Goal: Task Accomplishment & Management: Use online tool/utility

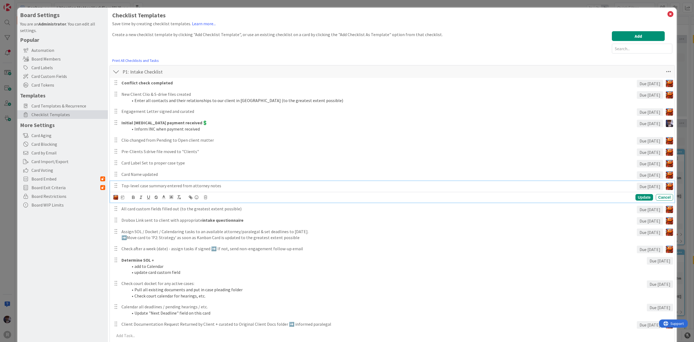
click at [65, 230] on div "Board Settings You are an Administrator . You can edit all settings. Popular Au…" at bounding box center [62, 331] width 91 height 647
click at [156, 181] on div "Top-level case summary entered from attorney notes" at bounding box center [378, 185] width 518 height 9
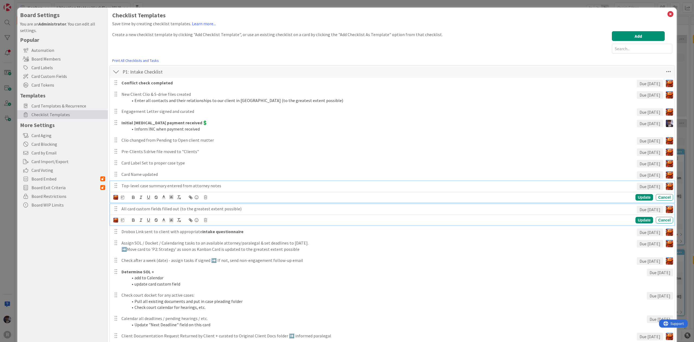
click at [149, 209] on p "All card custom fields filled out (to the greatest extent possible)" at bounding box center [378, 209] width 513 height 6
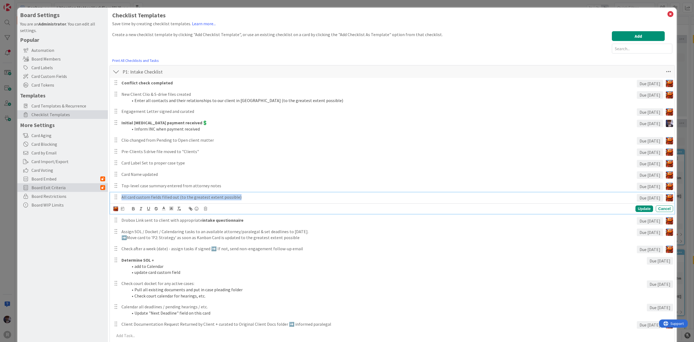
drag, startPoint x: 262, startPoint y: 195, endPoint x: 86, endPoint y: 186, distance: 176.3
click at [86, 186] on div "Board Settings You are an Administrator . You can edit all settings. Popular Au…" at bounding box center [347, 331] width 660 height 647
copy p "All card custom fields filled out (to the greatest extent possible)"
click at [217, 204] on div "Update Cancel" at bounding box center [392, 208] width 565 height 11
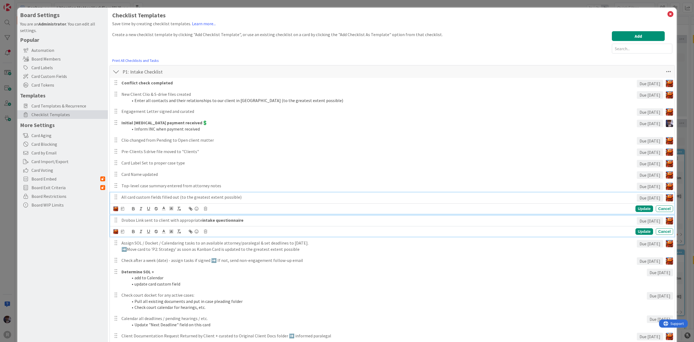
click at [222, 222] on strong "intake questionnaire" at bounding box center [222, 219] width 41 height 5
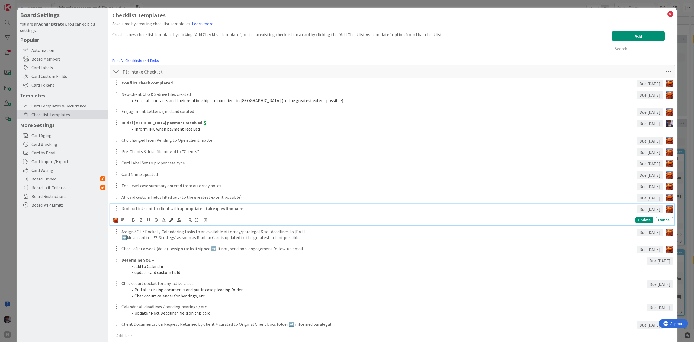
drag, startPoint x: 46, startPoint y: 202, endPoint x: -14, endPoint y: 190, distance: 61.1
click at [0, 190] on html "R Kanban Litigation Matter Workflow (FL2) 1x 2x 3x 0 New Card Creation Add Card…" at bounding box center [347, 171] width 694 height 342
copy p "Drobox Link sent to client with appropriate intake questionnaire"
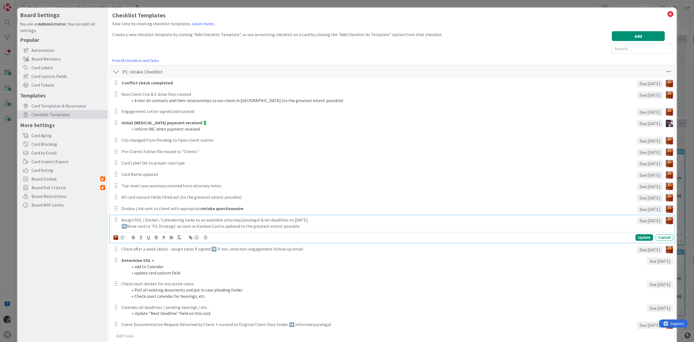
click at [164, 223] on p "Assign SOL / Docket / Calendaring tasks to an available attorney/paralegal & se…" at bounding box center [378, 220] width 513 height 6
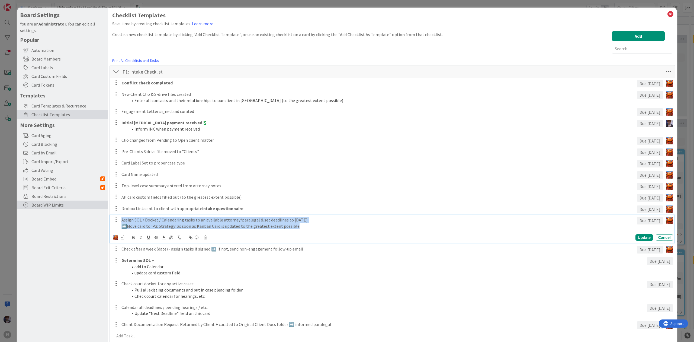
drag, startPoint x: 315, startPoint y: 226, endPoint x: 81, endPoint y: 202, distance: 235.5
click at [81, 202] on div "Board Settings You are an Administrator . You can edit all settings. Popular Au…" at bounding box center [347, 331] width 660 height 647
copy div "Assign SOL / Docket / Calendaring tasks to an available attorney/paralegal & se…"
click at [164, 237] on icon at bounding box center [163, 237] width 5 height 5
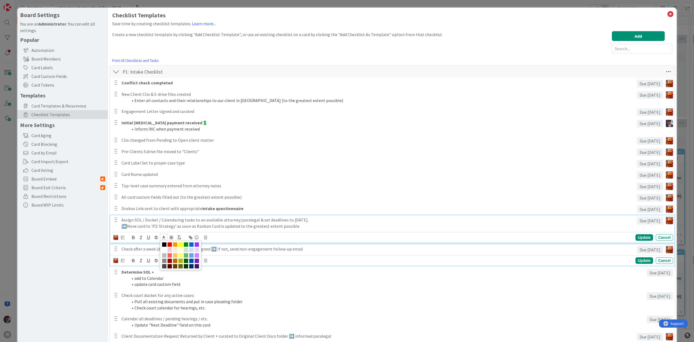
click at [294, 246] on p "Check after a week (date) - assign tasks if signed ➡️ If not, send non-engageme…" at bounding box center [378, 249] width 513 height 6
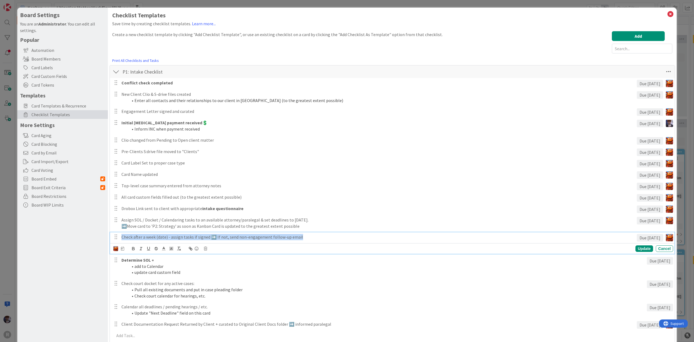
drag, startPoint x: 320, startPoint y: 238, endPoint x: -22, endPoint y: 239, distance: 342.6
click at [0, 239] on html "R Kanban Litigation Matter Workflow (FL2) 1x 2x 3x 0 New Card Creation Add Card…" at bounding box center [347, 171] width 694 height 342
copy p "Check after a week (date) - assign tasks if signed ➡️ If not, send non-engageme…"
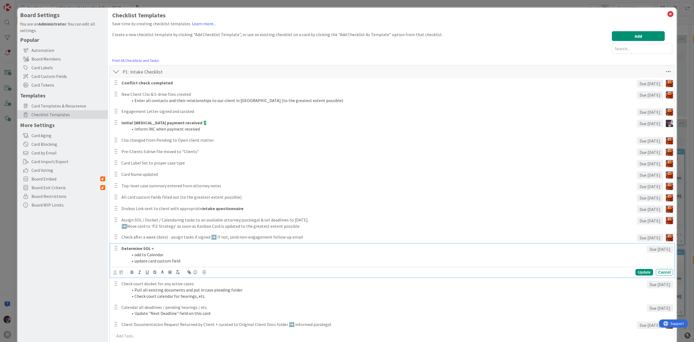
click at [169, 256] on div "Determine SOL + add to Calendar update card custom field" at bounding box center [383, 255] width 528 height 22
drag, startPoint x: 197, startPoint y: 262, endPoint x: 163, endPoint y: 246, distance: 36.9
click at [163, 246] on div "Determine SOL + add to Calendar update card custom field" at bounding box center [383, 255] width 528 height 22
copy div "add to Calendar update card custom field"
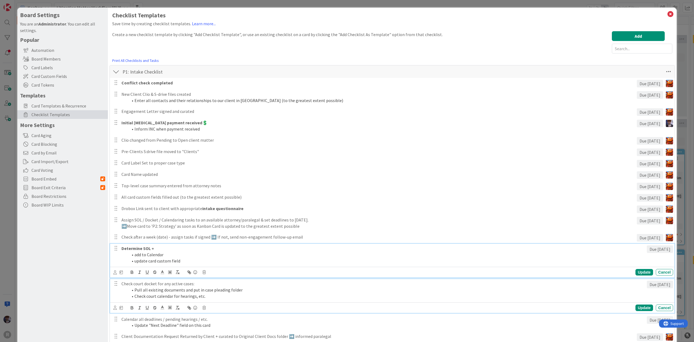
click at [192, 289] on li "Pull all existing documents and put in case pleading folder" at bounding box center [386, 290] width 517 height 6
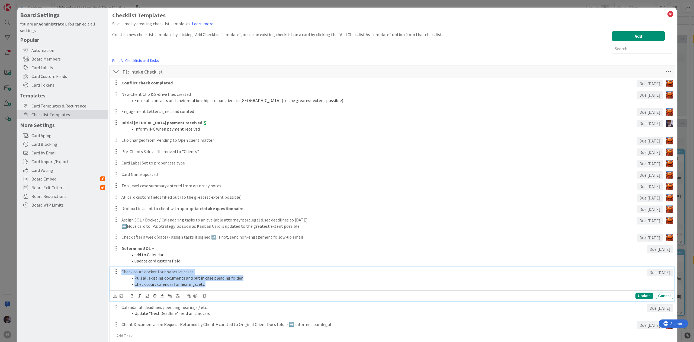
drag, startPoint x: 215, startPoint y: 284, endPoint x: 117, endPoint y: 267, distance: 99.4
click at [117, 267] on div "Check court docket for any active cases: Pull all existing documents and put in…" at bounding box center [392, 278] width 561 height 22
copy div "Check court docket for any active cases: Pull all existing documents and put in…"
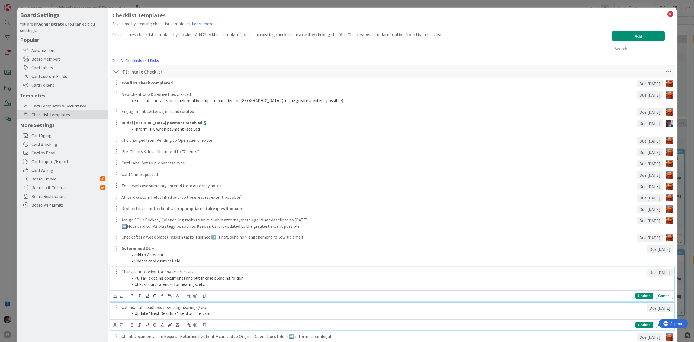
click at [196, 316] on li "Update "Next Deadline" field on this card" at bounding box center [386, 313] width 517 height 6
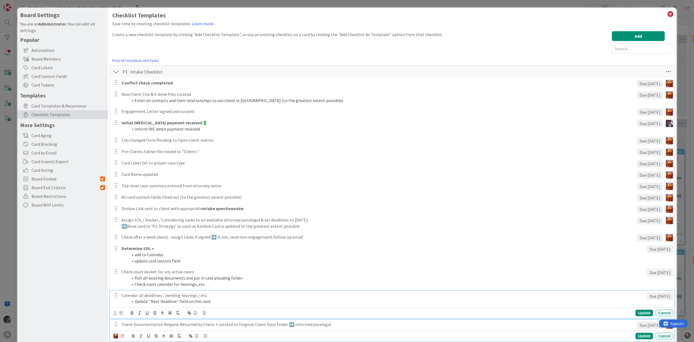
click at [234, 322] on p "Client Documentation Request Returned by Client + curated to Original Client Do…" at bounding box center [378, 324] width 513 height 6
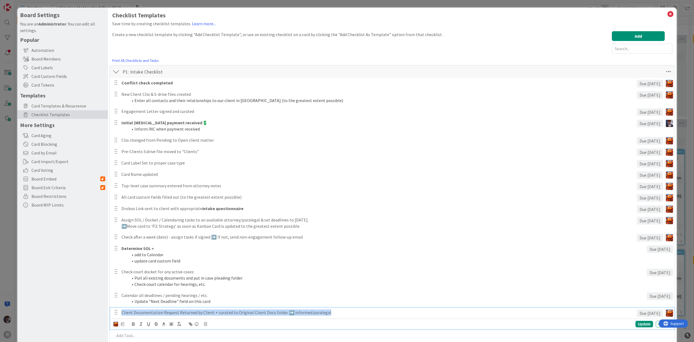
drag, startPoint x: 346, startPoint y: 314, endPoint x: -21, endPoint y: 314, distance: 367.0
click at [0, 314] on html "R Kanban Litigation Matter Workflow (FL2) 1x 2x 3x 0 New Card Creation Add Card…" at bounding box center [347, 171] width 694 height 342
copy p "Client Documentation Request Returned by Client + curated to Original Client Do…"
click at [114, 72] on div at bounding box center [116, 72] width 7 height 10
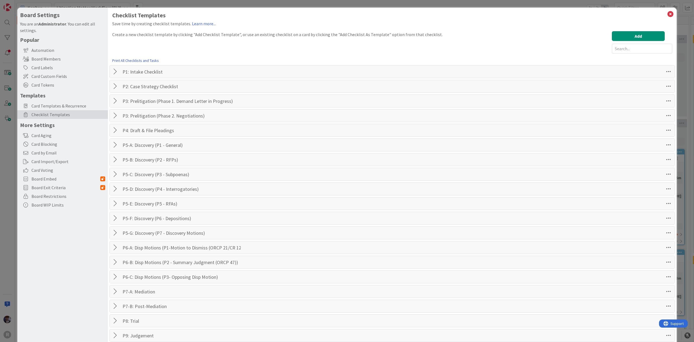
click at [10, 218] on div "Board Settings You are an Administrator . You can edit all settings. Popular Au…" at bounding box center [347, 171] width 694 height 342
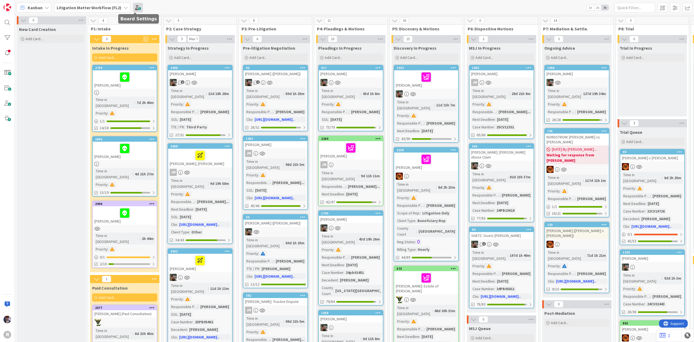
click at [139, 8] on span at bounding box center [138, 8] width 10 height 10
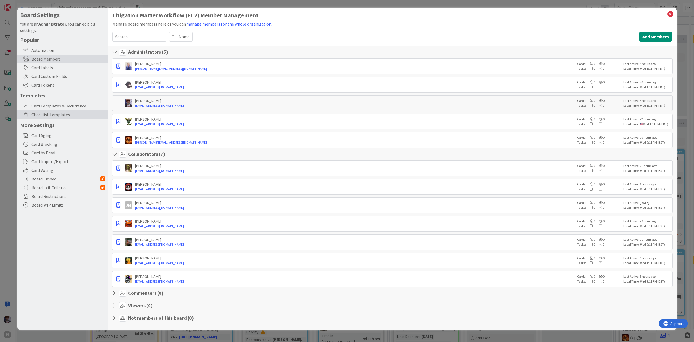
click at [59, 115] on span "Checklist Templates" at bounding box center [68, 114] width 74 height 7
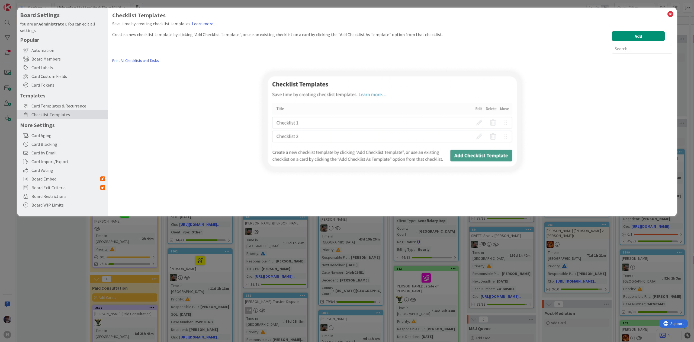
click at [160, 76] on div at bounding box center [392, 121] width 560 height 112
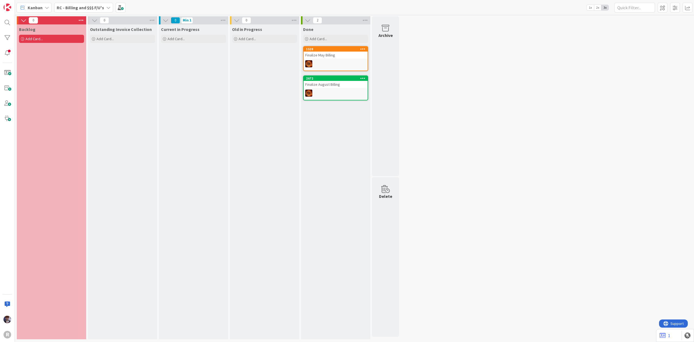
click at [85, 10] on b "RC - Billing and $$$ F/U's" at bounding box center [80, 7] width 47 height 5
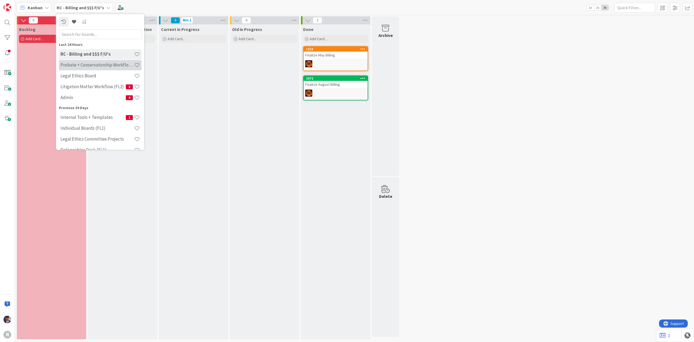
click at [96, 67] on h4 "Probate + Conservatorship Workflow (FL2)" at bounding box center [97, 64] width 74 height 5
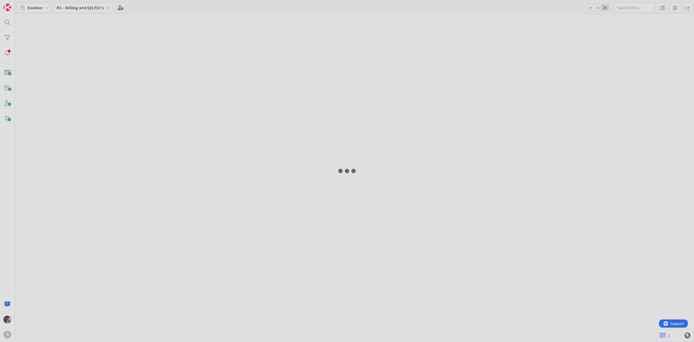
type input "[PERSON_NAME]"
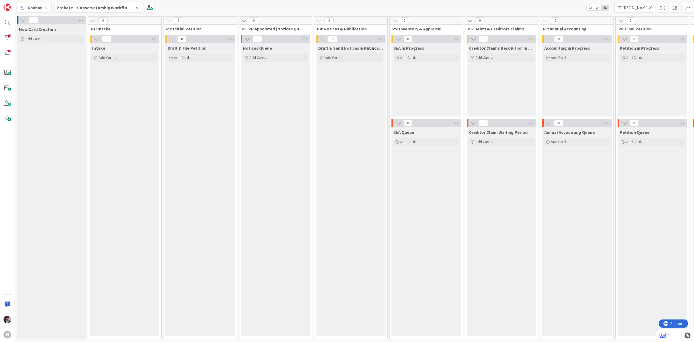
click at [155, 8] on div "Kanban Probate + Conservatorship Workflow (FL2) 1x 2x 3x killen" at bounding box center [354, 7] width 679 height 15
click at [151, 8] on span at bounding box center [150, 8] width 10 height 10
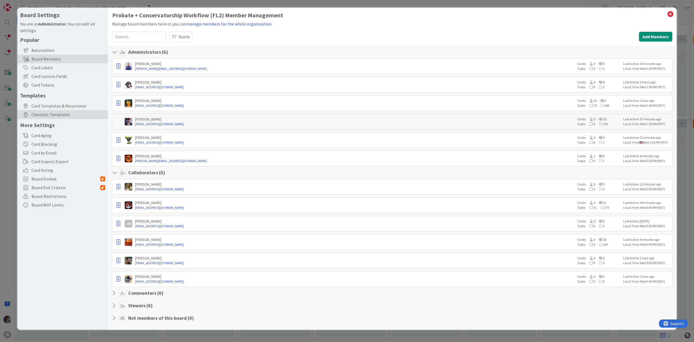
click at [48, 116] on span "Checklist Templates" at bounding box center [68, 114] width 74 height 7
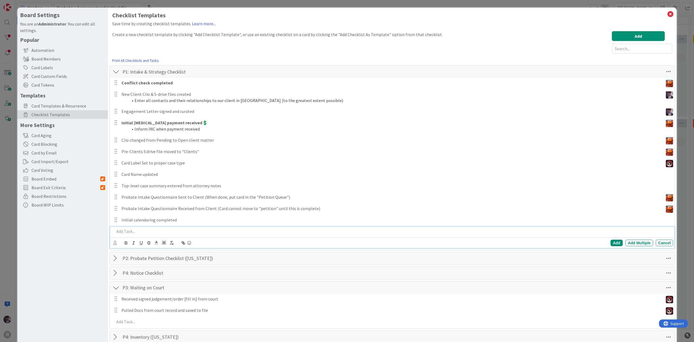
click at [191, 232] on p at bounding box center [392, 231] width 557 height 6
click at [193, 230] on p at bounding box center [392, 231] width 557 height 6
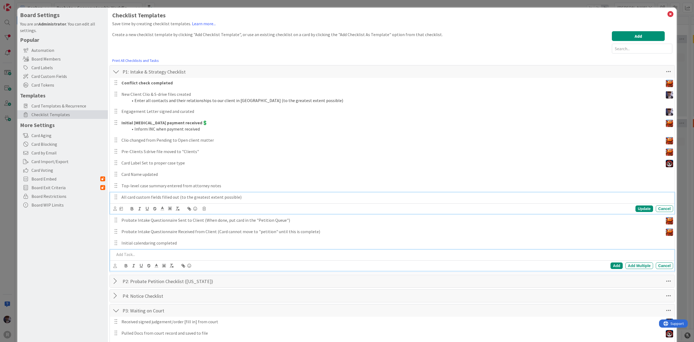
click at [127, 198] on p "All card custom fields filled out (to the greatest extent possible)" at bounding box center [397, 197] width 550 height 6
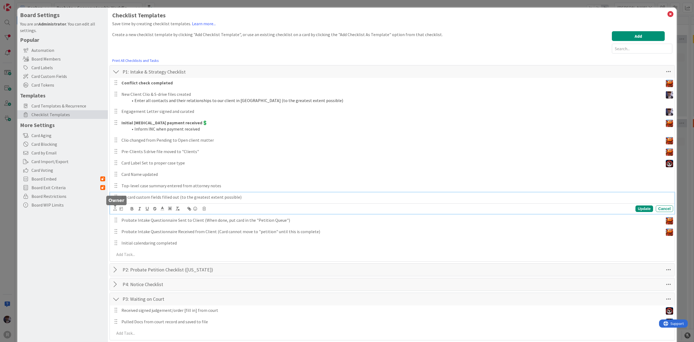
click at [115, 210] on icon at bounding box center [115, 208] width 4 height 4
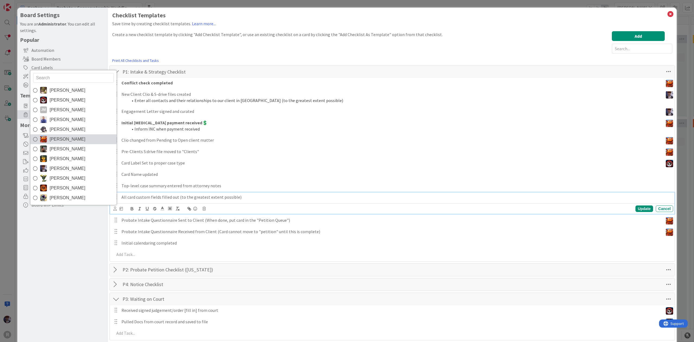
click at [78, 139] on link "[PERSON_NAME]" at bounding box center [73, 139] width 86 height 10
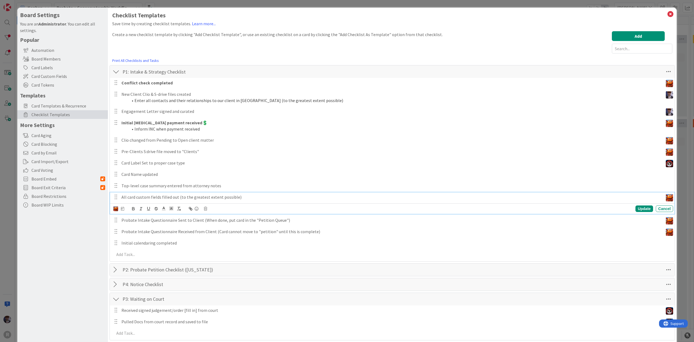
click at [119, 211] on div "Devine Gines Jasmin Sanchez JM Jeff Myers John Grant Kelly Nguyen Kiara Adams M…" at bounding box center [118, 209] width 11 height 6
click at [122, 209] on icon at bounding box center [122, 209] width 3 height 4
click at [137, 240] on input "number" at bounding box center [134, 237] width 20 height 10
type input "1"
click at [636, 209] on div "Update" at bounding box center [645, 208] width 18 height 7
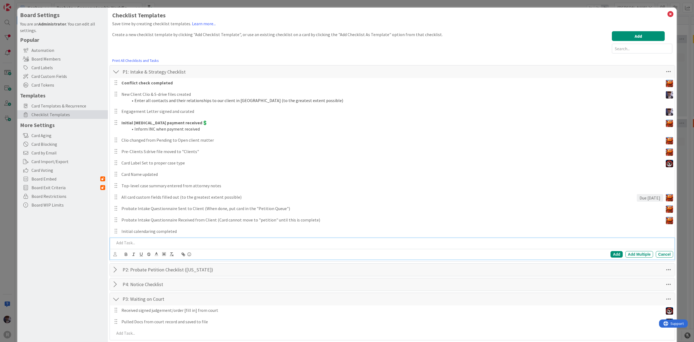
click at [208, 242] on p at bounding box center [392, 242] width 557 height 6
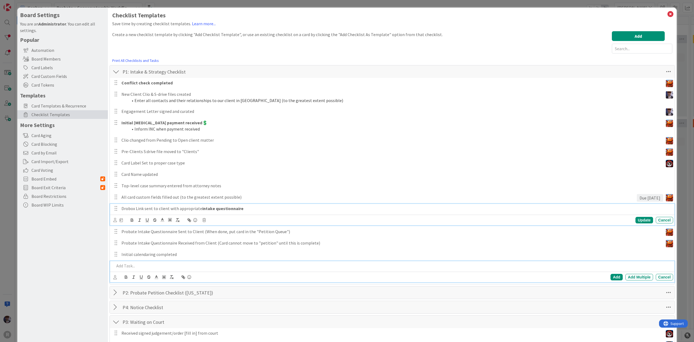
click at [136, 209] on p "Drobox Link sent to client with appropriate intake questionnaire" at bounding box center [397, 208] width 550 height 6
click at [265, 209] on p "Drobox Link sent to client with appropriate intake questionnaire" at bounding box center [397, 208] width 550 height 6
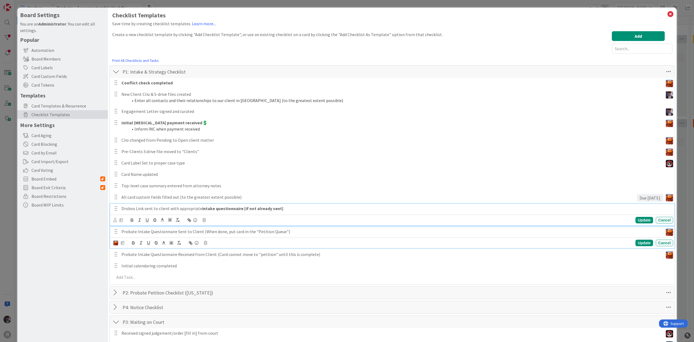
drag, startPoint x: 605, startPoint y: 230, endPoint x: 620, endPoint y: 223, distance: 17.0
click at [606, 228] on div "Probate Intake Questionnaire Sent to Client (When done, put card in the "Petiti…" at bounding box center [391, 231] width 544 height 9
click at [142, 208] on p "Drobox Link sent to client with appropriate intake questionnaire [if not alread…" at bounding box center [397, 208] width 550 height 6
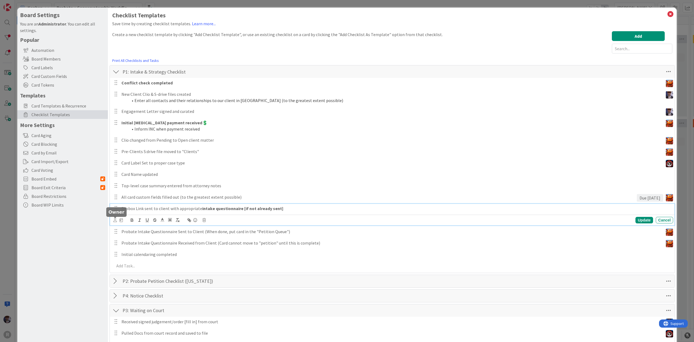
click at [114, 221] on icon at bounding box center [115, 220] width 4 height 4
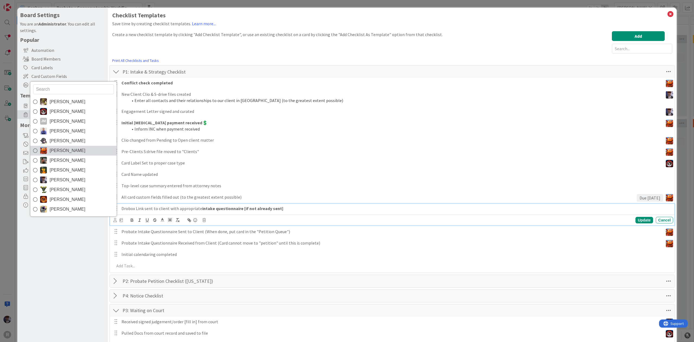
click at [69, 153] on span "[PERSON_NAME]" at bounding box center [68, 150] width 36 height 8
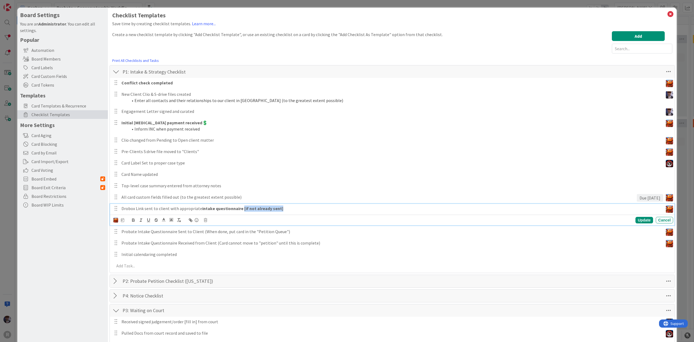
drag, startPoint x: 311, startPoint y: 212, endPoint x: 240, endPoint y: 209, distance: 70.6
click at [240, 209] on div "Drobox Link sent to client with appropriate intake questionnaire [if not alread…" at bounding box center [391, 208] width 544 height 9
click at [134, 219] on icon "button" at bounding box center [133, 219] width 2 height 1
click at [119, 221] on div "Devine Gines Jasmin Sanchez JM Jeff Myers John Grant Kelly Nguyen Kiara Adams M…" at bounding box center [118, 220] width 11 height 6
click at [636, 219] on div "Update" at bounding box center [645, 220] width 18 height 7
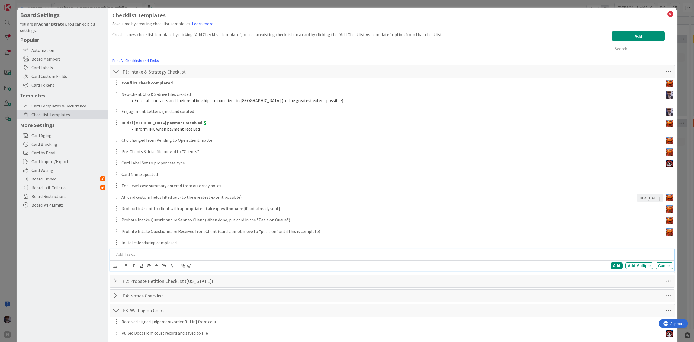
click at [138, 252] on p at bounding box center [392, 254] width 557 height 6
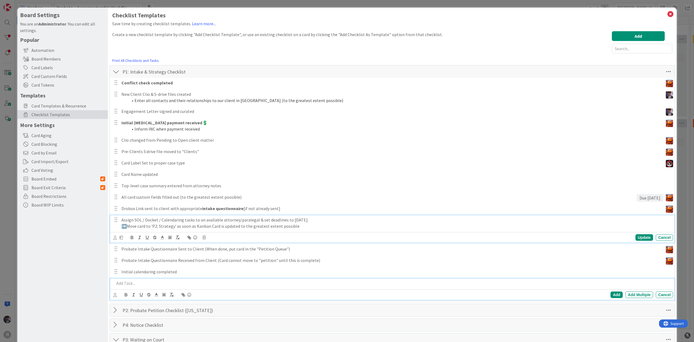
click at [172, 222] on p "Assign SOL / Docket / Calendaring tasks to an available attorney/paralegal & se…" at bounding box center [397, 220] width 550 height 6
click at [112, 236] on div "Update Cancel" at bounding box center [392, 237] width 565 height 11
click at [113, 236] on icon at bounding box center [115, 237] width 4 height 4
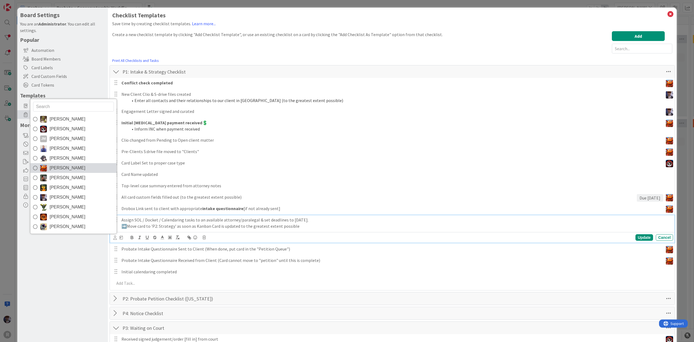
click at [83, 169] on link "[PERSON_NAME]" at bounding box center [73, 168] width 86 height 10
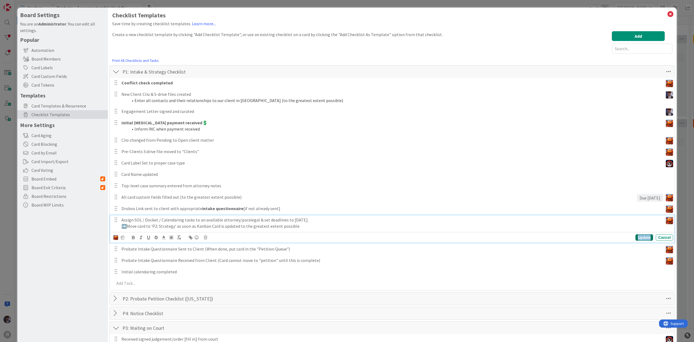
click at [641, 236] on div "Update" at bounding box center [645, 237] width 18 height 7
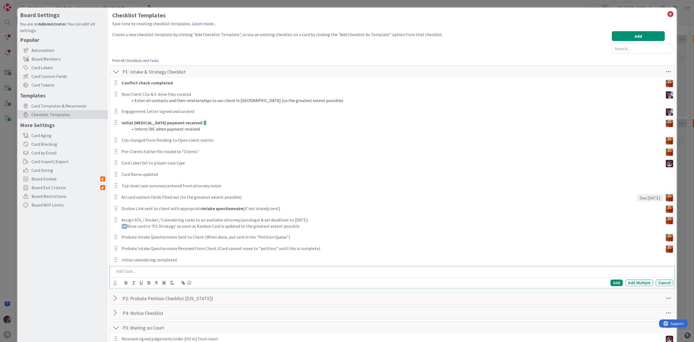
click at [150, 271] on p at bounding box center [392, 271] width 557 height 6
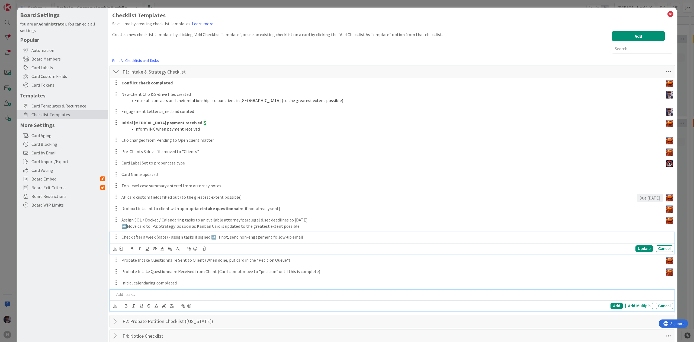
click at [170, 238] on p "Check after a week (date) - assign tasks if signed ➡️ If not, send non-engageme…" at bounding box center [397, 237] width 550 height 6
click at [116, 248] on icon at bounding box center [115, 249] width 4 height 4
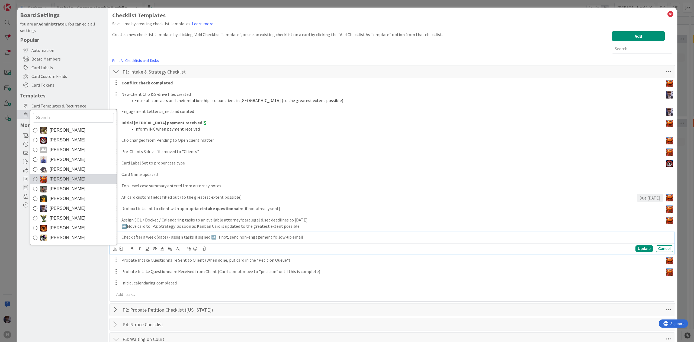
click at [81, 180] on link "[PERSON_NAME]" at bounding box center [73, 179] width 86 height 10
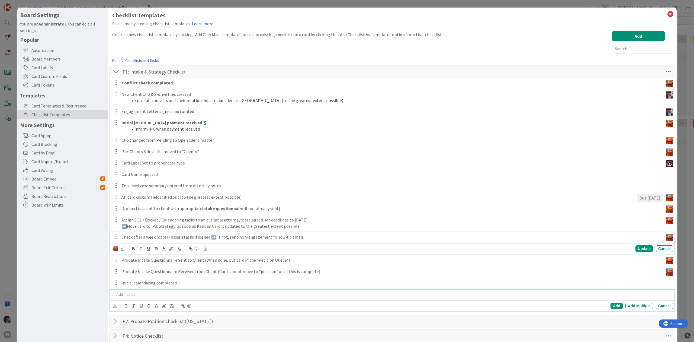
click at [140, 292] on p at bounding box center [392, 294] width 557 height 6
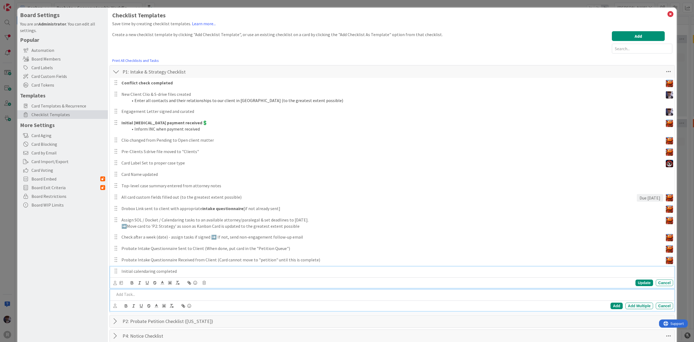
click at [184, 270] on p "Initial calendaring completed" at bounding box center [397, 271] width 550 height 6
click at [238, 272] on p "Initial calendaring completed" at bounding box center [397, 271] width 550 height 6
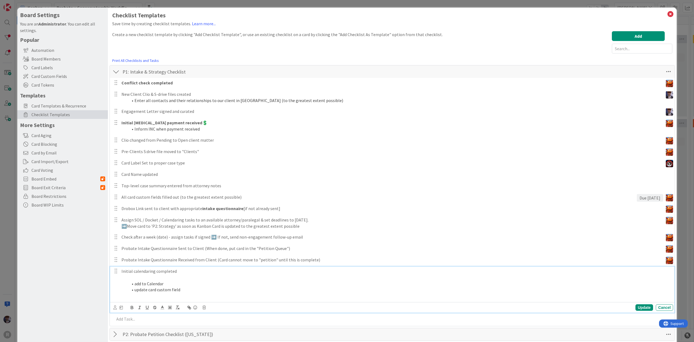
click at [238, 272] on p "Initial calendaring completed" at bounding box center [397, 271] width 550 height 6
click at [236, 276] on p at bounding box center [397, 277] width 550 height 6
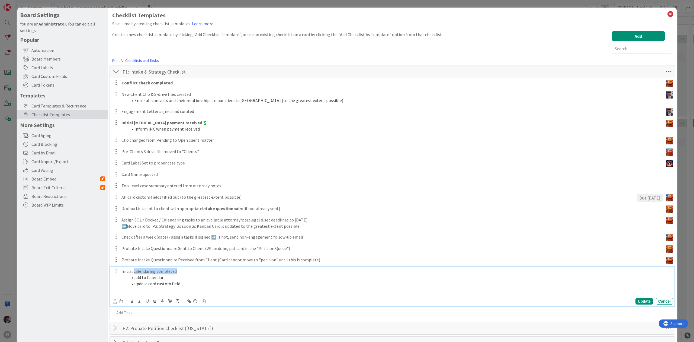
drag, startPoint x: 177, startPoint y: 270, endPoint x: 134, endPoint y: 265, distance: 44.0
click at [134, 265] on div "Conflict check completed Update Cancel New Client Clio & S-drive files created …" at bounding box center [393, 199] width 560 height 242
click at [147, 291] on p at bounding box center [397, 289] width 550 height 6
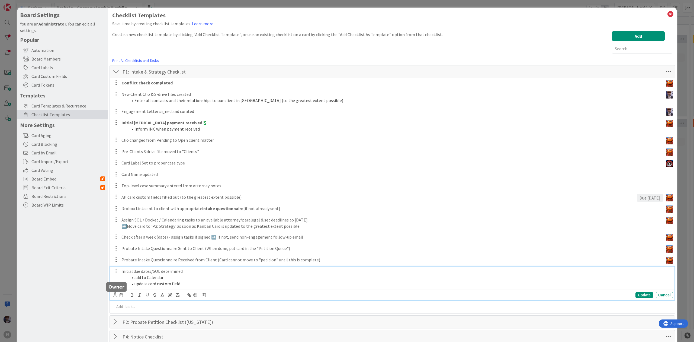
click at [114, 294] on icon at bounding box center [115, 295] width 4 height 4
click at [0, 0] on span "[PERSON_NAME]" at bounding box center [0, 0] width 0 height 0
click at [147, 273] on p "Initial due dates/SOL determined" at bounding box center [392, 271] width 540 height 6
click at [122, 295] on icon at bounding box center [122, 295] width 3 height 4
click at [115, 295] on img at bounding box center [115, 294] width 5 height 5
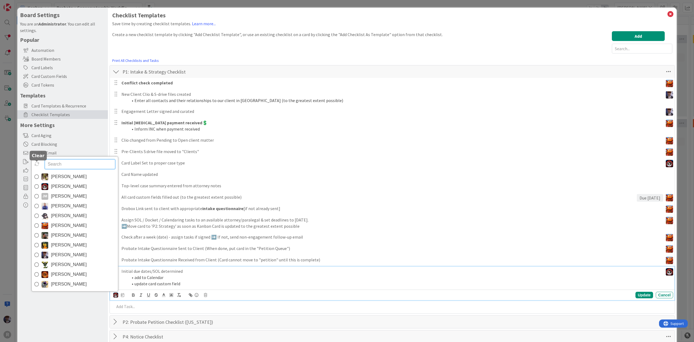
click at [37, 161] on body "R Kanban Probate + Conservatorship Workflow (FL2) 1x 2x 3x killen 0 New Card Cr…" at bounding box center [347, 171] width 694 height 342
click at [37, 164] on icon at bounding box center [36, 163] width 5 height 5
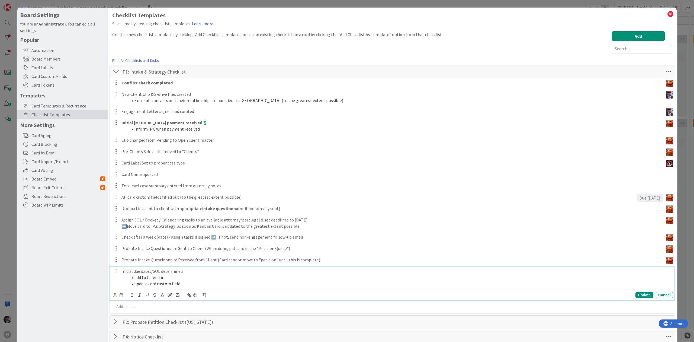
click at [158, 279] on li "add to Calendar" at bounding box center [399, 277] width 543 height 6
click at [119, 294] on div "Devine Gines Jasmin Sanchez JM Jeff Myers John Grant Kelly Nguyen Kiara Adams M…" at bounding box center [117, 295] width 9 height 6
click at [122, 295] on icon at bounding box center [121, 295] width 3 height 4
click at [130, 327] on input "number" at bounding box center [132, 323] width 20 height 10
type input "2"
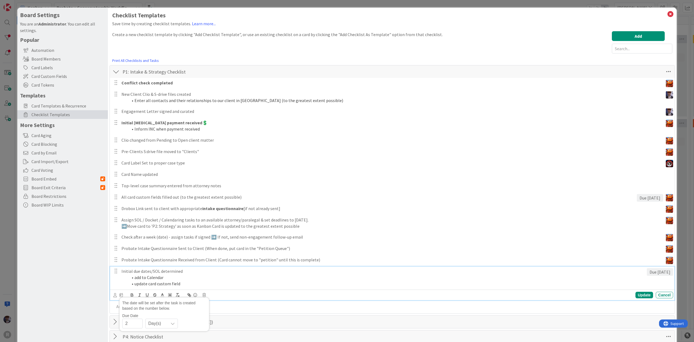
click at [71, 265] on div "Board Settings You are an Administrator . You can edit all settings. Popular Au…" at bounding box center [62, 326] width 91 height 636
click at [230, 288] on div "Initial due dates/SOL determined add to Calendar update card custom field" at bounding box center [383, 277] width 528 height 22
click at [117, 308] on p at bounding box center [392, 306] width 557 height 6
click at [104, 304] on div "Board Settings You are an Administrator . You can edit all settings. Popular Au…" at bounding box center [62, 325] width 91 height 635
click at [118, 298] on div at bounding box center [392, 294] width 561 height 9
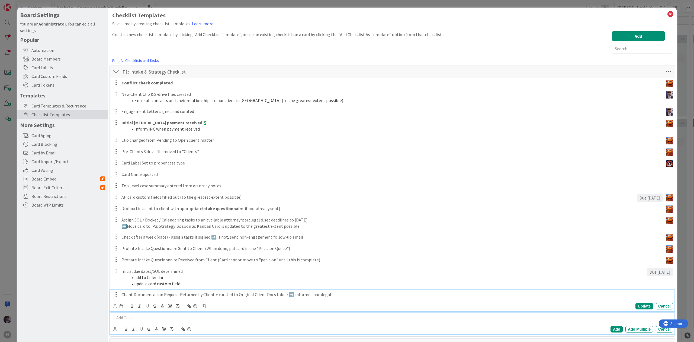
click at [165, 294] on p "Client Documentation Request Returned by Client + curated to Original Client Do…" at bounding box center [397, 294] width 550 height 6
click at [113, 307] on icon at bounding box center [115, 306] width 4 height 4
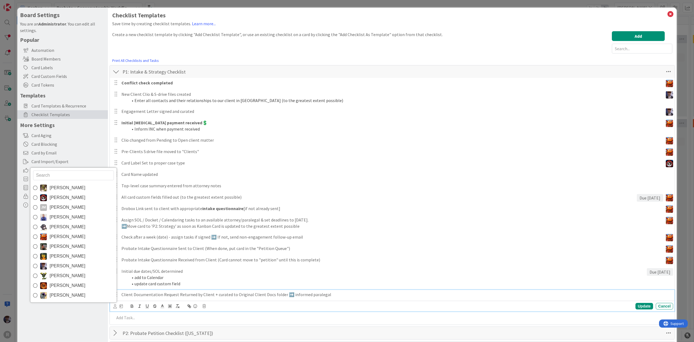
drag, startPoint x: 78, startPoint y: 235, endPoint x: 80, endPoint y: 239, distance: 4.8
click at [78, 235] on link "Kiara Adams" at bounding box center [73, 237] width 86 height 10
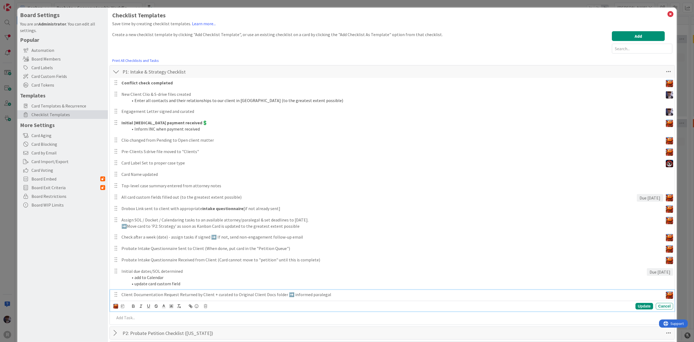
click at [122, 308] on icon at bounding box center [122, 306] width 3 height 4
click at [135, 291] on div "Due Date Day(s)" at bounding box center [166, 293] width 84 height 15
click at [135, 293] on input "number" at bounding box center [134, 296] width 20 height 10
type input "2"
click at [68, 308] on div "Board Settings You are an Administrator . You can edit all settings. Popular Au…" at bounding box center [62, 331] width 91 height 647
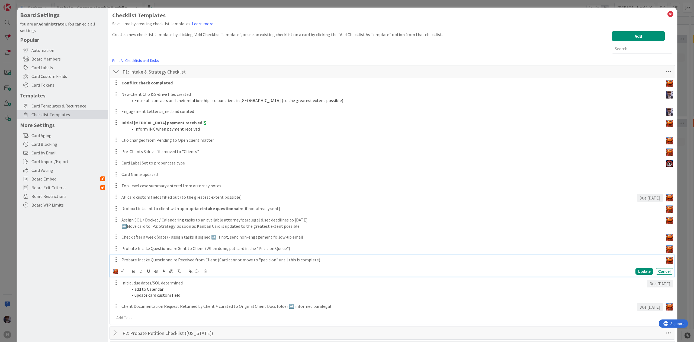
click at [177, 255] on div "Probate Intake Questionnaire Received from Client (Card cannot move to "petitio…" at bounding box center [391, 259] width 544 height 9
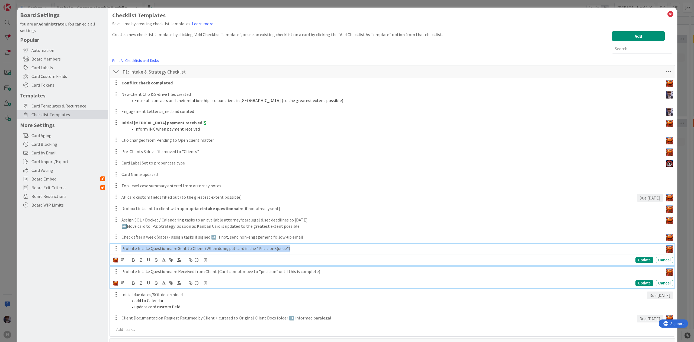
drag, startPoint x: 311, startPoint y: 247, endPoint x: 96, endPoint y: 264, distance: 215.5
click at [96, 264] on div "Board Settings You are an Administrator . You can edit all settings. Popular Au…" at bounding box center [347, 337] width 660 height 659
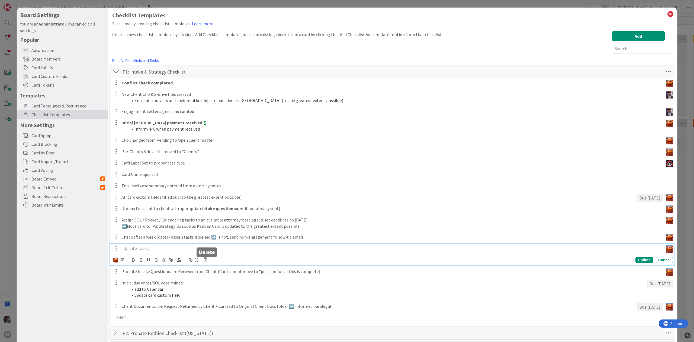
click at [206, 258] on icon at bounding box center [205, 260] width 3 height 4
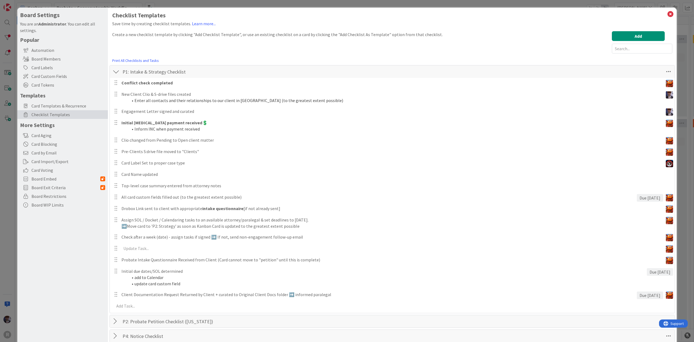
click at [213, 284] on div "Conflict check completed Update Cancel New Client Clio & S-drive files created …" at bounding box center [393, 195] width 560 height 235
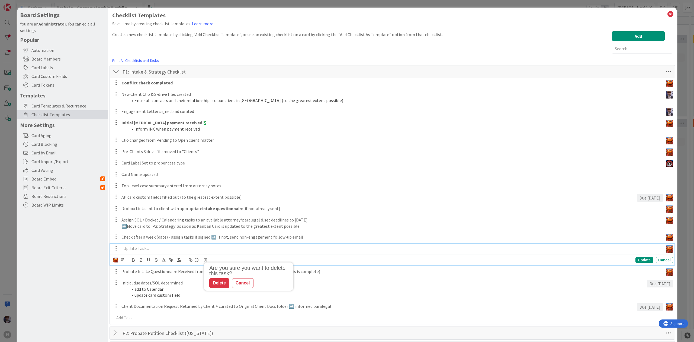
drag, startPoint x: 168, startPoint y: 246, endPoint x: 165, endPoint y: 248, distance: 3.0
click at [168, 246] on p at bounding box center [392, 248] width 540 height 6
click at [204, 259] on icon at bounding box center [205, 260] width 3 height 4
click at [216, 280] on div "Delete" at bounding box center [219, 283] width 20 height 10
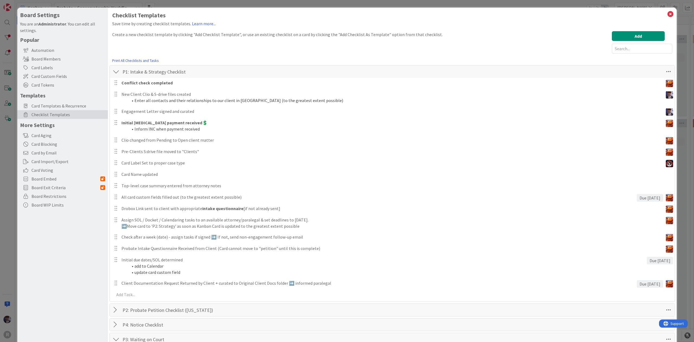
click at [82, 267] on div "Board Settings You are an Administrator . You can edit all settings. Popular Au…" at bounding box center [62, 320] width 91 height 624
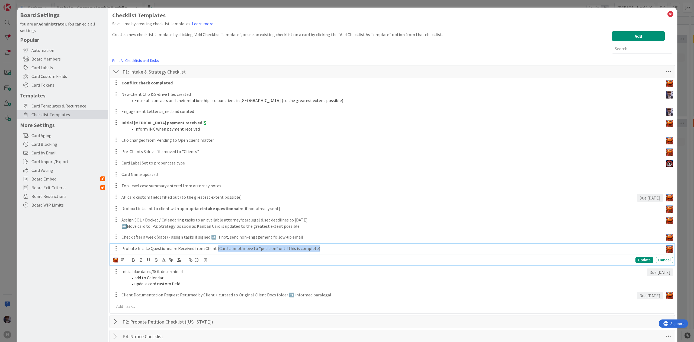
drag, startPoint x: 326, startPoint y: 248, endPoint x: 213, endPoint y: 251, distance: 112.9
click at [213, 251] on p "Probate Intake Questionnaire Received from Client (Card cannot move to "petitio…" at bounding box center [392, 248] width 540 height 6
copy p "(Card cannot move to "petition" until this is complete)"
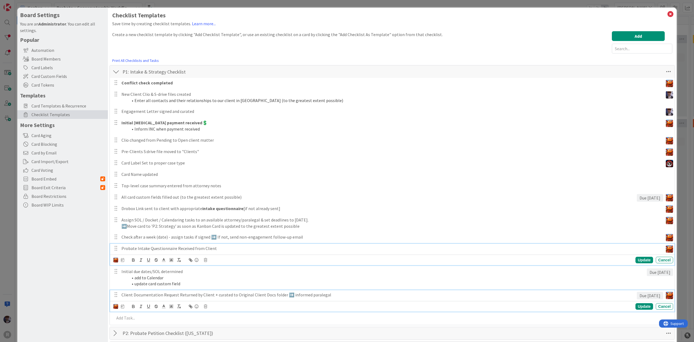
click at [338, 296] on p "Client Documentation Request Returned by Client + curated to Original Client Do…" at bounding box center [378, 295] width 513 height 6
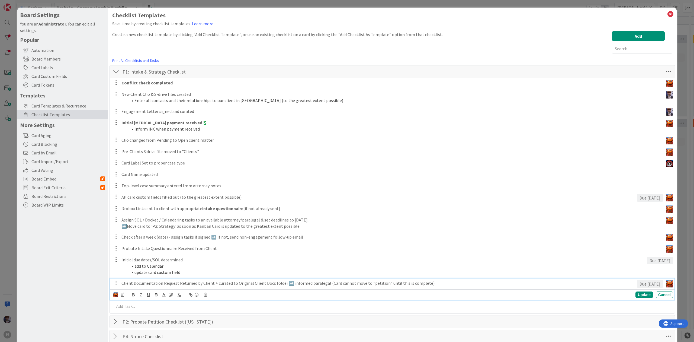
click at [61, 304] on div "Board Settings You are an Administrator . You can edit all settings. Popular Au…" at bounding box center [62, 325] width 91 height 635
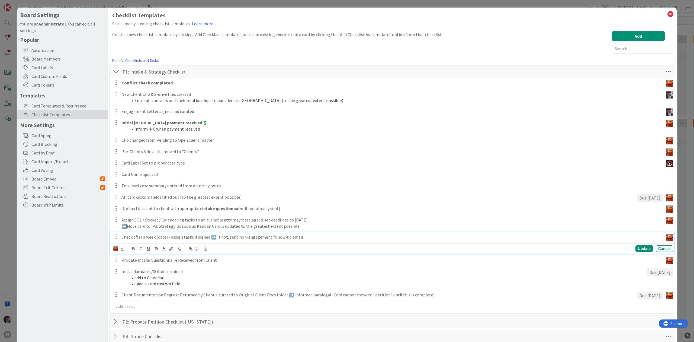
click at [161, 239] on p "Check after a week (date) - assign tasks if signed ➡️ If not, send non-engageme…" at bounding box center [392, 237] width 540 height 6
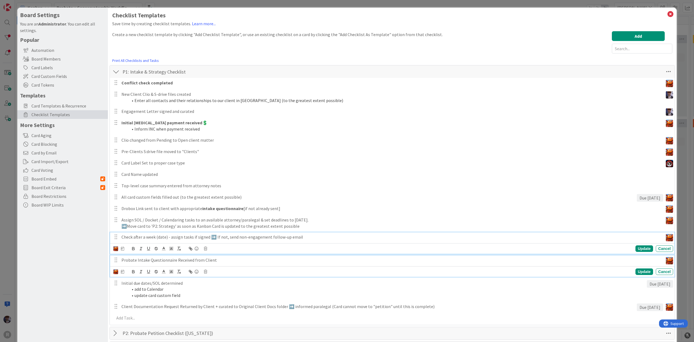
click at [139, 260] on p "Probate Intake Questionnaire Received from Client" at bounding box center [392, 260] width 540 height 6
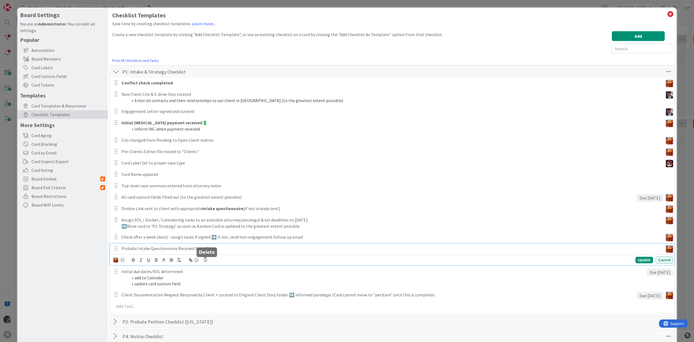
click at [206, 260] on icon at bounding box center [205, 260] width 3 height 4
click at [218, 281] on div "Delete" at bounding box center [219, 283] width 20 height 10
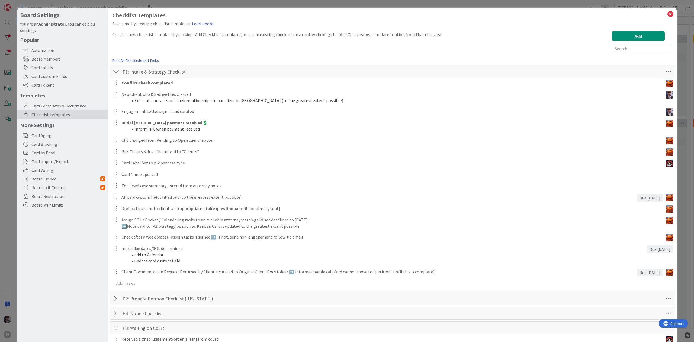
drag, startPoint x: 72, startPoint y: 272, endPoint x: 72, endPoint y: 276, distance: 3.6
click at [71, 273] on div "Board Settings You are an Administrator . You can edit all settings. Popular Au…" at bounding box center [62, 314] width 91 height 612
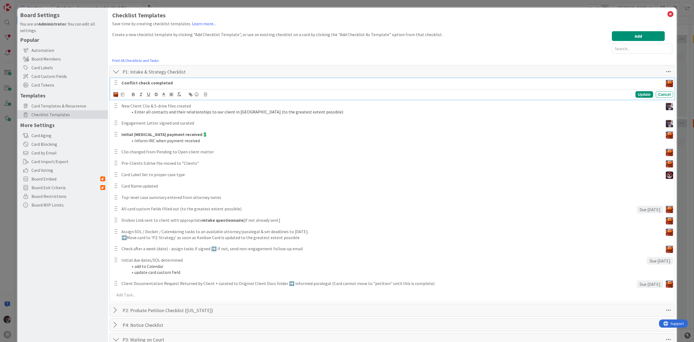
click at [169, 83] on strong "Conflict check completed" at bounding box center [147, 82] width 51 height 5
click at [122, 95] on icon at bounding box center [122, 94] width 3 height 4
click at [130, 121] on input "number" at bounding box center [134, 123] width 20 height 10
type input "1"
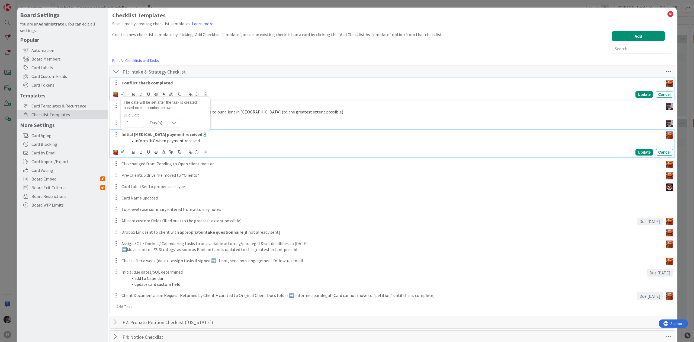
click at [155, 140] on li "Inform INC when payment received" at bounding box center [394, 141] width 533 height 6
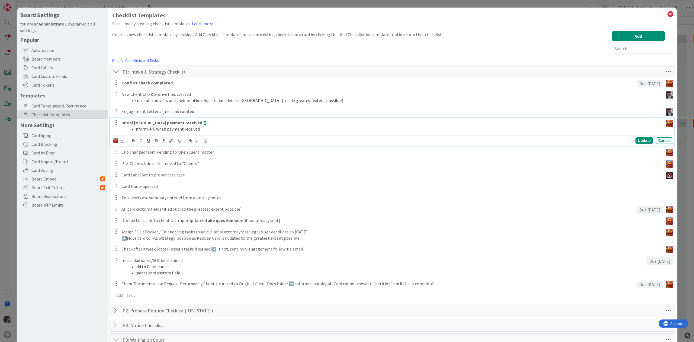
click at [123, 140] on icon at bounding box center [122, 141] width 3 height 4
click at [132, 167] on input "number" at bounding box center [134, 169] width 20 height 10
type input "1"
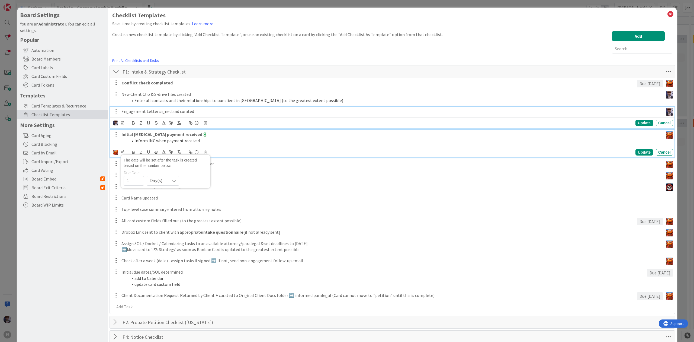
click at [142, 110] on p "Engagement Letter signed and curated" at bounding box center [392, 111] width 540 height 6
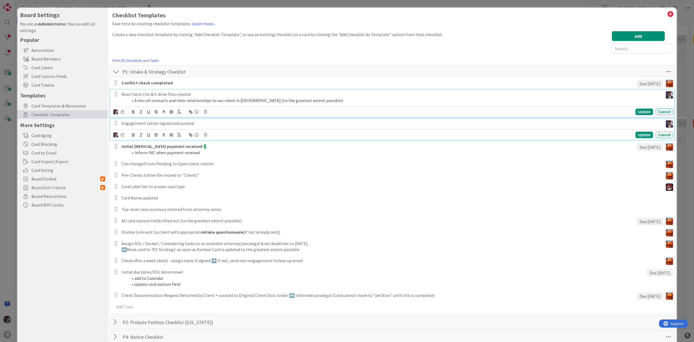
click at [130, 91] on p "New Client Clio & S-drive files created" at bounding box center [392, 94] width 540 height 6
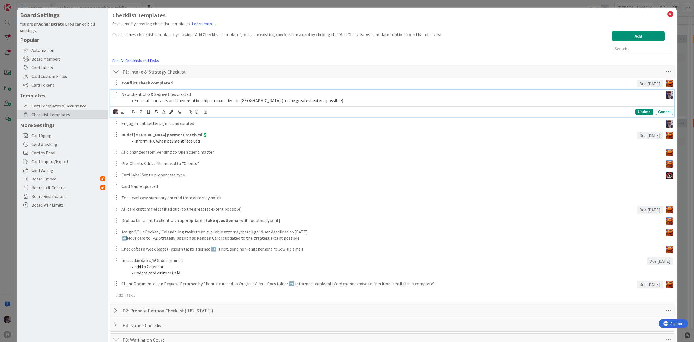
click at [121, 112] on icon at bounding box center [122, 112] width 3 height 4
click at [135, 139] on input "number" at bounding box center [134, 140] width 20 height 10
type input "1"
click at [161, 169] on div "Conflict check completed Due in 1 day The date will be set after the task is cr…" at bounding box center [393, 190] width 560 height 224
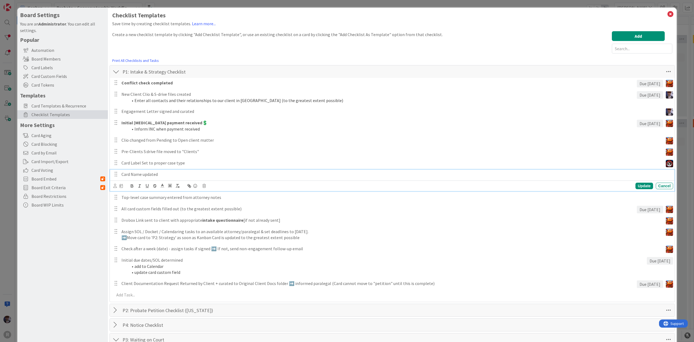
click at [160, 174] on p "Card Name updated" at bounding box center [397, 174] width 550 height 6
click at [120, 186] on icon at bounding box center [121, 186] width 3 height 4
click at [129, 210] on input "number" at bounding box center [132, 214] width 20 height 10
type input "1"
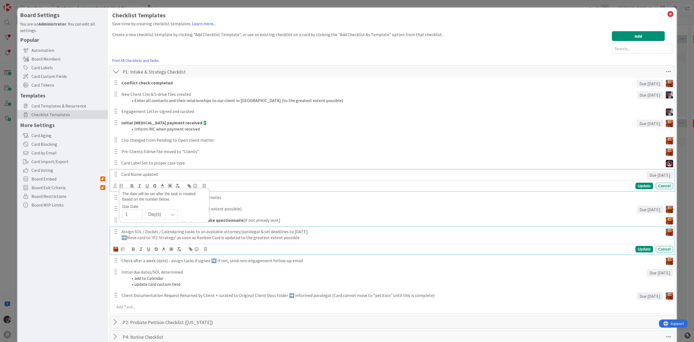
click at [148, 231] on p "Assign SOL / Docket / Calendaring tasks to an available attorney/paralegal & se…" at bounding box center [392, 231] width 540 height 6
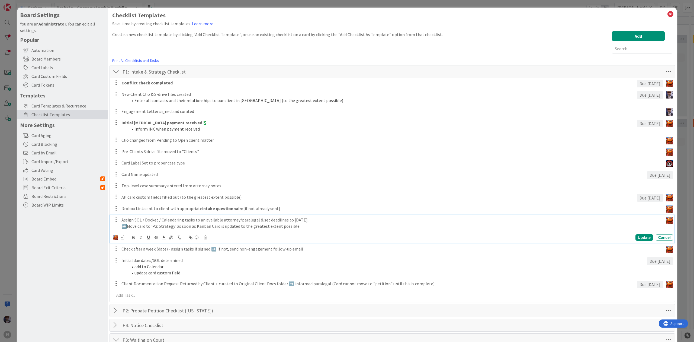
click at [124, 239] on icon at bounding box center [122, 237] width 3 height 4
click at [133, 263] on input "number" at bounding box center [134, 266] width 20 height 10
type input "1"
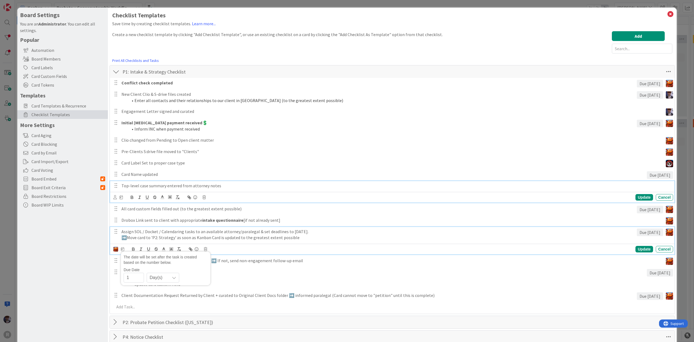
click at [151, 184] on p "Top-level case summary entered from attorney notes" at bounding box center [397, 186] width 550 height 6
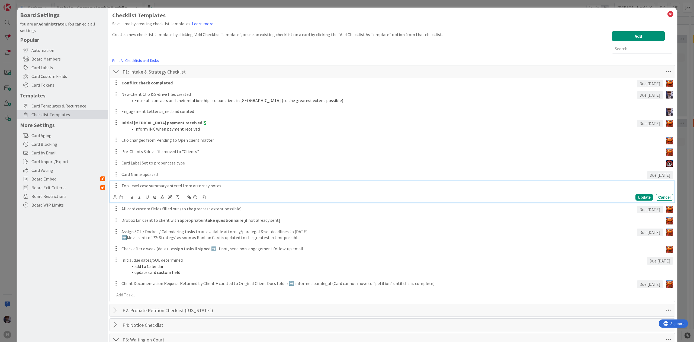
click at [115, 199] on icon at bounding box center [115, 197] width 4 height 4
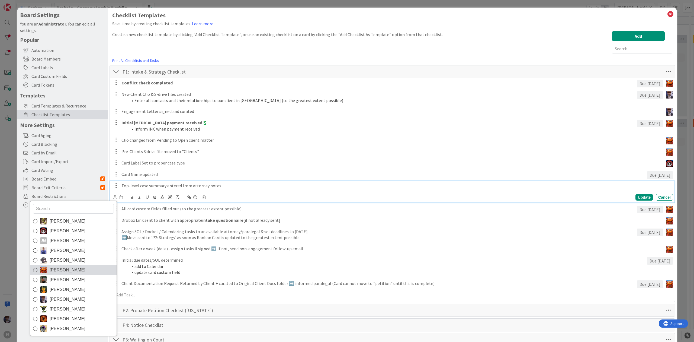
click at [68, 269] on span "Kiara Adams" at bounding box center [68, 270] width 36 height 8
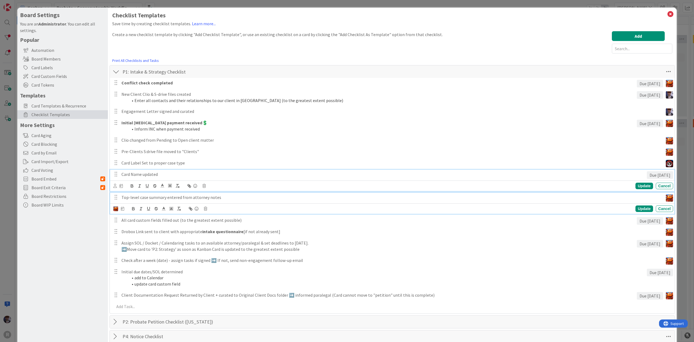
click at [147, 176] on p "Card Name updated" at bounding box center [383, 174] width 523 height 6
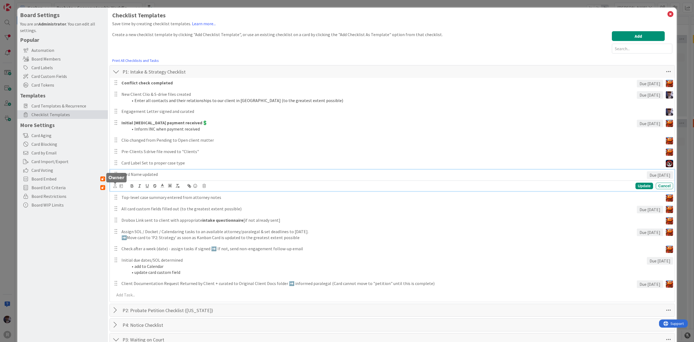
click at [114, 188] on icon at bounding box center [115, 186] width 4 height 4
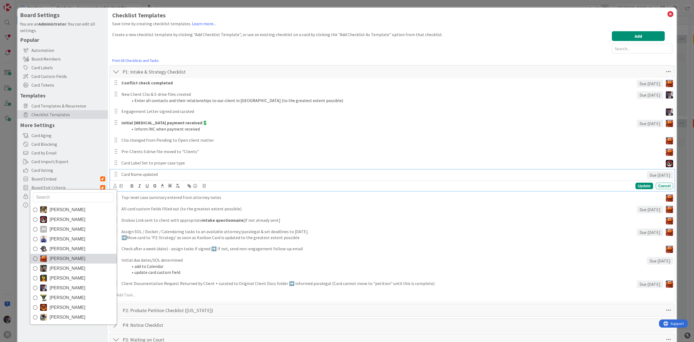
click at [75, 256] on link "Kiara Adams" at bounding box center [73, 259] width 86 height 10
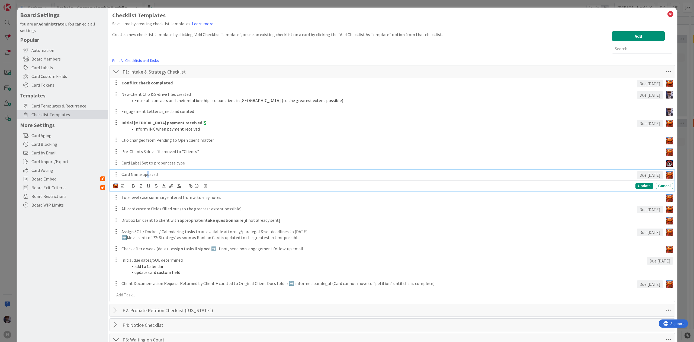
click at [148, 171] on p "Card Name updated" at bounding box center [378, 174] width 513 height 6
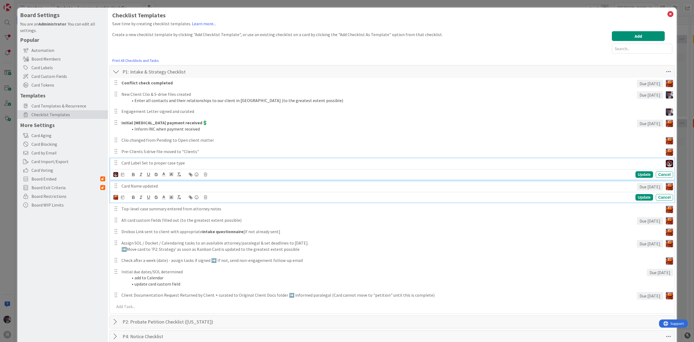
click at [148, 163] on p "Card Label Set to proper case type" at bounding box center [392, 163] width 540 height 6
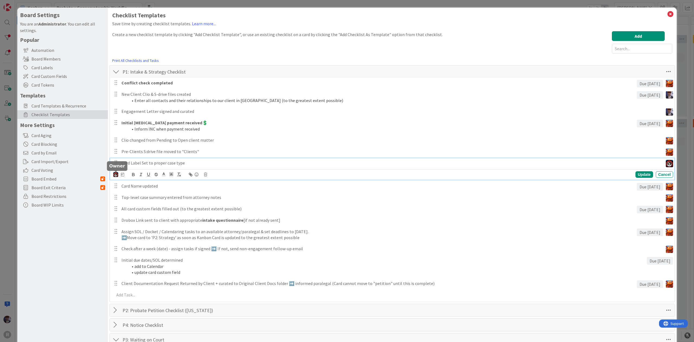
click at [116, 173] on img at bounding box center [115, 174] width 5 height 5
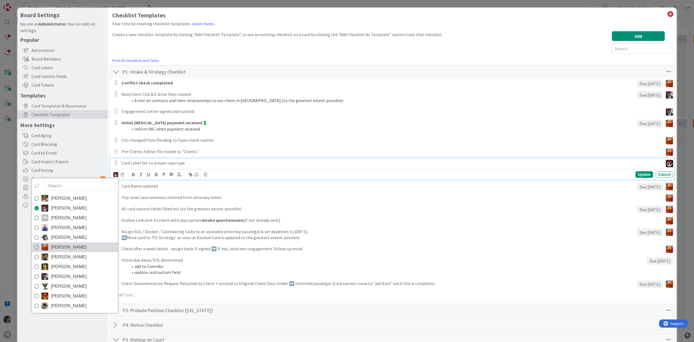
click at [80, 245] on link "Kiara Adams" at bounding box center [75, 247] width 86 height 10
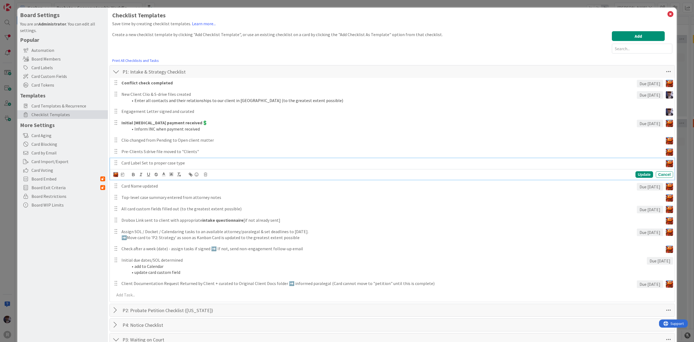
click at [123, 173] on icon at bounding box center [122, 175] width 3 height 4
click at [136, 210] on div "The date will be set after the task is created based on the number below. Due D…" at bounding box center [166, 194] width 90 height 34
click at [137, 200] on input "number" at bounding box center [134, 203] width 20 height 10
type input "1"
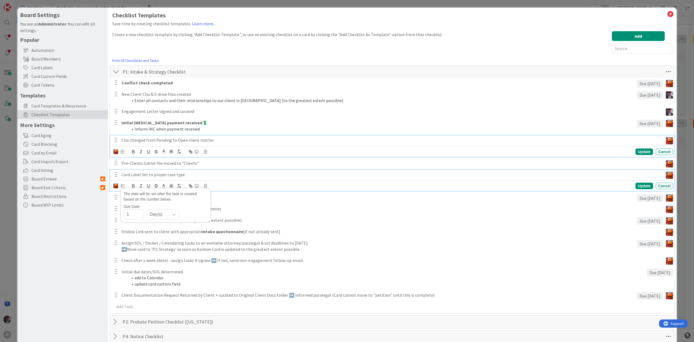
click at [150, 142] on p "Clio changed from Pending to Open client matter" at bounding box center [392, 140] width 540 height 6
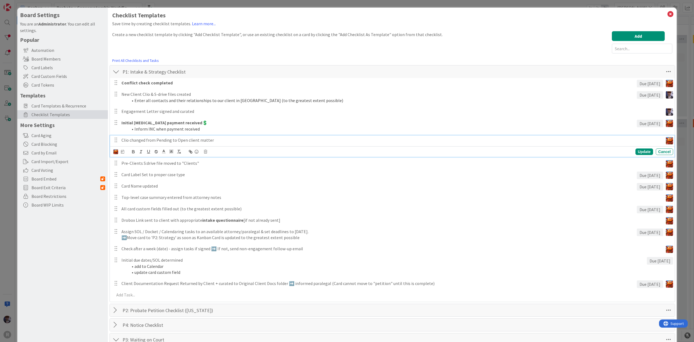
click at [122, 151] on icon at bounding box center [122, 152] width 3 height 4
click at [129, 178] on input "number" at bounding box center [134, 180] width 20 height 10
type input "1"
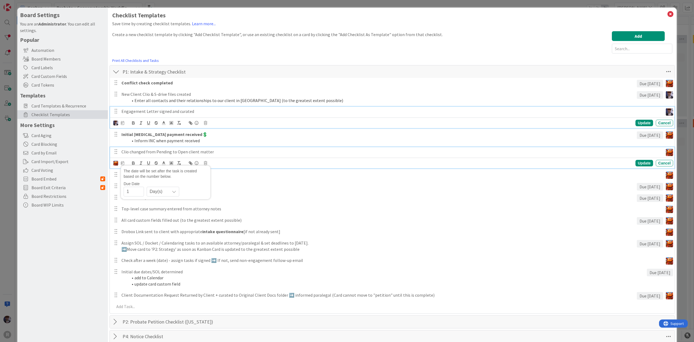
click at [147, 112] on p "Engagement Letter signed and curated" at bounding box center [392, 111] width 540 height 6
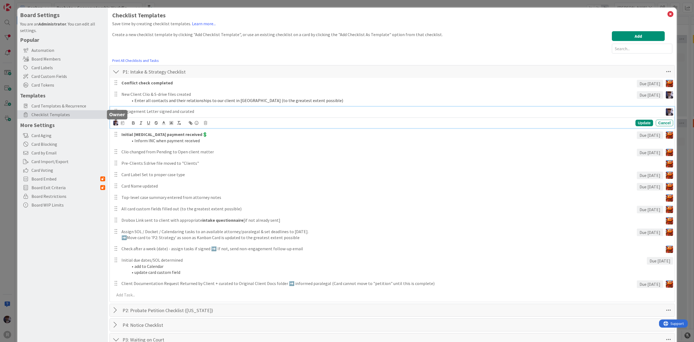
click at [117, 124] on img at bounding box center [115, 122] width 5 height 5
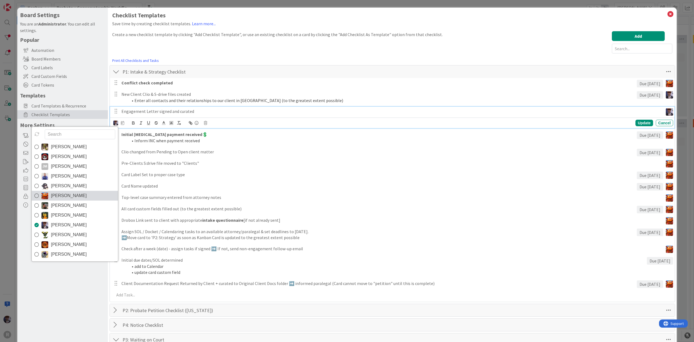
click at [70, 193] on span "Kiara Adams" at bounding box center [69, 195] width 36 height 8
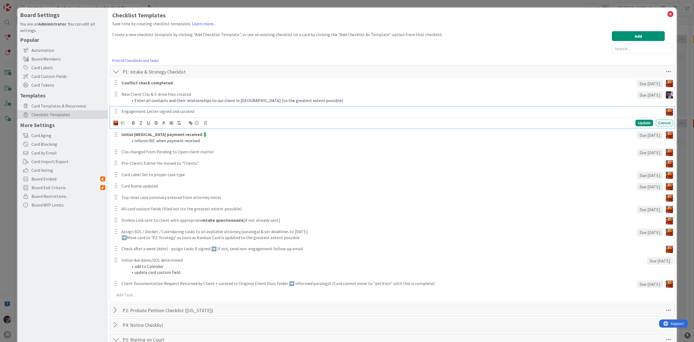
click at [120, 122] on div "Devine Gines Jasmin Sanchez JM Jeff Myers John Grant Kelly Nguyen Kiara Adams M…" at bounding box center [118, 123] width 11 height 6
click at [122, 123] on icon at bounding box center [122, 123] width 3 height 4
click at [139, 151] on input "number" at bounding box center [134, 151] width 20 height 10
type input "1"
click at [86, 231] on div "Board Settings You are an Administrator . You can edit all settings. Popular Au…" at bounding box center [62, 320] width 91 height 624
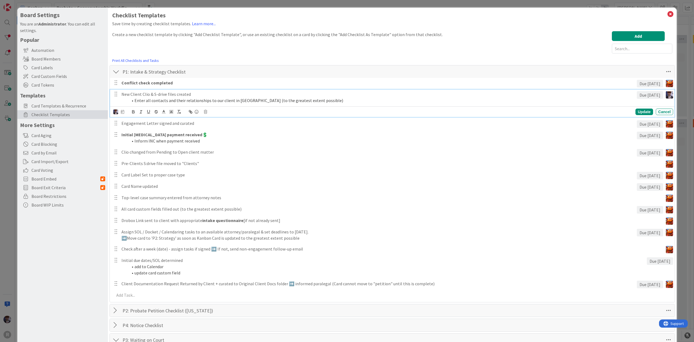
click at [163, 97] on p "New Client Clio & S-drive files created" at bounding box center [378, 94] width 513 height 6
click at [117, 112] on img at bounding box center [115, 111] width 5 height 5
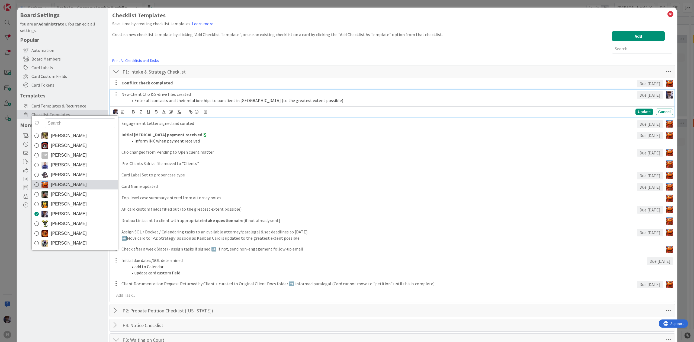
click at [61, 181] on span "Kiara Adams" at bounding box center [69, 184] width 36 height 8
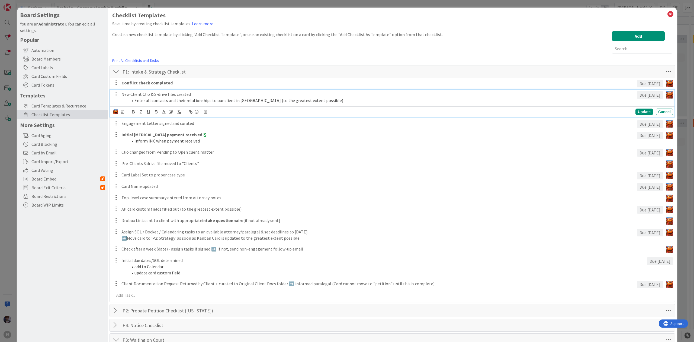
click at [122, 112] on icon at bounding box center [122, 112] width 3 height 4
click at [91, 234] on div "Board Settings You are an Administrator . You can edit all settings. Popular Au…" at bounding box center [62, 320] width 91 height 624
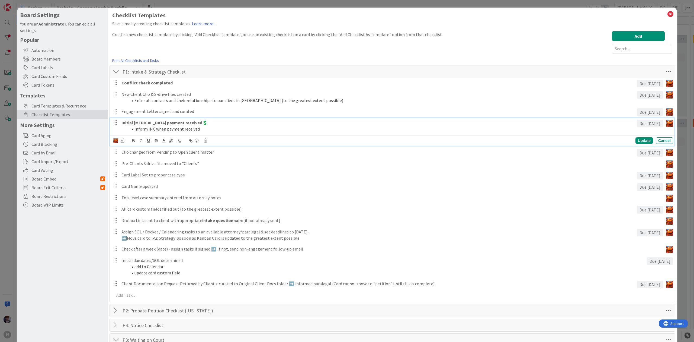
click at [150, 127] on li "Inform INC when payment received" at bounding box center [381, 129] width 507 height 6
click at [115, 140] on img at bounding box center [115, 140] width 5 height 5
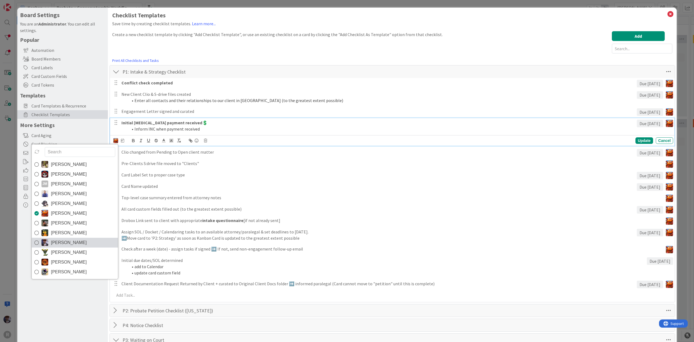
click at [73, 240] on span "Minka Laine Friesen" at bounding box center [69, 242] width 36 height 8
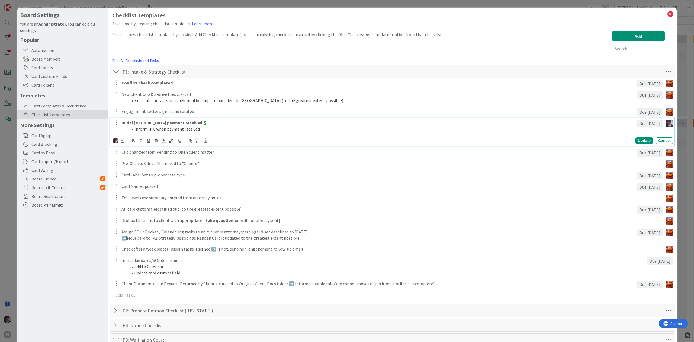
click at [122, 140] on icon at bounding box center [122, 141] width 3 height 4
drag, startPoint x: 152, startPoint y: 130, endPoint x: 146, endPoint y: 132, distance: 6.2
click at [146, 132] on li "Inform INC when payment received" at bounding box center [381, 129] width 507 height 6
click at [641, 141] on div "Update" at bounding box center [645, 140] width 18 height 7
click at [198, 142] on p "Clio changed from Pending to Open client matter" at bounding box center [378, 140] width 513 height 6
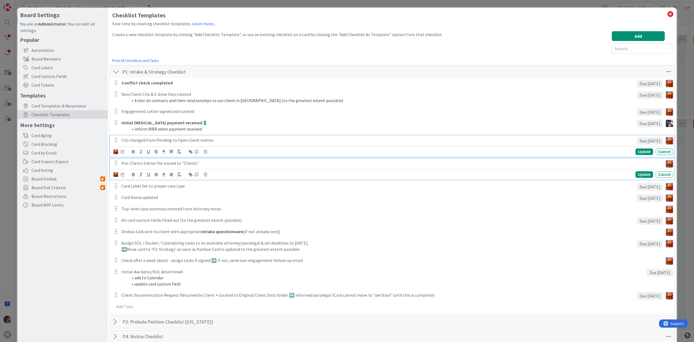
click at [165, 167] on div "Pre-Clients S:drive file moved to "Clients"" at bounding box center [391, 162] width 544 height 9
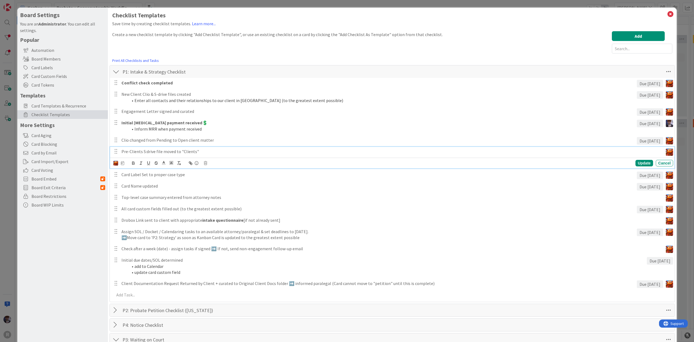
click at [122, 162] on icon at bounding box center [122, 163] width 3 height 4
click at [127, 191] on input "number" at bounding box center [134, 192] width 20 height 10
type input "1"
click at [84, 235] on div "Board Settings You are an Administrator . You can edit all settings. Popular Au…" at bounding box center [62, 320] width 91 height 624
click at [228, 189] on div "Top-level case summary entered from attorney notes" at bounding box center [391, 185] width 544 height 9
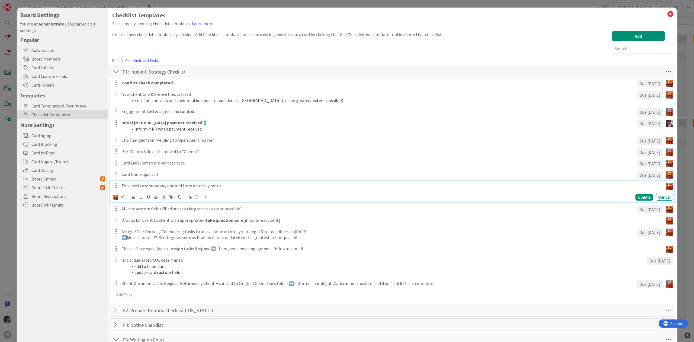
click at [122, 197] on icon at bounding box center [122, 197] width 3 height 4
click at [138, 229] on input "number" at bounding box center [134, 226] width 20 height 10
type input "1"
click at [68, 241] on div "Board Settings You are an Administrator . You can edit all settings. Popular Au…" at bounding box center [62, 320] width 91 height 624
click at [181, 209] on p "Drobox Link sent to client with appropriate intake questionnaire [if not alread…" at bounding box center [392, 208] width 540 height 6
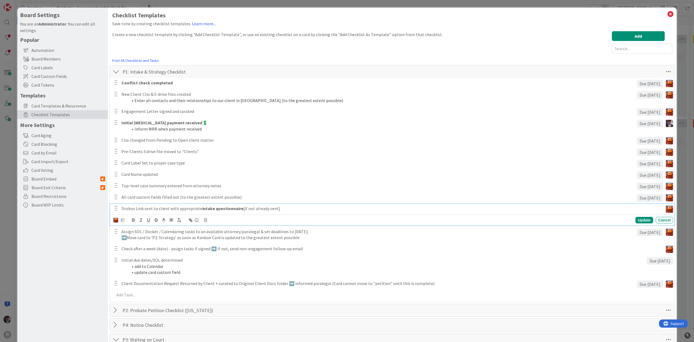
click at [122, 219] on icon at bounding box center [122, 220] width 3 height 4
click at [135, 252] on input "number" at bounding box center [134, 249] width 20 height 10
type input "1"
click at [73, 261] on div "Board Settings You are an Administrator . You can edit all settings. Popular Au…" at bounding box center [62, 320] width 91 height 624
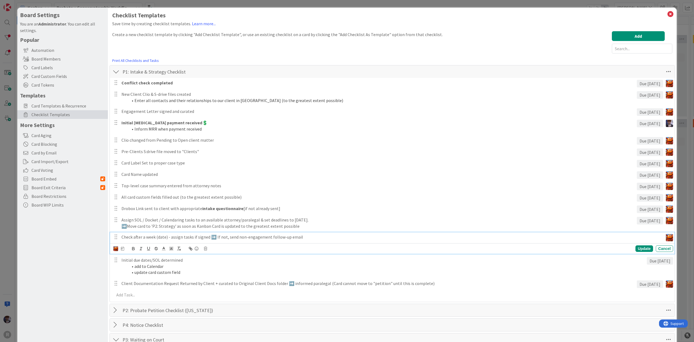
click at [204, 239] on p "Check after a week (date) - assign tasks if signed ➡️ If not, send non-engageme…" at bounding box center [392, 237] width 540 height 6
click at [125, 248] on div "Devine Gines Jasmin Sanchez JM Jeff Myers John Grant Kelly Nguyen Kiara Adams M…" at bounding box center [393, 249] width 560 height 8
click at [122, 252] on div "Devine Gines Jasmin Sanchez JM Jeff Myers John Grant Kelly Nguyen Kiara Adams M…" at bounding box center [393, 249] width 560 height 8
click at [122, 251] on div "Devine Gines Jasmin Sanchez JM Jeff Myers John Grant Kelly Nguyen Kiara Adams M…" at bounding box center [118, 248] width 11 height 6
click at [124, 246] on div "Devine Gines Jasmin Sanchez JM Jeff Myers John Grant Kelly Nguyen Kiara Adams M…" at bounding box center [393, 249] width 560 height 8
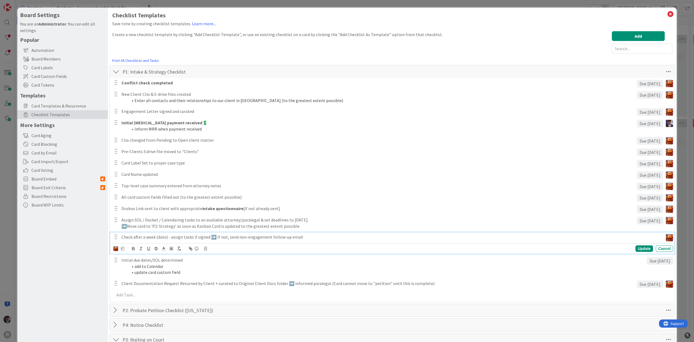
click at [124, 247] on div "Devine Gines Jasmin Sanchez JM Jeff Myers John Grant Kelly Nguyen Kiara Adams M…" at bounding box center [393, 249] width 560 height 8
click at [124, 248] on div "Devine Gines Jasmin Sanchez JM Jeff Myers John Grant Kelly Nguyen Kiara Adams M…" at bounding box center [393, 249] width 560 height 8
click at [121, 250] on icon at bounding box center [122, 249] width 3 height 4
click at [131, 276] on input "number" at bounding box center [134, 277] width 20 height 10
type input "7"
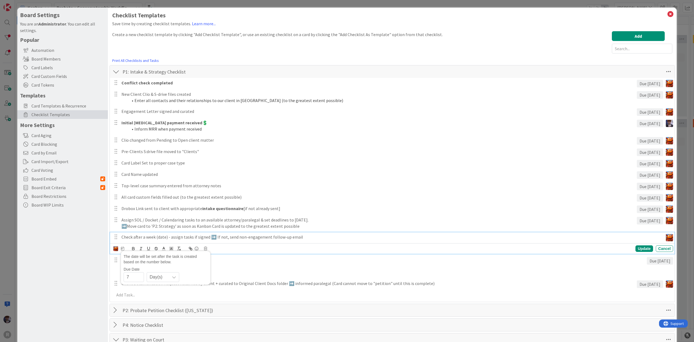
click at [97, 289] on div "Board Settings You are an Administrator . You can edit all settings. Popular Au…" at bounding box center [62, 320] width 91 height 624
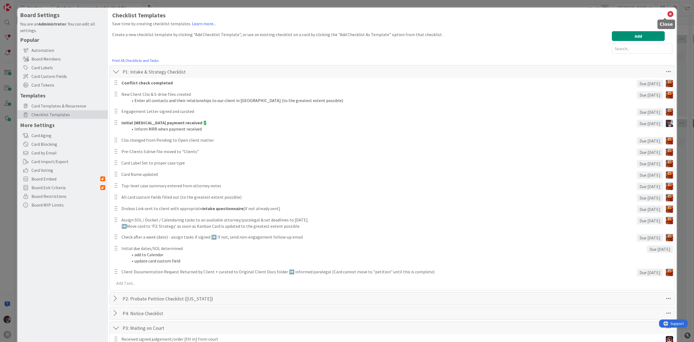
click at [667, 12] on icon at bounding box center [670, 14] width 7 height 8
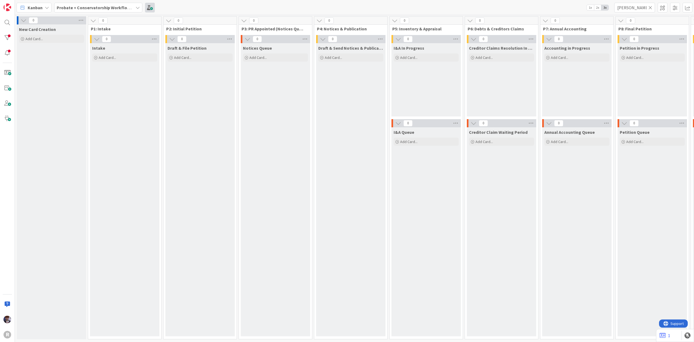
drag, startPoint x: 154, startPoint y: 12, endPoint x: 153, endPoint y: 8, distance: 4.9
click at [154, 12] on div "Kanban Probate + Conservatorship Workflow (FL2) 1x 2x 3x killen" at bounding box center [354, 7] width 679 height 15
click at [150, 2] on div "Kanban Probate + Conservatorship Workflow (FL2) 1x 2x 3x killen" at bounding box center [354, 7] width 679 height 15
click at [151, 7] on span at bounding box center [150, 8] width 10 height 10
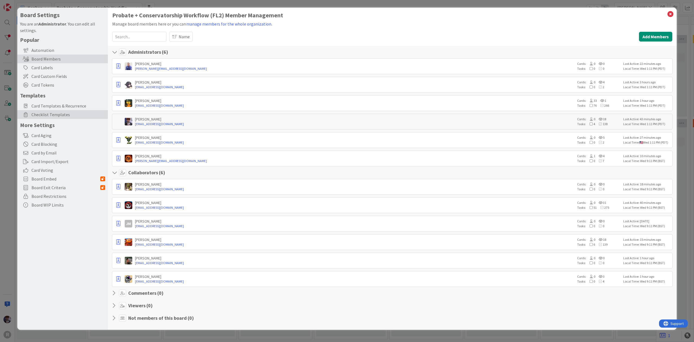
click at [63, 117] on span "Checklist Templates" at bounding box center [68, 114] width 74 height 7
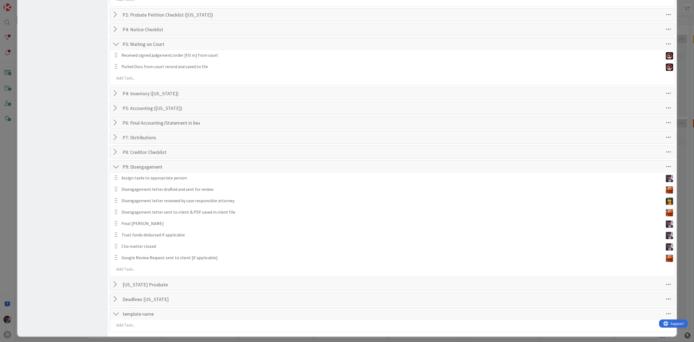
scroll to position [289, 0]
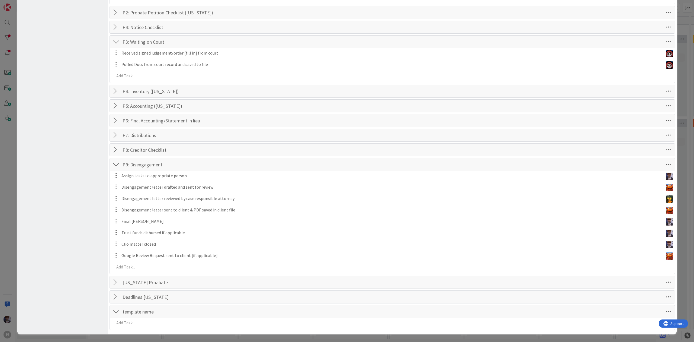
drag, startPoint x: 113, startPoint y: 307, endPoint x: 114, endPoint y: 310, distance: 3.1
click at [113, 309] on div at bounding box center [116, 311] width 7 height 10
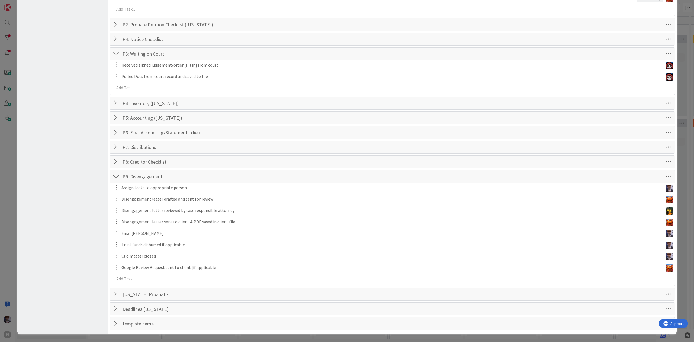
click at [116, 322] on div at bounding box center [116, 323] width 7 height 10
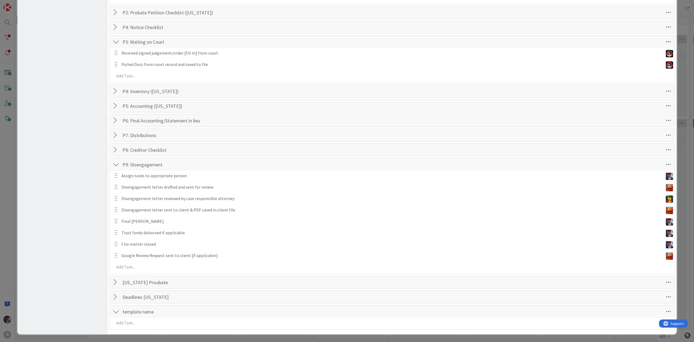
scroll to position [108, 0]
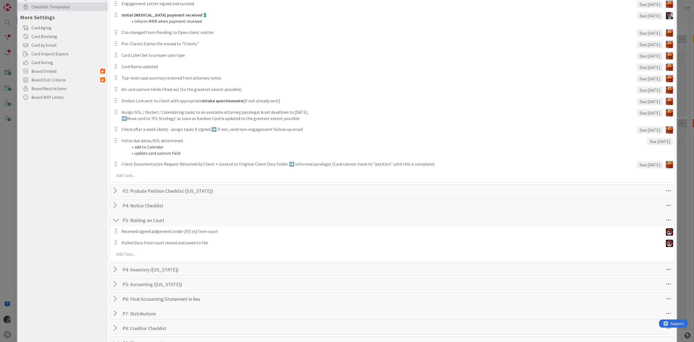
click at [112, 221] on div "P3: Waiting on Court Checklist Name 20 / 64 P3: Waiting on Court" at bounding box center [392, 220] width 565 height 12
click at [115, 222] on div at bounding box center [116, 220] width 7 height 10
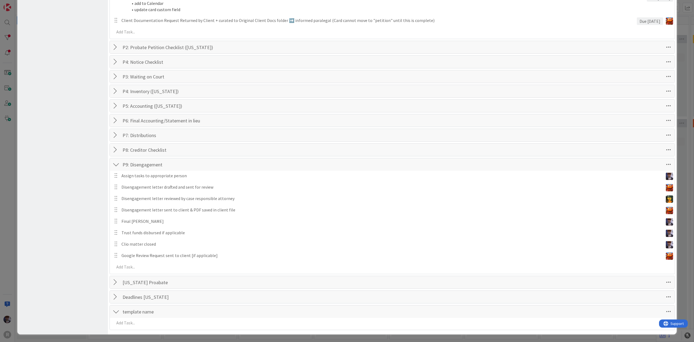
scroll to position [254, 0]
click at [5, 198] on div "Board Settings You are an Administrator . You can edit all settings. Popular Au…" at bounding box center [347, 171] width 694 height 342
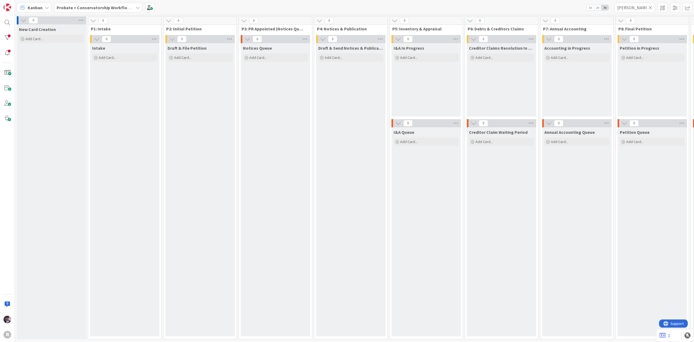
click at [128, 10] on span "Probate + Conservatorship Workflow (FL2)" at bounding box center [95, 7] width 77 height 7
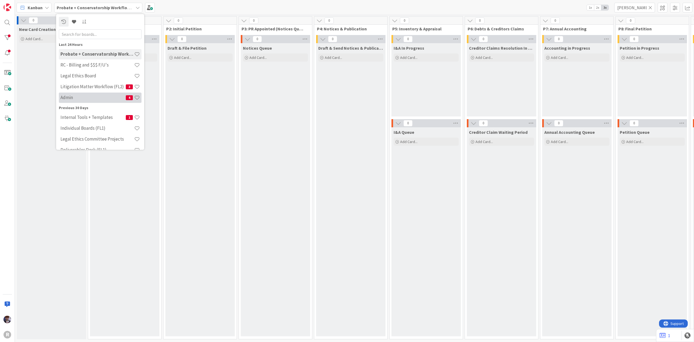
click at [85, 95] on h4 "Admin" at bounding box center [92, 97] width 65 height 5
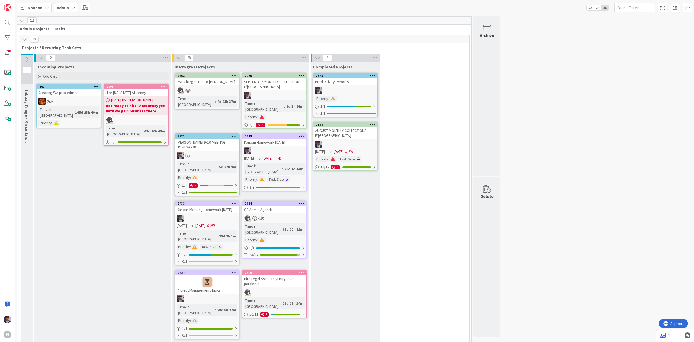
click at [73, 5] on div "Admin" at bounding box center [66, 8] width 24 height 10
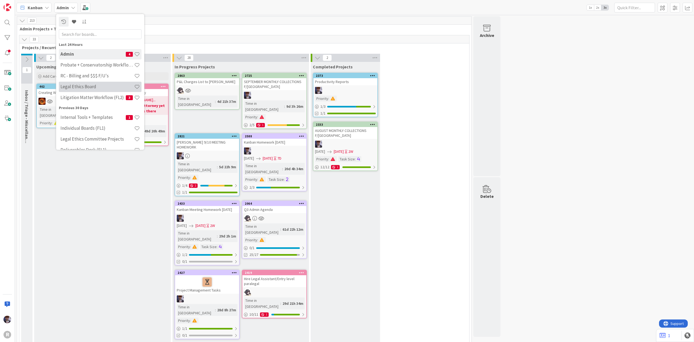
click at [81, 91] on div "Legal Ethics Board" at bounding box center [100, 86] width 83 height 10
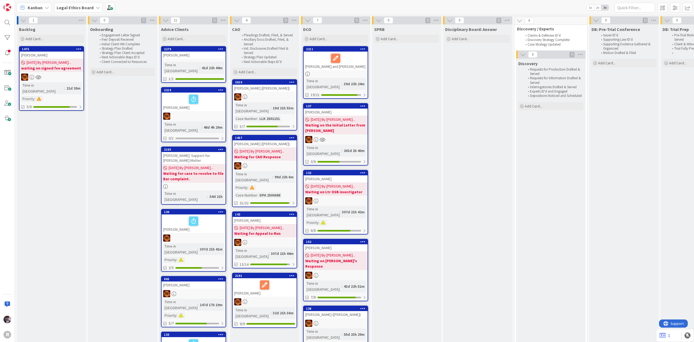
click at [82, 7] on b "Legal Ethics Board" at bounding box center [75, 7] width 37 height 5
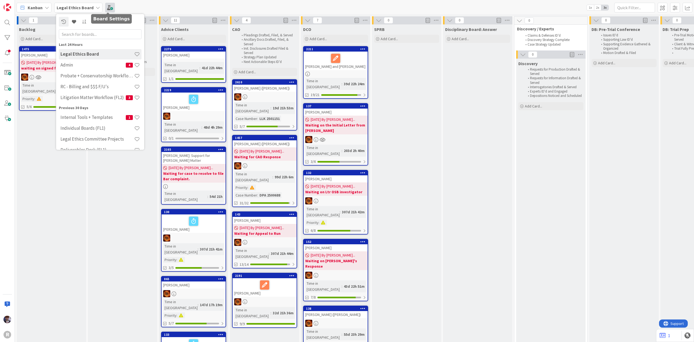
click at [112, 8] on span at bounding box center [110, 8] width 10 height 10
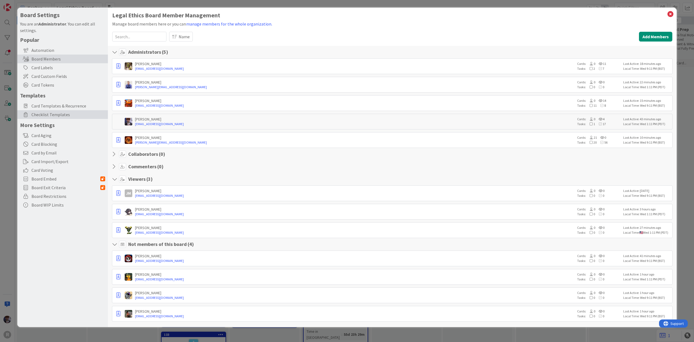
click at [65, 113] on span "Checklist Templates" at bounding box center [68, 114] width 74 height 7
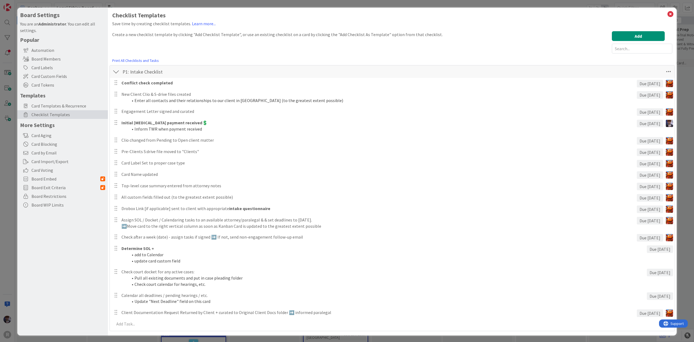
scroll to position [1, 0]
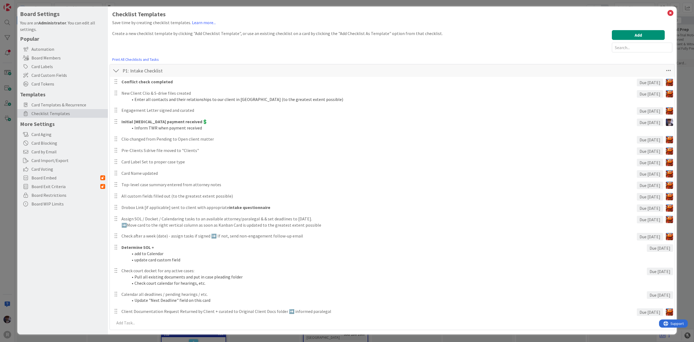
click at [116, 69] on div at bounding box center [116, 71] width 7 height 10
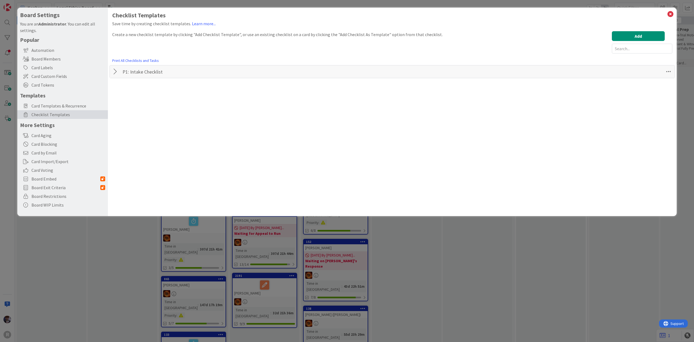
scroll to position [0, 0]
click at [646, 34] on button "Add" at bounding box center [638, 36] width 53 height 10
click at [688, 79] on div "Board Settings You are an Administrator . You can edit all settings. Popular Au…" at bounding box center [347, 171] width 694 height 342
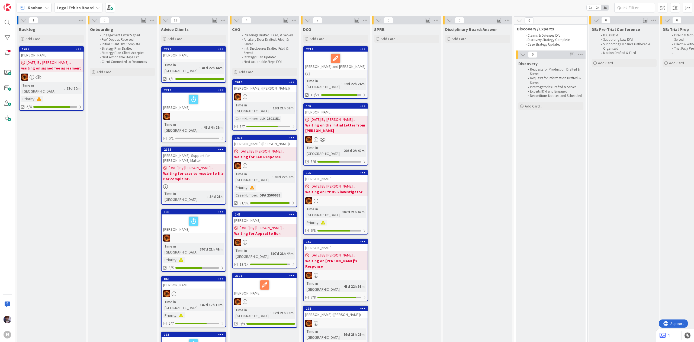
click at [98, 9] on icon at bounding box center [98, 7] width 4 height 4
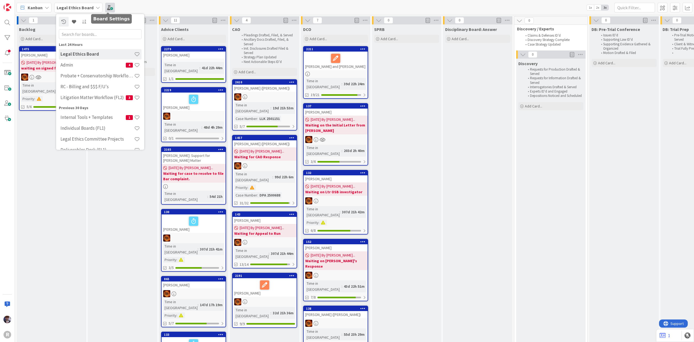
click at [107, 4] on span at bounding box center [110, 8] width 10 height 10
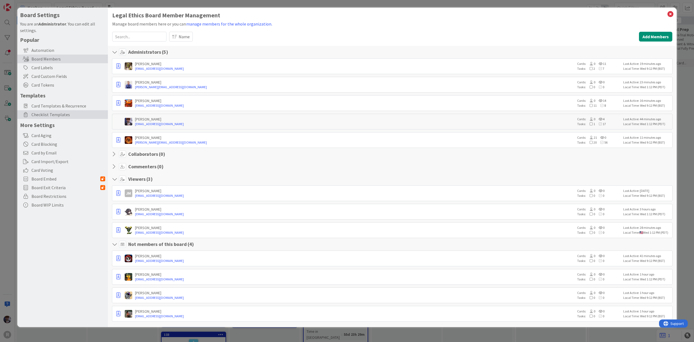
click at [86, 117] on span "Checklist Templates" at bounding box center [68, 114] width 74 height 7
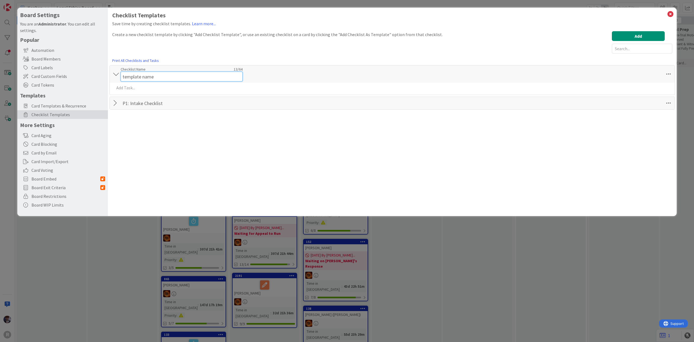
click at [178, 68] on div "Checklist Name 13 / 64 template name" at bounding box center [182, 74] width 122 height 15
click at [178, 68] on div "Checklist Name 13 / 64 template name" at bounding box center [182, 72] width 122 height 10
click at [174, 76] on input "template name" at bounding box center [182, 77] width 122 height 10
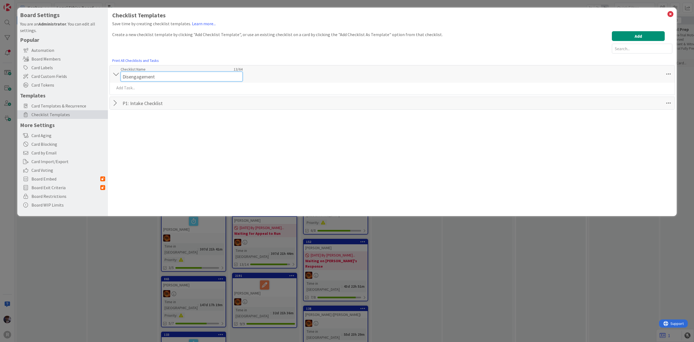
type input "Disengagement"
click at [151, 89] on div "Add Add Multiple Cancel" at bounding box center [392, 88] width 565 height 21
click at [219, 83] on p at bounding box center [392, 83] width 557 height 6
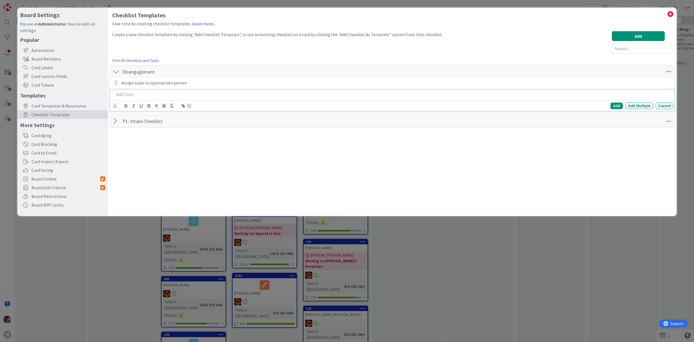
click at [127, 95] on p at bounding box center [392, 94] width 557 height 6
click at [159, 107] on p at bounding box center [392, 106] width 557 height 6
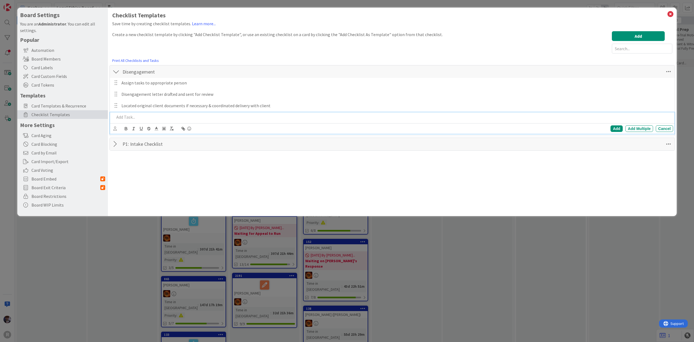
click at [253, 119] on p at bounding box center [392, 117] width 557 height 6
click at [154, 129] on p at bounding box center [392, 128] width 557 height 6
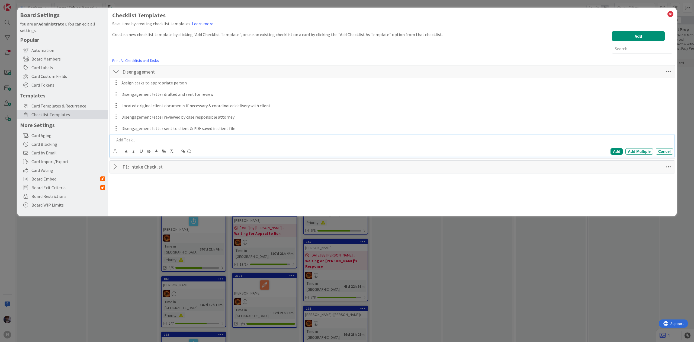
click at [251, 138] on p at bounding box center [392, 140] width 557 height 6
click at [150, 155] on div at bounding box center [392, 150] width 561 height 9
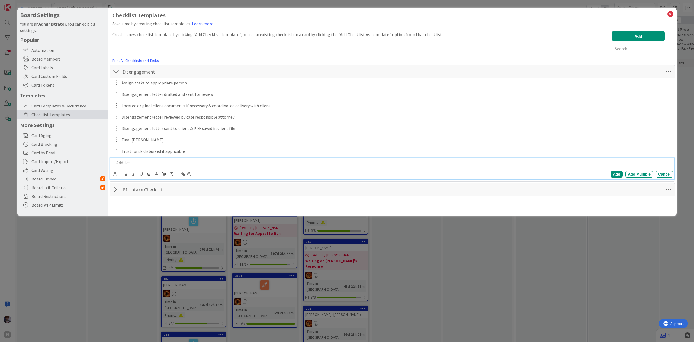
click at [286, 163] on p at bounding box center [392, 162] width 557 height 6
click at [159, 175] on p at bounding box center [392, 174] width 557 height 6
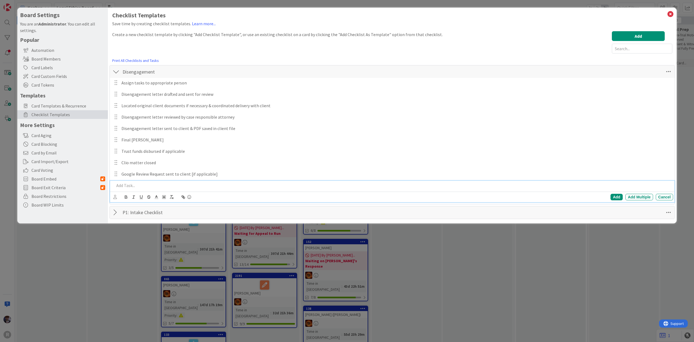
click at [189, 44] on div "Create a new checklist template by clicking "Add Checklist Template", or use an…" at bounding box center [277, 42] width 331 height 22
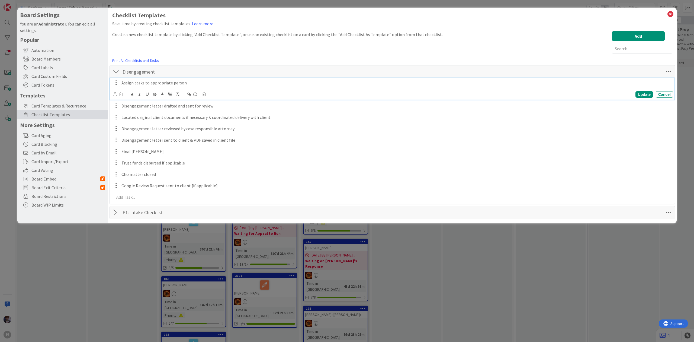
click at [151, 84] on p "Assign tasks to appropriate person" at bounding box center [397, 83] width 550 height 6
click at [117, 96] on div at bounding box center [117, 94] width 9 height 6
click at [115, 94] on icon at bounding box center [115, 94] width 4 height 4
click at [70, 149] on span "Minka Laine Friesen" at bounding box center [68, 147] width 36 height 8
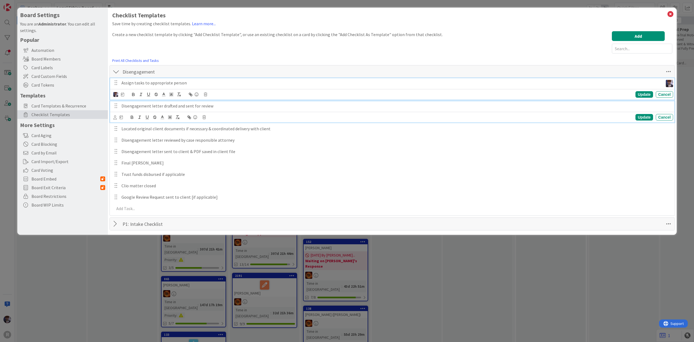
click at [130, 110] on div "Disengagement letter drafted and sent for review" at bounding box center [396, 105] width 554 height 9
click at [124, 83] on p "Assign tasks to appropriate person" at bounding box center [392, 83] width 540 height 6
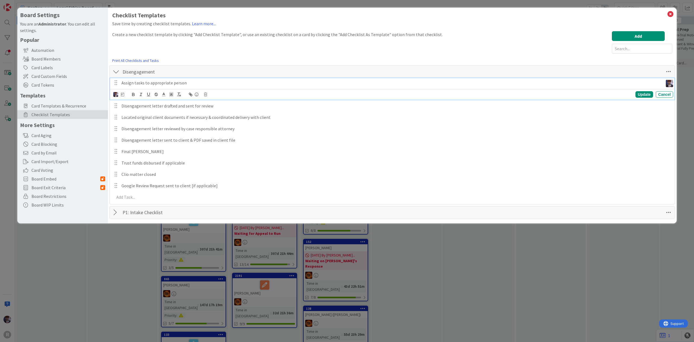
click at [124, 96] on icon at bounding box center [122, 94] width 3 height 4
click at [136, 121] on input "number" at bounding box center [134, 123] width 20 height 10
type input "1"
click at [116, 35] on div "Create a new checklist template by clicking "Add Checklist Template", or use an…" at bounding box center [277, 42] width 331 height 22
click at [128, 94] on p "Disengagement letter drafted and sent for review" at bounding box center [397, 94] width 550 height 6
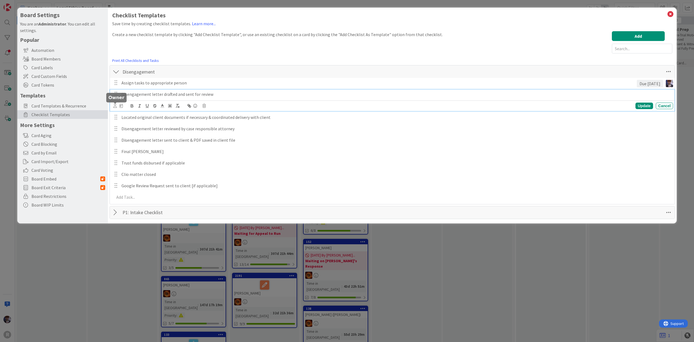
click at [114, 107] on icon at bounding box center [115, 106] width 4 height 4
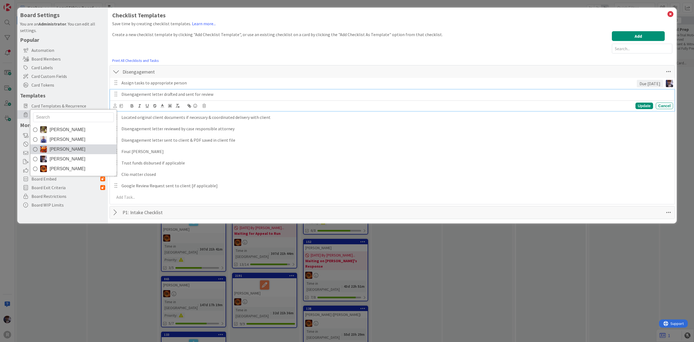
click at [76, 150] on link "Kiara Adams" at bounding box center [73, 149] width 86 height 10
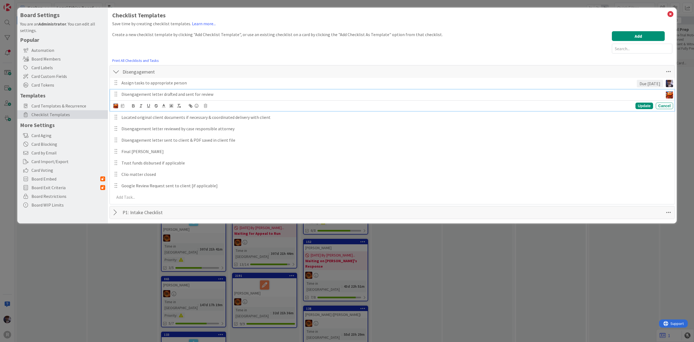
click at [122, 107] on icon at bounding box center [122, 106] width 3 height 4
click at [129, 137] on input "number" at bounding box center [134, 134] width 20 height 10
type input "2"
click at [245, 46] on div "Create a new checklist template by clicking "Add Checklist Template", or use an…" at bounding box center [277, 42] width 331 height 22
click at [150, 103] on p "Located original client documents if necessary & coordinated delivery with clie…" at bounding box center [397, 106] width 550 height 6
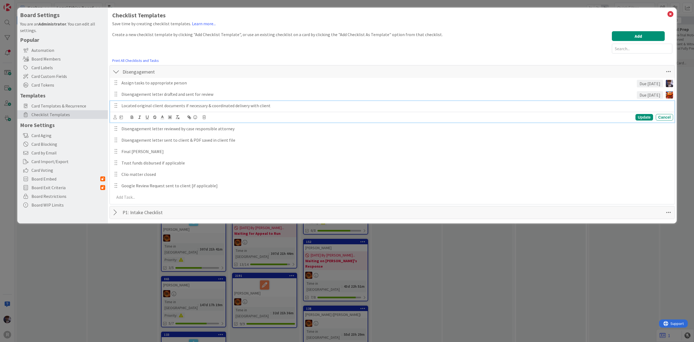
click at [113, 117] on div "Update Cancel" at bounding box center [392, 117] width 565 height 11
click at [114, 119] on icon at bounding box center [115, 117] width 4 height 4
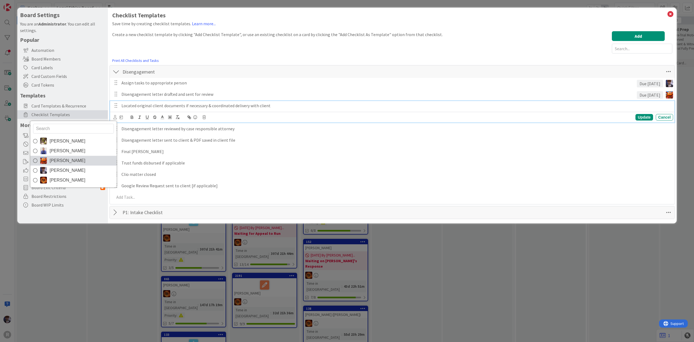
click at [81, 158] on link "Kiara Adams" at bounding box center [73, 161] width 86 height 10
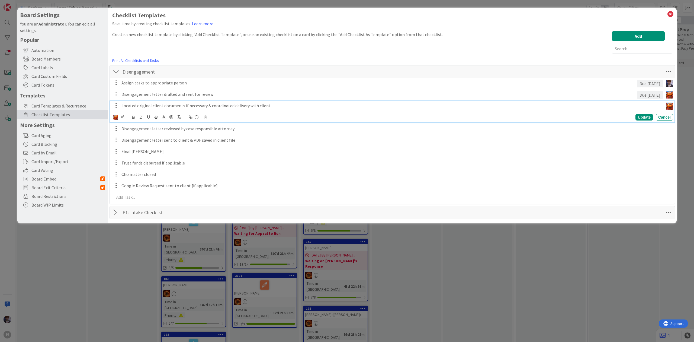
click at [125, 116] on div "Devine Gines John Grant Kiara Adams Minka Laine Friesen Ted Reuter Update Cancel" at bounding box center [393, 117] width 560 height 8
click at [124, 119] on div "Devine Gines John Grant Kiara Adams Minka Laine Friesen Ted Reuter Update Cancel" at bounding box center [393, 117] width 560 height 8
click at [123, 119] on icon at bounding box center [122, 117] width 3 height 4
click at [137, 145] on input "number" at bounding box center [134, 146] width 20 height 10
type input "2"
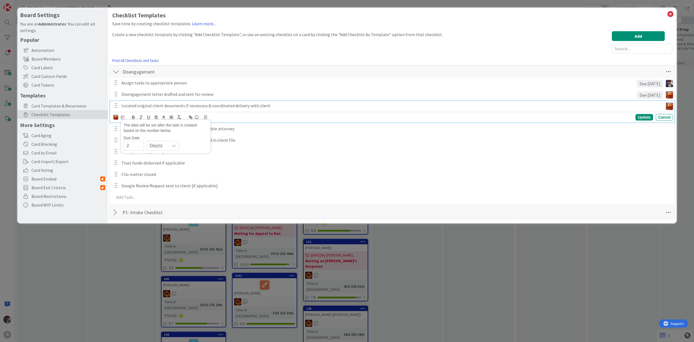
click at [219, 62] on div "Checklist Templates Save time by creating checklist templates. Learn more... Cr…" at bounding box center [392, 115] width 560 height 207
click at [162, 116] on p "Disengagement letter reviewed by case responsible attorney" at bounding box center [397, 117] width 550 height 6
click at [114, 129] on icon at bounding box center [115, 128] width 4 height 4
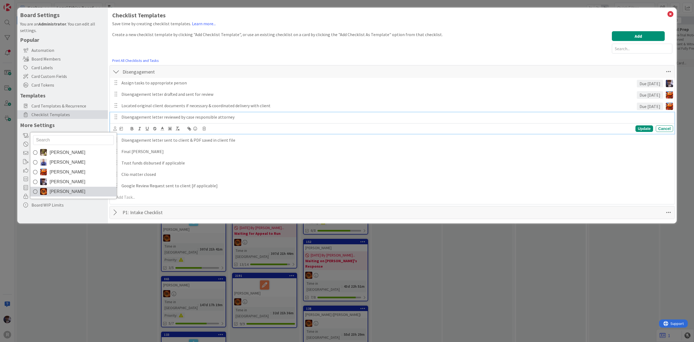
click at [58, 189] on span "Ted Reuter" at bounding box center [68, 191] width 36 height 8
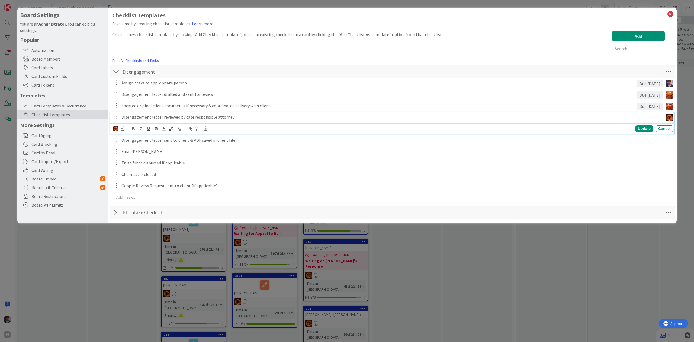
click at [174, 48] on div "Create a new checklist template by clicking "Add Checklist Template", or use an…" at bounding box center [277, 42] width 331 height 22
click at [160, 122] on div "Disengagement letter reviewed by case responsible attorney" at bounding box center [391, 116] width 544 height 9
click at [115, 127] on img at bounding box center [115, 128] width 5 height 5
click at [36, 138] on icon at bounding box center [36, 139] width 5 height 5
click at [167, 48] on div "Create a new checklist template by clicking "Add Checklist Template", or use an…" at bounding box center [277, 42] width 331 height 22
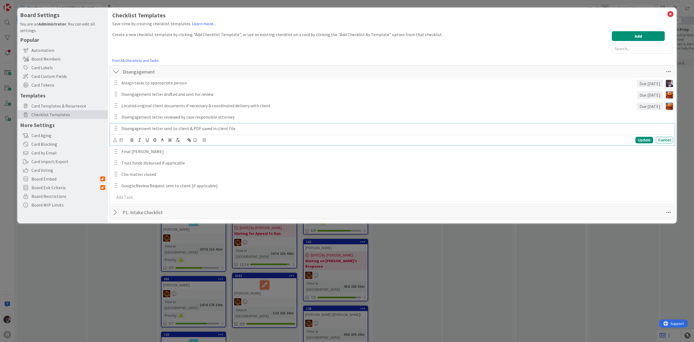
click at [145, 132] on p "Disengagement letter sent to client & PDF saved in client file" at bounding box center [397, 128] width 550 height 6
click at [113, 140] on icon at bounding box center [115, 140] width 4 height 4
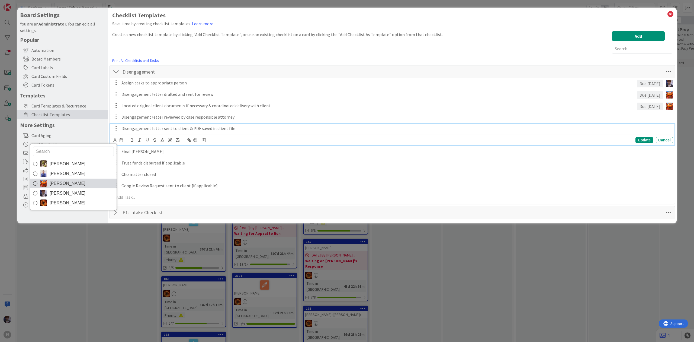
click at [61, 182] on span "Kiara Adams" at bounding box center [68, 183] width 36 height 8
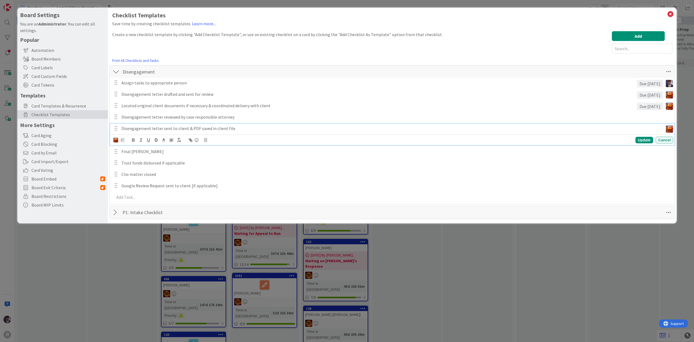
click at [157, 42] on div "Create a new checklist template by clicking "Add Checklist Template", or use an…" at bounding box center [277, 42] width 331 height 22
click at [140, 139] on p "Final Bill Sent" at bounding box center [397, 140] width 550 height 6
click at [113, 152] on icon at bounding box center [115, 151] width 4 height 4
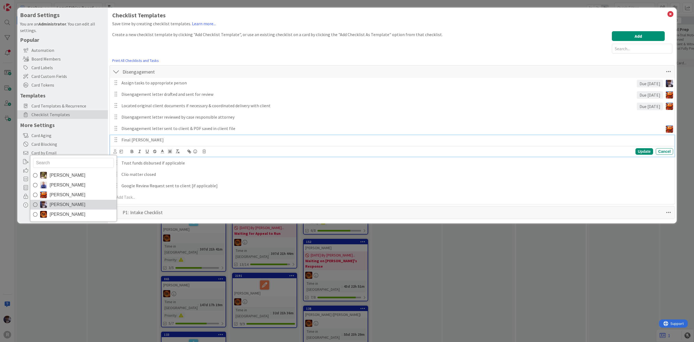
click at [62, 204] on span "Minka Laine Friesen" at bounding box center [68, 204] width 36 height 8
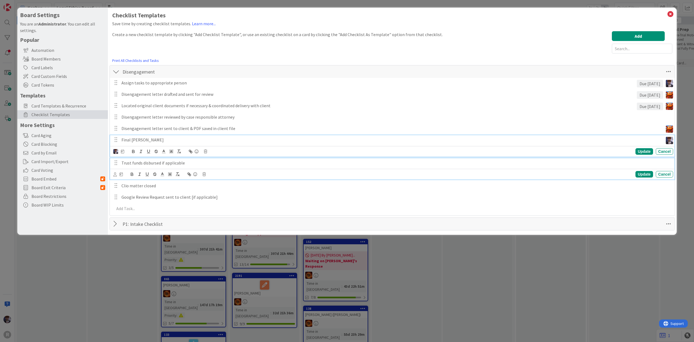
click at [130, 162] on p "Trust funds disbursed if applicable" at bounding box center [397, 163] width 550 height 6
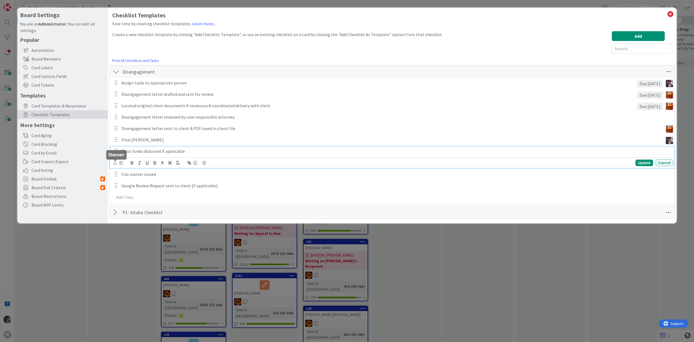
click at [115, 162] on icon at bounding box center [115, 163] width 4 height 4
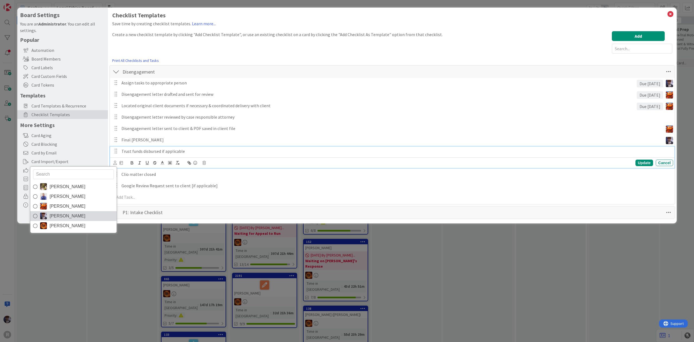
click at [66, 216] on span "Minka Laine Friesen" at bounding box center [68, 216] width 36 height 8
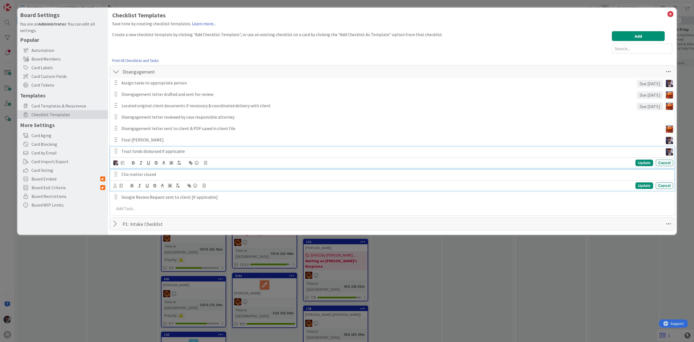
click at [139, 177] on p "Clio matter closed" at bounding box center [397, 174] width 550 height 6
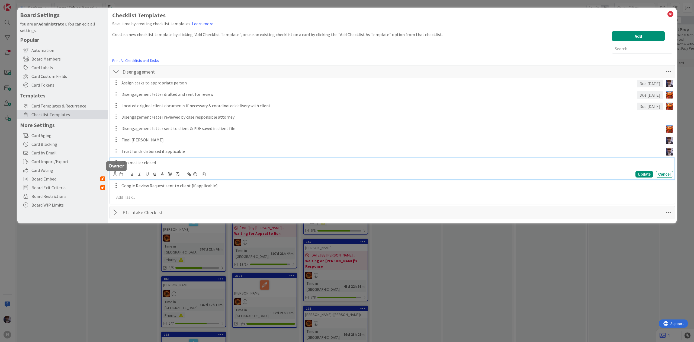
click at [115, 173] on icon at bounding box center [115, 174] width 4 height 4
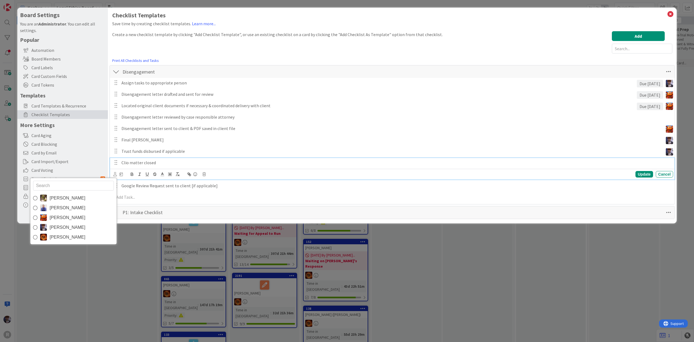
click at [70, 225] on span "Minka Laine Friesen" at bounding box center [68, 227] width 36 height 8
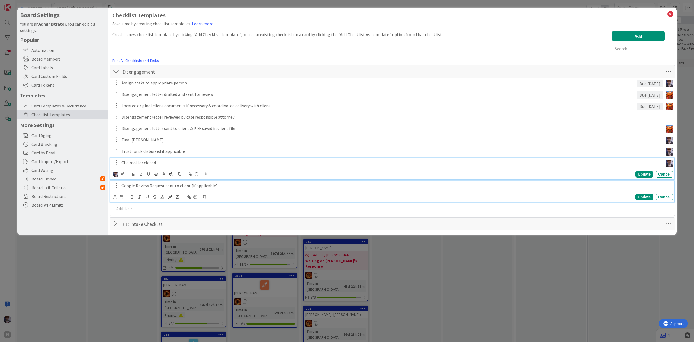
click at [142, 189] on p "Google Review Request sent to client [if applicable]" at bounding box center [397, 186] width 550 height 6
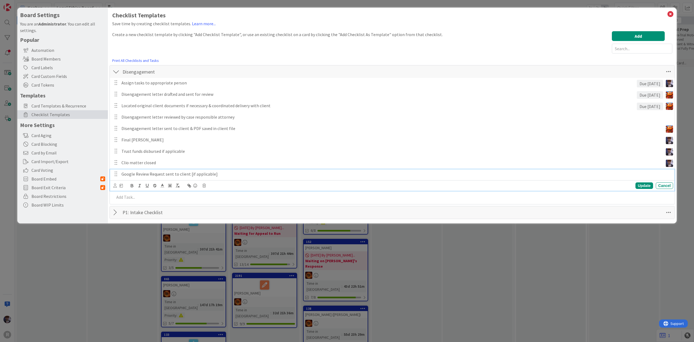
click at [113, 187] on icon at bounding box center [115, 185] width 4 height 4
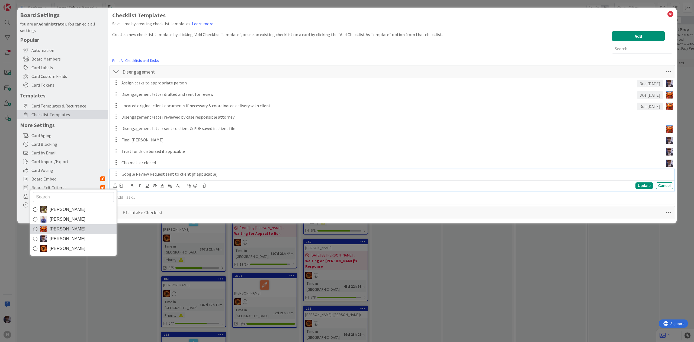
click at [64, 227] on span "Kiara Adams" at bounding box center [68, 229] width 36 height 8
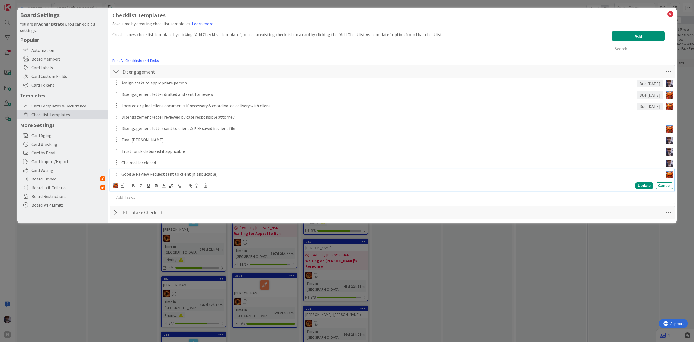
click at [124, 49] on div "Create a new checklist template by clicking "Add Checklist Template", or use an…" at bounding box center [277, 42] width 331 height 22
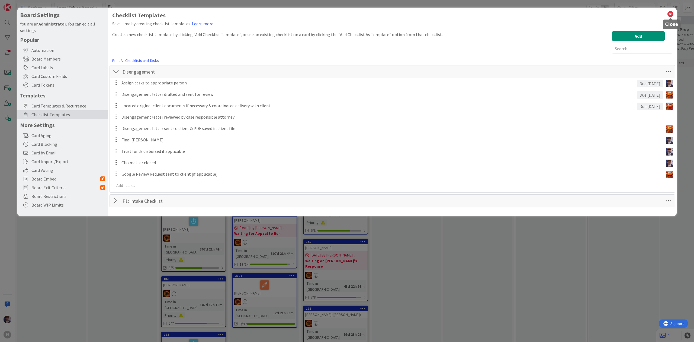
click at [671, 13] on icon at bounding box center [670, 14] width 7 height 8
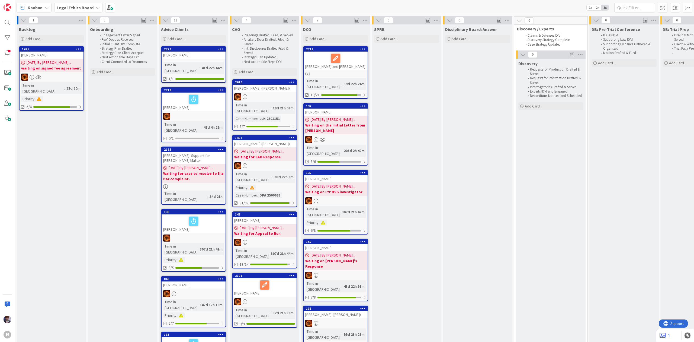
click at [77, 5] on b "Legal Ethics Board" at bounding box center [75, 7] width 37 height 5
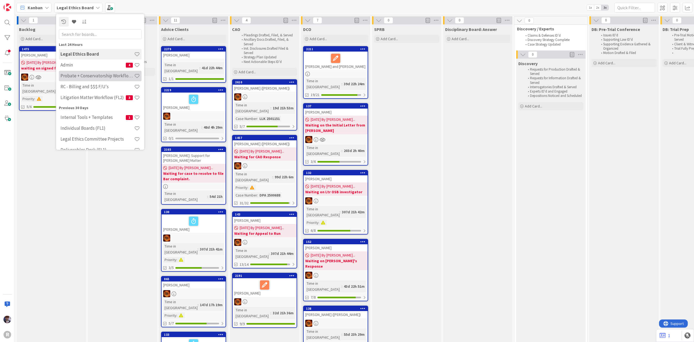
click at [76, 77] on h4 "Probate + Conservatorship Workflow (FL2)" at bounding box center [97, 75] width 74 height 5
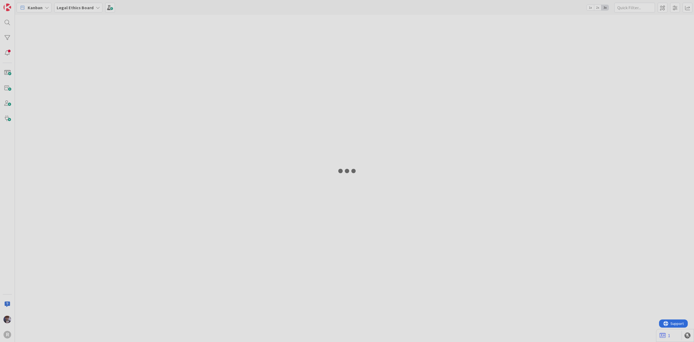
type input "[PERSON_NAME]"
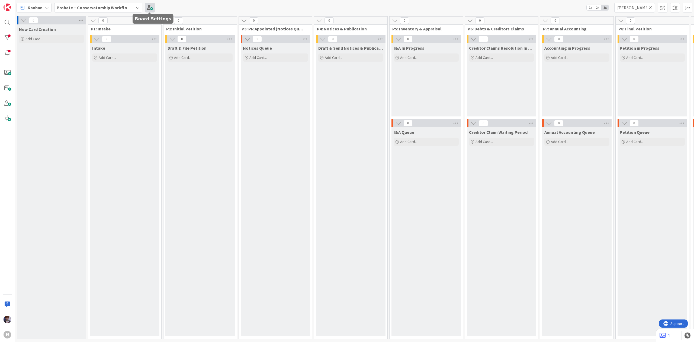
click at [146, 10] on span at bounding box center [150, 8] width 10 height 10
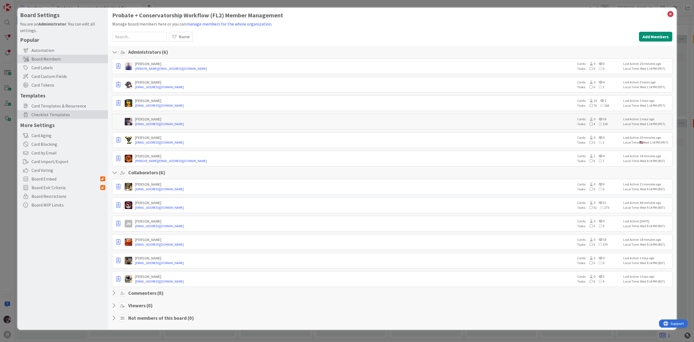
drag, startPoint x: 81, startPoint y: 107, endPoint x: 78, endPoint y: 116, distance: 10.1
click at [81, 106] on span "Card Templates & Recurrence" at bounding box center [68, 106] width 74 height 7
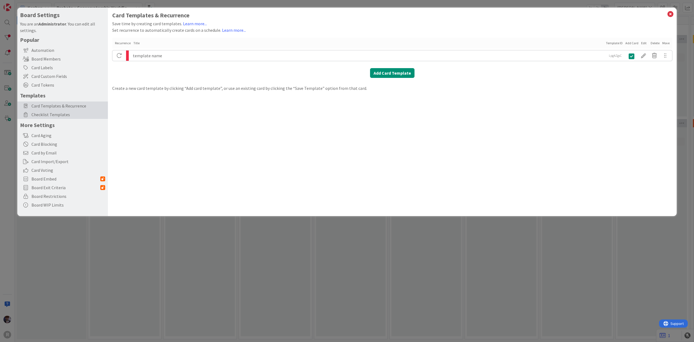
click at [78, 113] on span "Checklist Templates" at bounding box center [68, 114] width 74 height 7
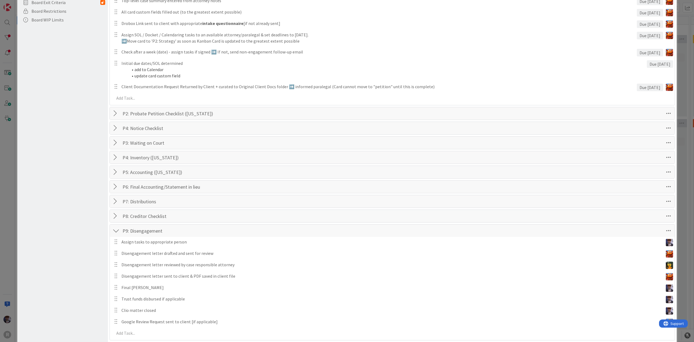
scroll to position [254, 0]
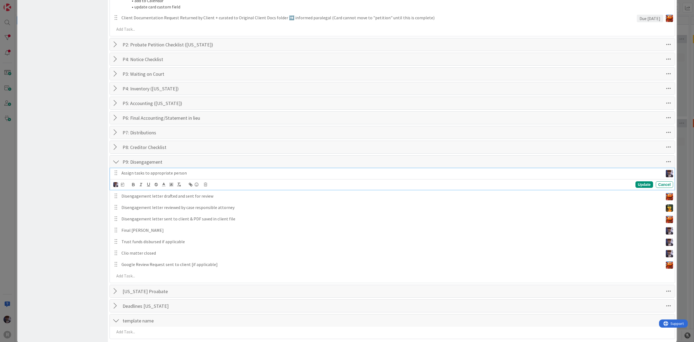
click at [131, 176] on p "Assign tasks to appropriate person" at bounding box center [392, 173] width 540 height 6
click at [121, 186] on icon at bounding box center [122, 185] width 3 height 4
click at [132, 213] on input "number" at bounding box center [134, 213] width 20 height 10
type input "1"
click at [100, 218] on div "Board Settings You are an Administrator . You can edit all settings. Popular Au…" at bounding box center [62, 48] width 91 height 589
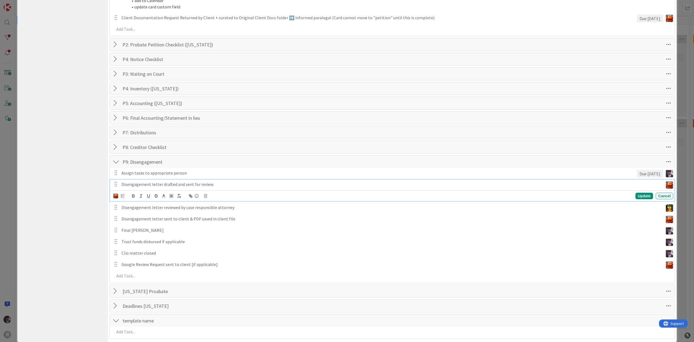
click at [143, 187] on p "Disengagement letter drafted and sent for review" at bounding box center [392, 184] width 540 height 6
click at [122, 197] on icon at bounding box center [122, 196] width 3 height 4
click at [133, 223] on input "number" at bounding box center [134, 224] width 20 height 10
type input "2"
click at [84, 234] on div "Board Settings You are an Administrator . You can edit all settings. Popular Au…" at bounding box center [62, 48] width 91 height 589
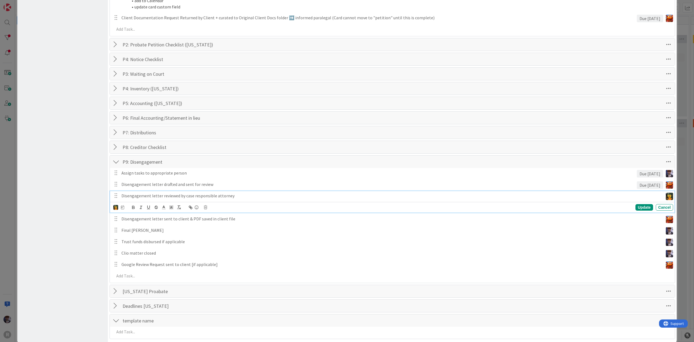
click at [125, 200] on div "Disengagement letter reviewed by case responsible attorney" at bounding box center [391, 195] width 544 height 9
click at [121, 209] on icon at bounding box center [122, 207] width 3 height 4
click at [125, 236] on input "number" at bounding box center [134, 236] width 20 height 10
type input "2"
click at [117, 210] on img at bounding box center [115, 207] width 5 height 5
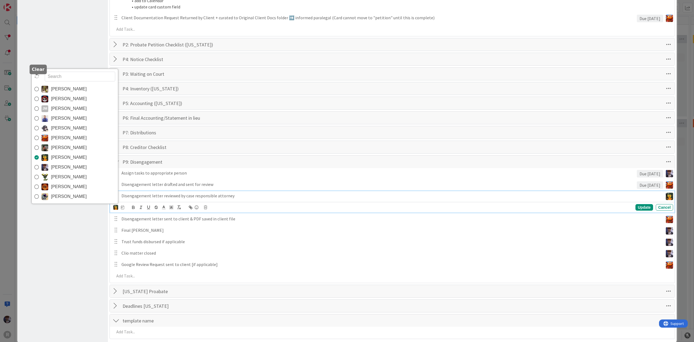
click at [36, 78] on icon at bounding box center [36, 76] width 5 height 5
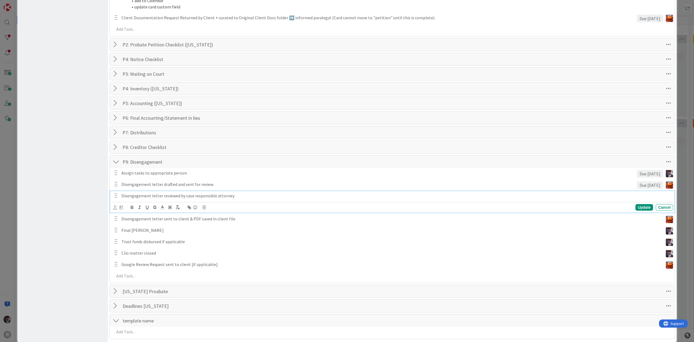
click at [56, 55] on div "Board Settings You are an Administrator . You can edit all settings. Popular Au…" at bounding box center [62, 48] width 91 height 589
click at [197, 210] on p "Disengagement letter sent to client & PDF saved in client file" at bounding box center [392, 207] width 540 height 6
click at [91, 233] on div "Board Settings You are an Administrator . You can edit all settings. Popular Au…" at bounding box center [62, 48] width 91 height 589
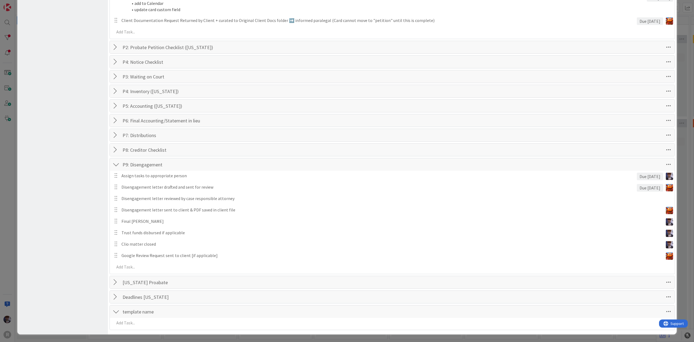
click at [87, 261] on div "Board Settings You are an Administrator . You can edit all settings. Popular Au…" at bounding box center [62, 45] width 91 height 578
click at [679, 23] on div "Board Settings You are an Administrator . You can edit all settings. Popular Au…" at bounding box center [347, 171] width 694 height 342
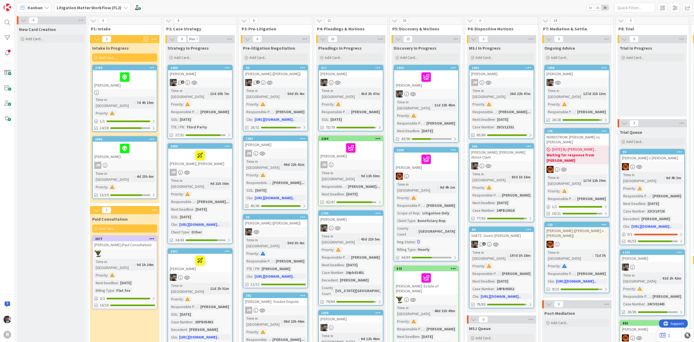
click at [146, 7] on div "Kanban Litigation Matter Workflow (FL2) 1x 2x 3x" at bounding box center [354, 7] width 679 height 15
click at [139, 4] on span at bounding box center [138, 8] width 10 height 10
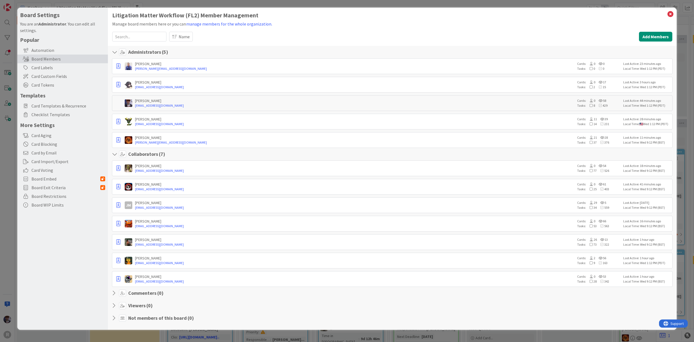
click at [47, 120] on div "Popular Automation Board Members Card Labels Card Custom Fields Card Tokens Tem…" at bounding box center [62, 122] width 85 height 173
click at [54, 113] on span "Checklist Templates" at bounding box center [68, 114] width 74 height 7
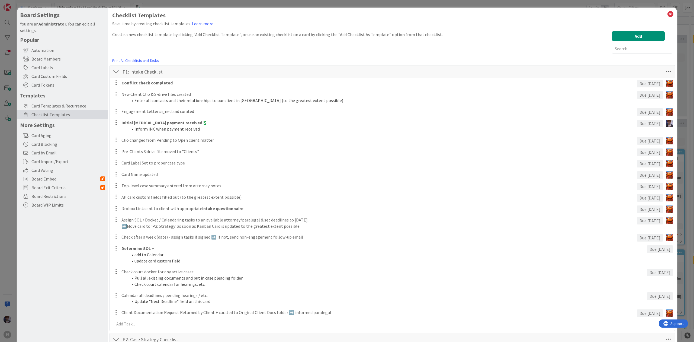
scroll to position [439, 0]
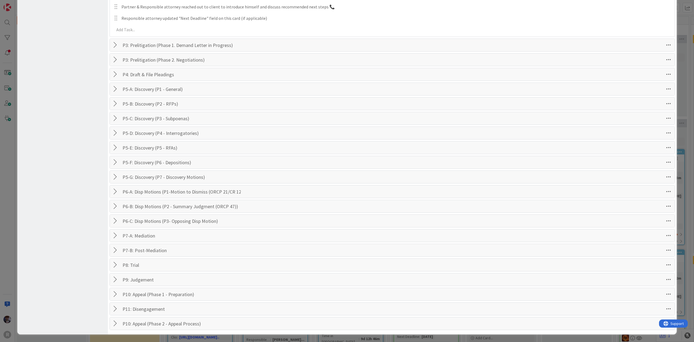
click at [113, 309] on div at bounding box center [116, 309] width 7 height 10
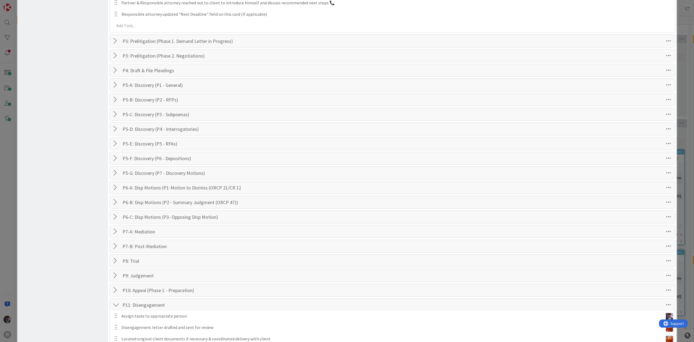
scroll to position [553, 0]
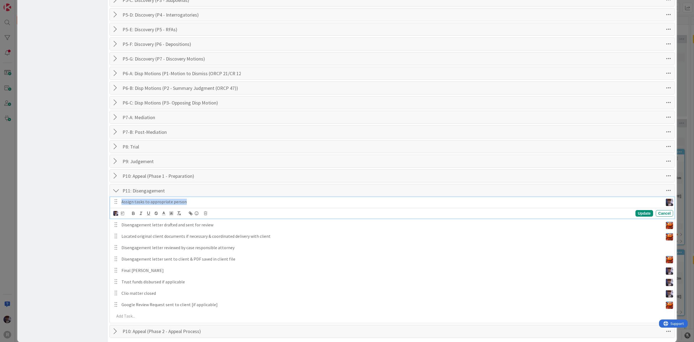
drag, startPoint x: 193, startPoint y: 205, endPoint x: 83, endPoint y: 216, distance: 111.0
copy p "Assign tasks to appropriate person"
drag, startPoint x: 223, startPoint y: 219, endPoint x: 88, endPoint y: 208, distance: 134.9
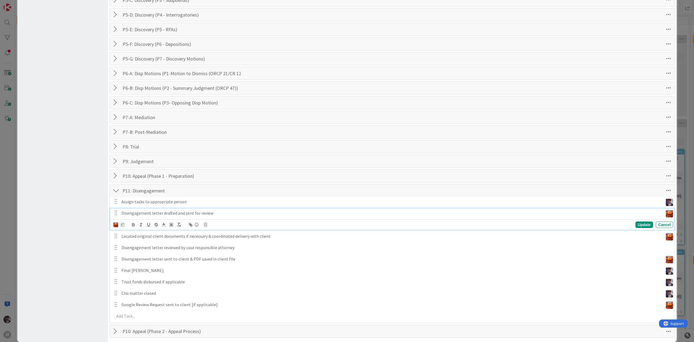
click at [205, 230] on div "Disengagement letter drafted and sent for review Update Cancel" at bounding box center [392, 218] width 565 height 21
drag, startPoint x: 225, startPoint y: 220, endPoint x: 14, endPoint y: 225, distance: 210.5
click at [14, 225] on div "Board Settings You are an Administrator . You can edit all settings. Popular Au…" at bounding box center [347, 171] width 694 height 342
copy p "Disengagement letter drafted and sent for review"
click at [280, 223] on div "Update Cancel" at bounding box center [392, 224] width 565 height 11
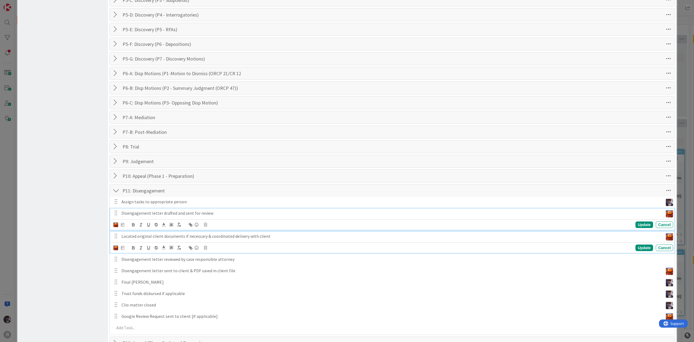
click at [269, 239] on p "Located original client documents if necessary & coordinated delivery with clie…" at bounding box center [392, 236] width 540 height 6
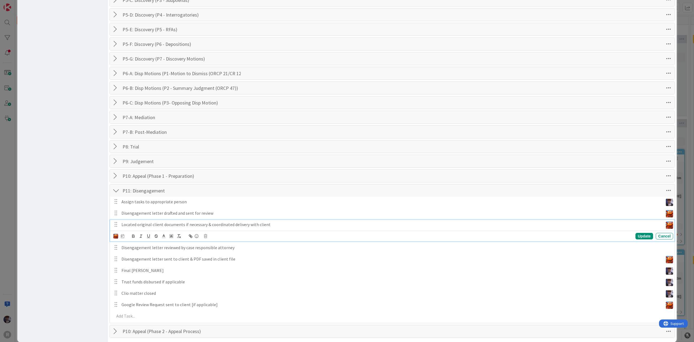
scroll to position [541, 0]
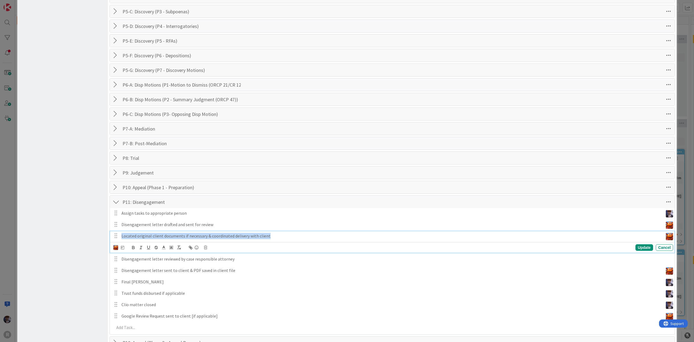
drag, startPoint x: 281, startPoint y: 239, endPoint x: -6, endPoint y: 236, distance: 287.5
click at [0, 236] on html "R Kanban Litigation Matter Workflow (FL2) 1x 2x 3x 0 New Card Creation Add Card…" at bounding box center [347, 171] width 694 height 342
copy p "Located original client documents if necessary & coordinated delivery with clie…"
click at [220, 251] on div "Update Cancel" at bounding box center [393, 248] width 560 height 8
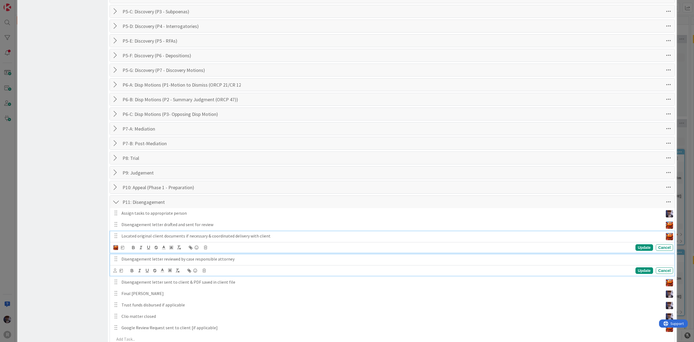
click at [239, 258] on div "Disengagement letter reviewed by case responsible attorney" at bounding box center [396, 258] width 554 height 9
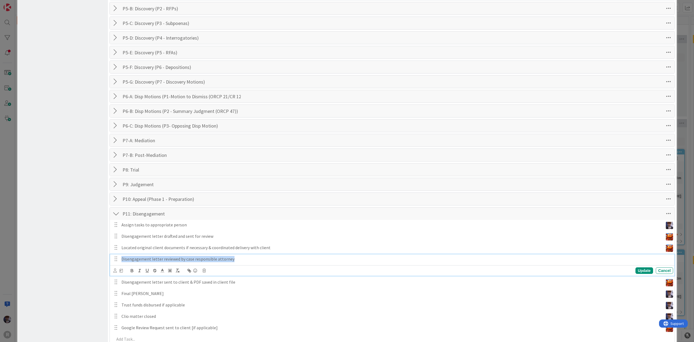
drag, startPoint x: 269, startPoint y: 267, endPoint x: -37, endPoint y: 251, distance: 305.8
click at [0, 251] on html "R Kanban Litigation Matter Workflow (FL2) 1x 2x 3x 0 New Card Creation Add Card…" at bounding box center [347, 171] width 694 height 342
copy p "Disengagement letter reviewed by case responsible attorney"
click at [187, 272] on icon "button" at bounding box center [189, 270] width 5 height 5
type input "Disengagement letter reviewed by case responsible attorney"
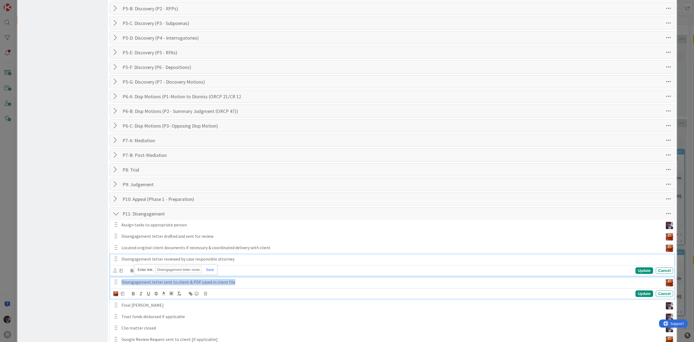
drag, startPoint x: 257, startPoint y: 287, endPoint x: 106, endPoint y: 290, distance: 150.3
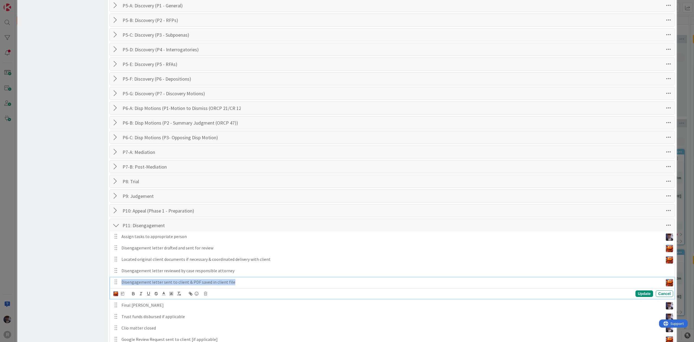
copy p "Disengagement letter sent to client & PDF saved in client file"
click at [146, 297] on button "button" at bounding box center [149, 293] width 8 height 7
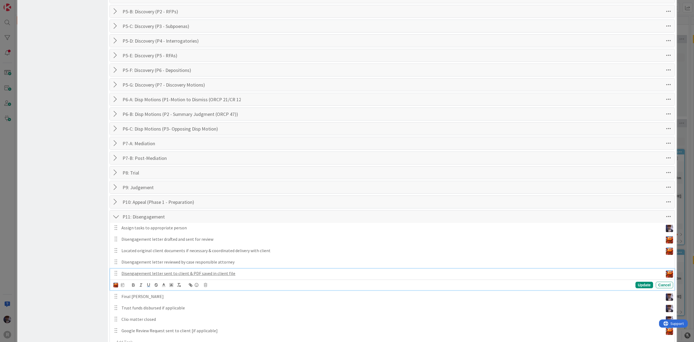
scroll to position [554, 0]
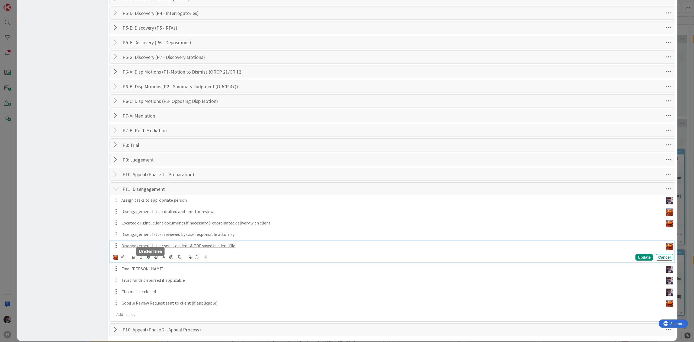
click at [148, 260] on icon "button" at bounding box center [148, 257] width 5 height 5
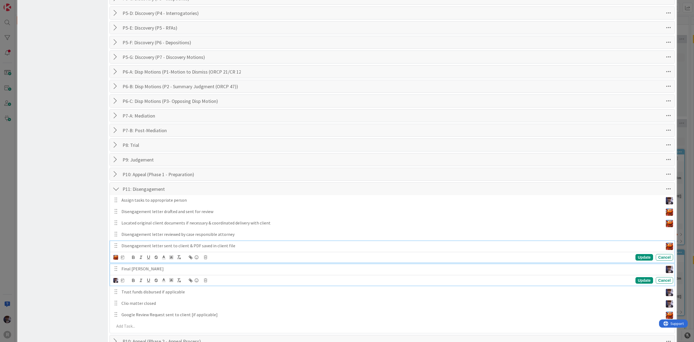
click at [143, 272] on p "Final Bill Sent" at bounding box center [392, 269] width 540 height 6
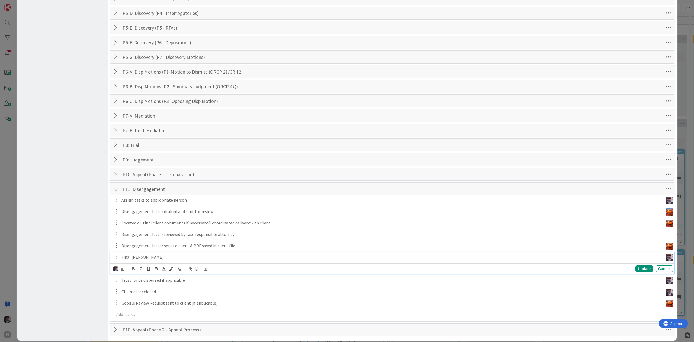
scroll to position [543, 0]
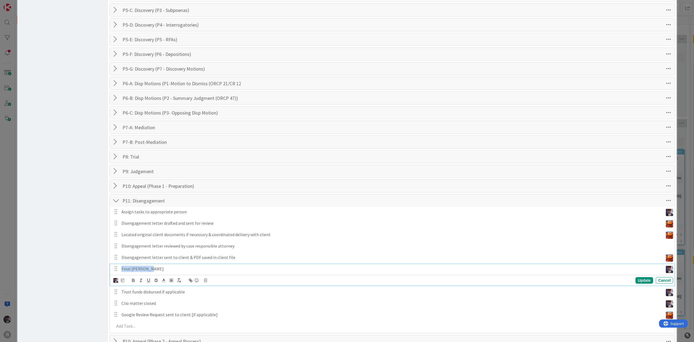
drag, startPoint x: 152, startPoint y: 271, endPoint x: 53, endPoint y: 273, distance: 99.0
copy p "Final Bill Sent"
drag, startPoint x: 192, startPoint y: 287, endPoint x: 97, endPoint y: 290, distance: 95.0
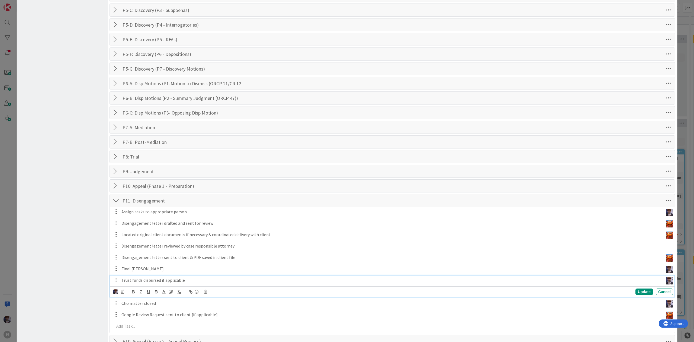
click at [177, 293] on div "Trust funds disbursed if applicable Update Cancel" at bounding box center [392, 285] width 565 height 21
drag, startPoint x: 201, startPoint y: 285, endPoint x: 6, endPoint y: 281, distance: 195.3
click at [6, 281] on div "Board Settings You are an Administrator . You can edit all settings. Popular Au…" at bounding box center [347, 171] width 694 height 342
copy p "Trust funds disbursed if applicable"
click at [172, 293] on polyline at bounding box center [172, 291] width 2 height 2
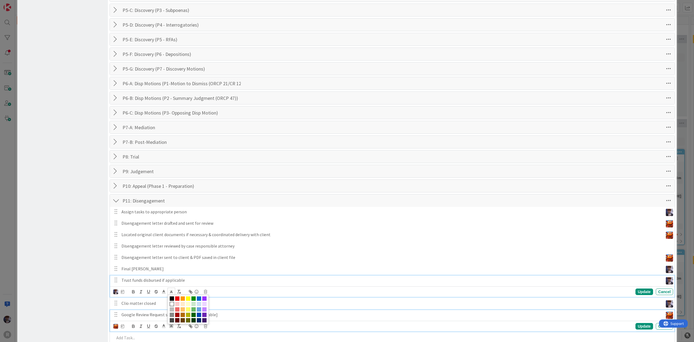
click at [152, 313] on div "Google Review Request sent to client [if applicable]" at bounding box center [391, 314] width 544 height 9
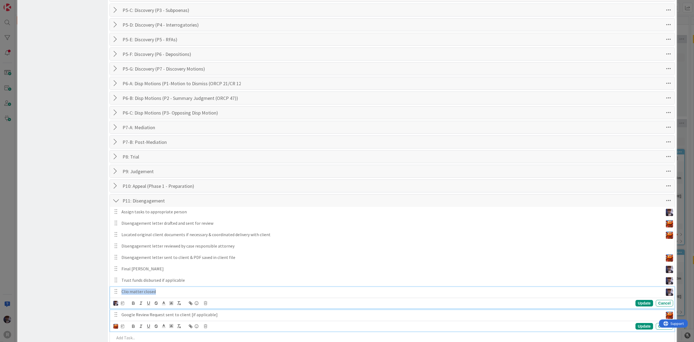
drag, startPoint x: 163, startPoint y: 309, endPoint x: 67, endPoint y: 307, distance: 95.8
copy p "Clio matter closed"
click at [178, 304] on button "button" at bounding box center [179, 303] width 8 height 7
click at [212, 317] on p "Google Review Request sent to client [if applicable]" at bounding box center [392, 314] width 540 height 6
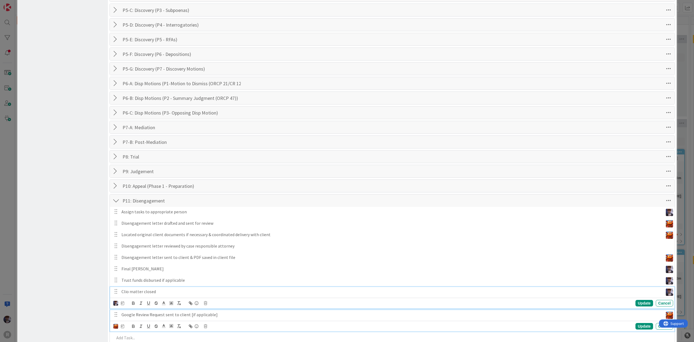
scroll to position [531, 0]
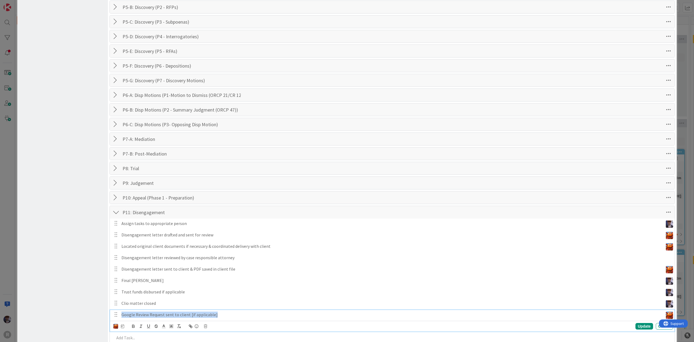
drag, startPoint x: 226, startPoint y: 315, endPoint x: 7, endPoint y: 298, distance: 220.3
click at [7, 298] on div "Board Settings You are an Administrator . You can edit all settings. Popular Au…" at bounding box center [347, 171] width 694 height 342
copy p "Google Review Request sent to client [if applicable]"
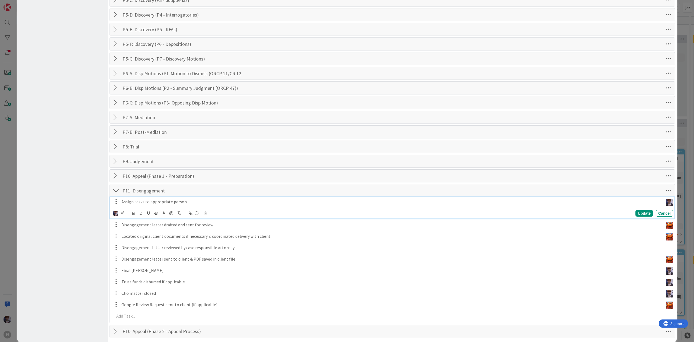
click at [213, 208] on div "Assign tasks to appropriate person Update Cancel" at bounding box center [392, 207] width 565 height 21
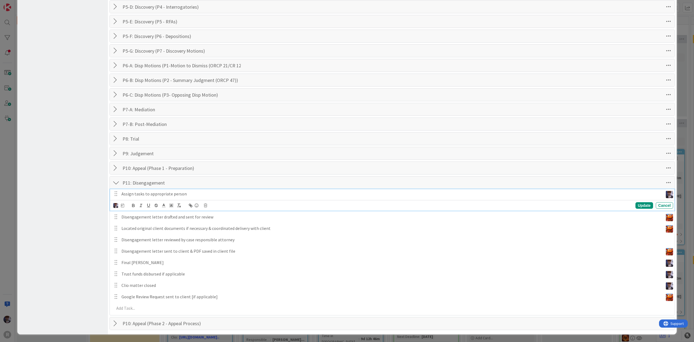
click at [121, 205] on icon at bounding box center [122, 205] width 3 height 4
click at [133, 235] on input "number" at bounding box center [134, 234] width 20 height 10
type input "1"
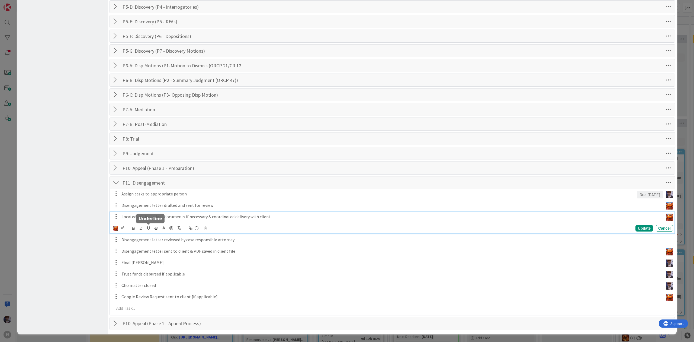
click at [148, 225] on div "Located original client documents if necessary & coordinated delivery with clie…" at bounding box center [392, 222] width 565 height 21
click at [124, 229] on div "Update Cancel" at bounding box center [393, 228] width 560 height 8
click at [122, 227] on icon at bounding box center [122, 228] width 3 height 4
click at [129, 258] on input "number" at bounding box center [134, 257] width 20 height 10
type input "2"
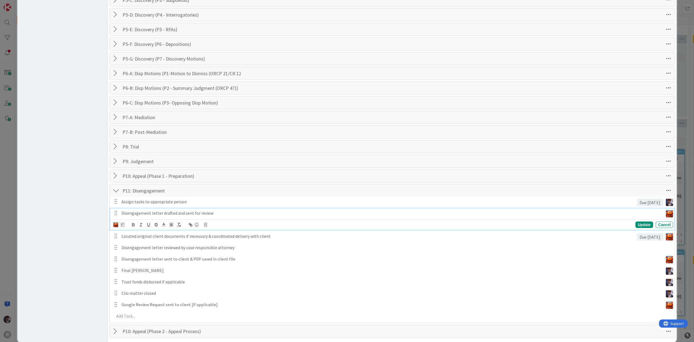
click at [150, 218] on div "Disengagement letter drafted and sent for review Update Cancel" at bounding box center [392, 218] width 565 height 21
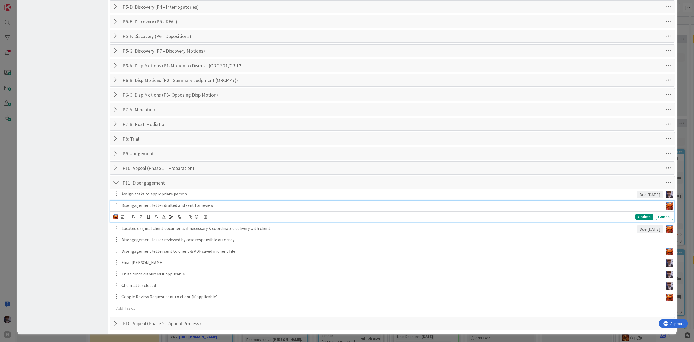
click at [123, 218] on icon at bounding box center [122, 217] width 3 height 4
click at [127, 240] on div "Due Date Day(s)" at bounding box center [166, 242] width 84 height 15
click at [135, 240] on div "Due Date Day(s)" at bounding box center [166, 242] width 84 height 15
click at [128, 257] on div "Assign tasks to appropriate person Due in 1 day The date will be set after the …" at bounding box center [393, 252] width 560 height 126
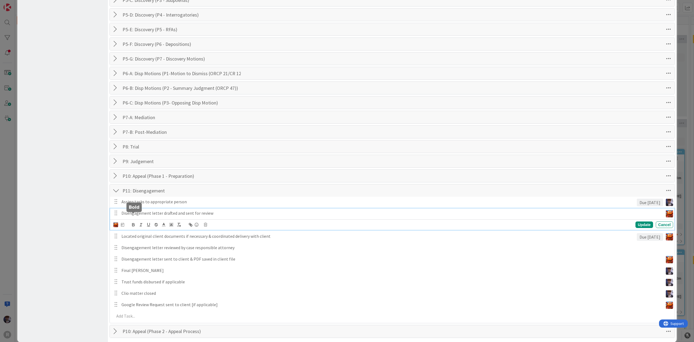
click at [135, 220] on div "Disengagement letter drafted and sent for review The date will be set after the…" at bounding box center [392, 218] width 565 height 21
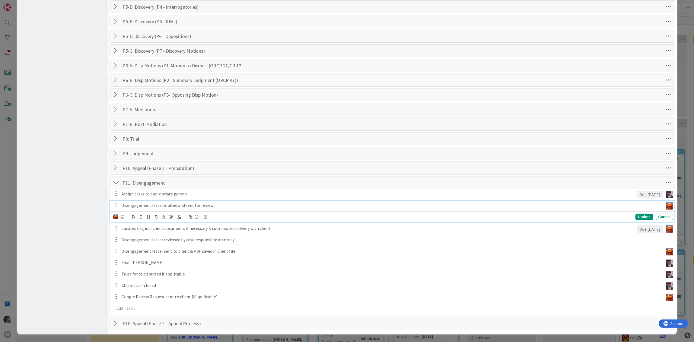
click at [123, 215] on icon at bounding box center [122, 217] width 3 height 4
click at [132, 243] on input "number" at bounding box center [134, 245] width 20 height 10
type input "2"
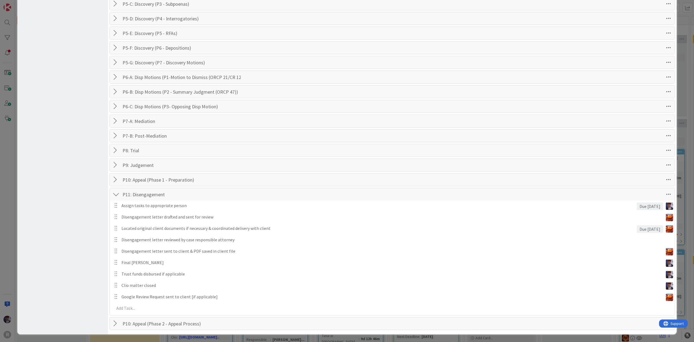
scroll to position [553, 0]
click at [5, 165] on div "Board Settings You are an Administrator . You can edit all settings. Popular Au…" at bounding box center [347, 171] width 694 height 342
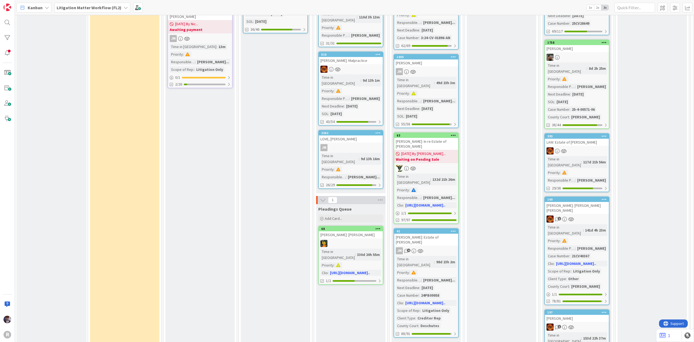
scroll to position [456, 0]
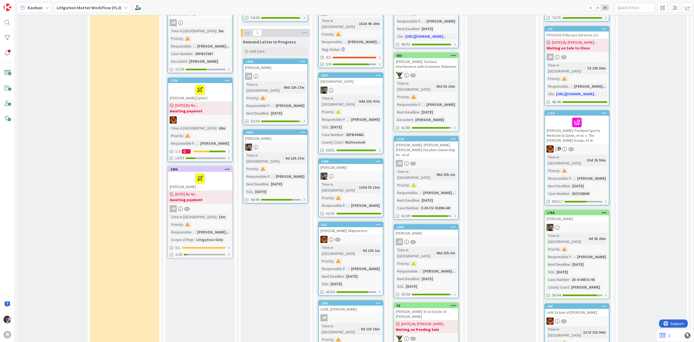
click at [221, 83] on div "GEARY/QVALE" at bounding box center [200, 92] width 64 height 18
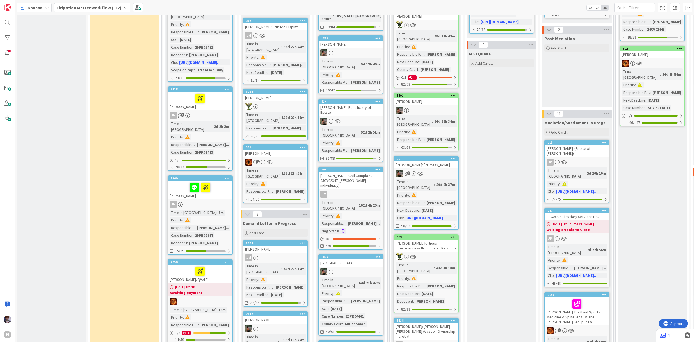
scroll to position [275, 0]
click at [186, 265] on div at bounding box center [200, 270] width 61 height 11
click at [186, 260] on div "2750" at bounding box center [202, 262] width 62 height 4
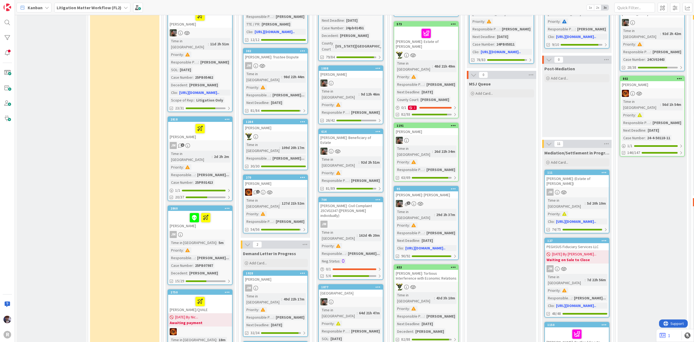
scroll to position [289, 0]
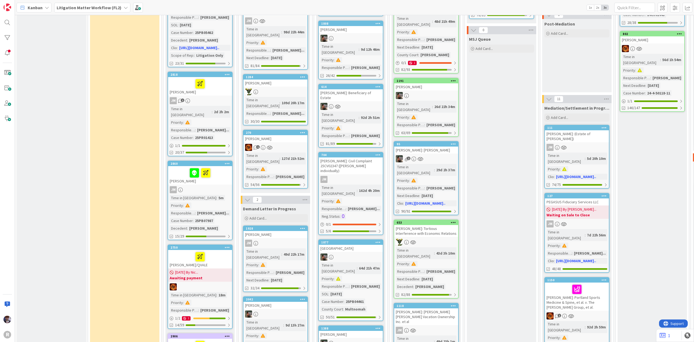
click at [173, 167] on div at bounding box center [200, 172] width 61 height 11
click at [179, 251] on div at bounding box center [200, 256] width 61 height 11
click at [180, 251] on div at bounding box center [200, 256] width 61 height 11
click at [190, 251] on div at bounding box center [200, 256] width 61 height 11
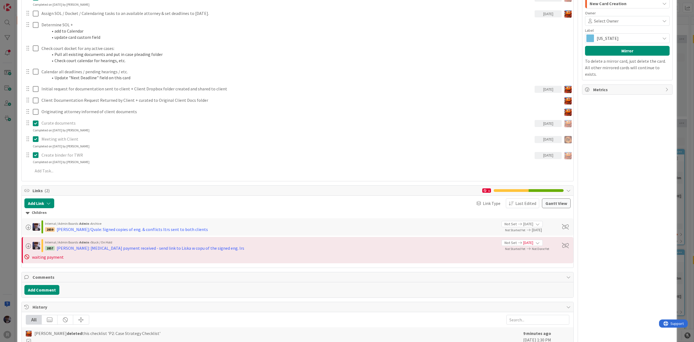
scroll to position [506, 0]
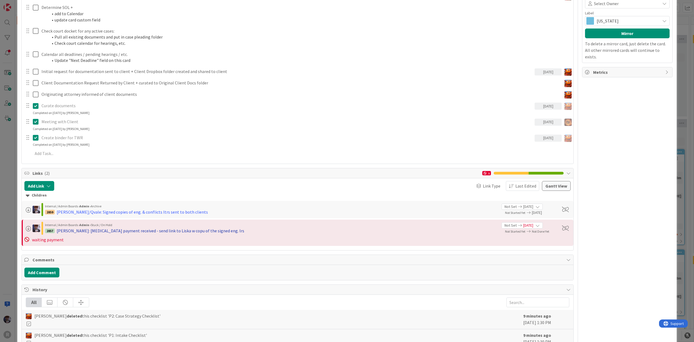
click at [114, 231] on div "[PERSON_NAME]: [MEDICAL_DATA] payment received - send link to Liska w copu of t…" at bounding box center [151, 230] width 188 height 7
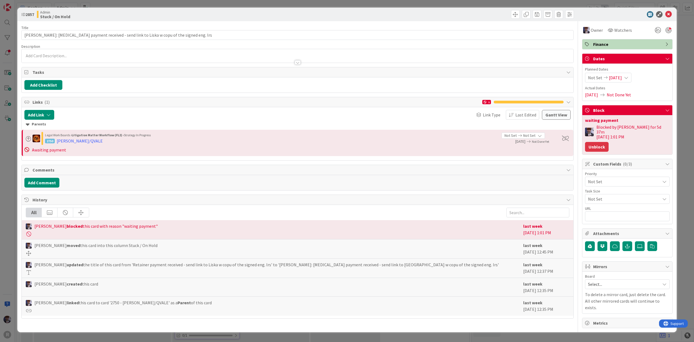
click at [591, 142] on button "Unblock" at bounding box center [597, 147] width 24 height 10
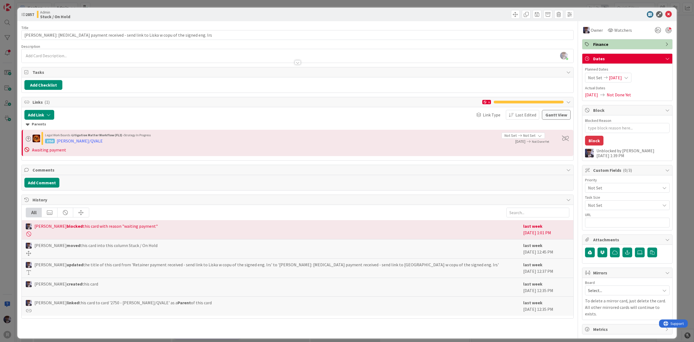
click at [11, 135] on div "ID 2857 Admin Stuck / On Hold Title 83 / 128 [PERSON_NAME]: [MEDICAL_DATA] paym…" at bounding box center [347, 171] width 694 height 342
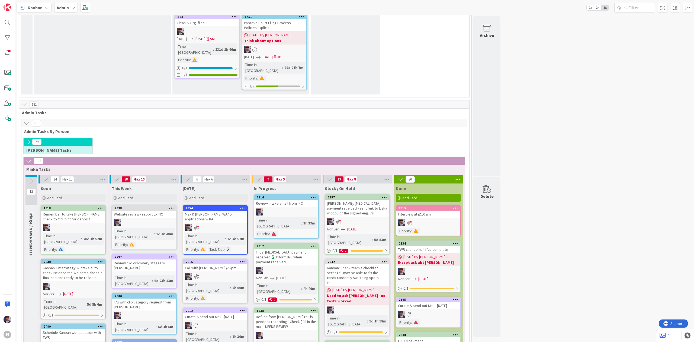
scroll to position [904, 0]
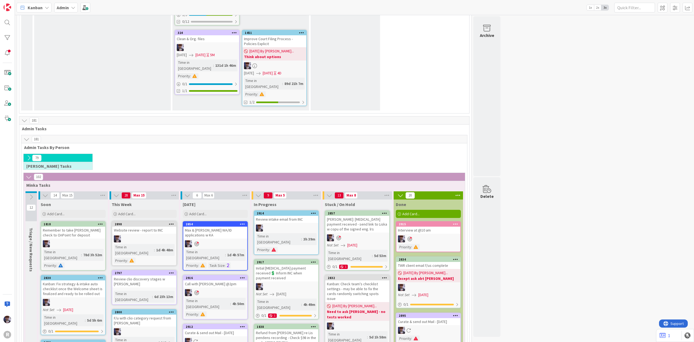
click at [373, 216] on div "[PERSON_NAME]: [MEDICAL_DATA] payment received - send link to Liska w copu of t…" at bounding box center [357, 224] width 64 height 17
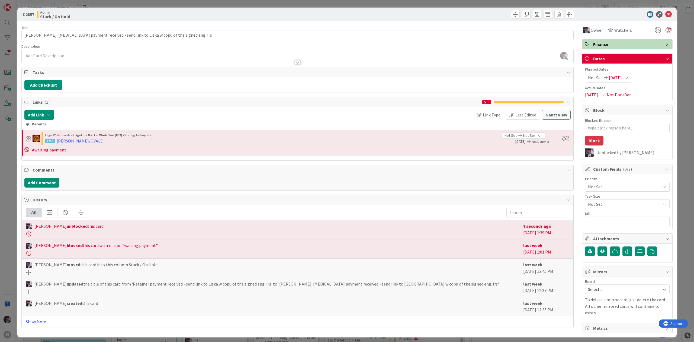
click at [614, 135] on div "Blocked Reason 0 / 256 Block Unblocked by [PERSON_NAME]" at bounding box center [628, 137] width 90 height 44
click at [614, 127] on textarea "Blocked Reason" at bounding box center [627, 128] width 85 height 10
type textarea "x"
type textarea "w"
type textarea "x"
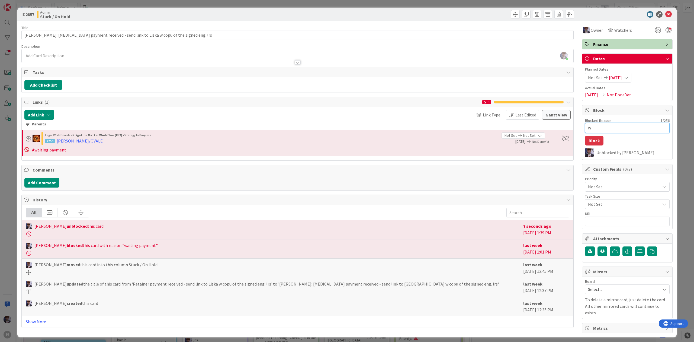
type textarea "wa"
type textarea "x"
type textarea "wai"
type textarea "x"
type textarea "wait"
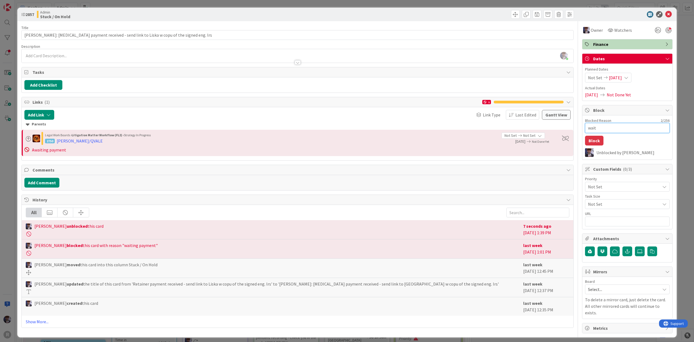
type textarea "x"
type textarea "waiti"
type textarea "x"
type textarea "waitin"
type textarea "x"
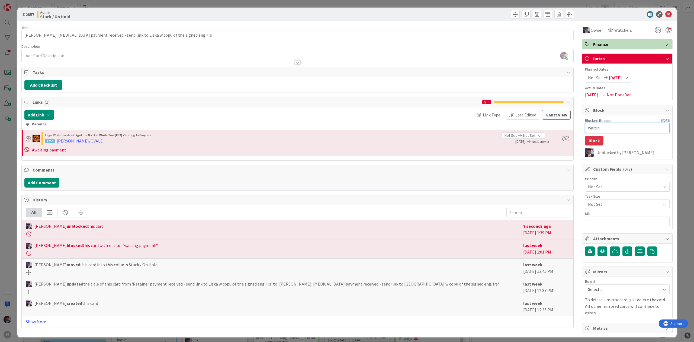
type textarea "waiting"
type textarea "x"
type textarea "waiting"
type textarea "x"
type textarea "waiting f"
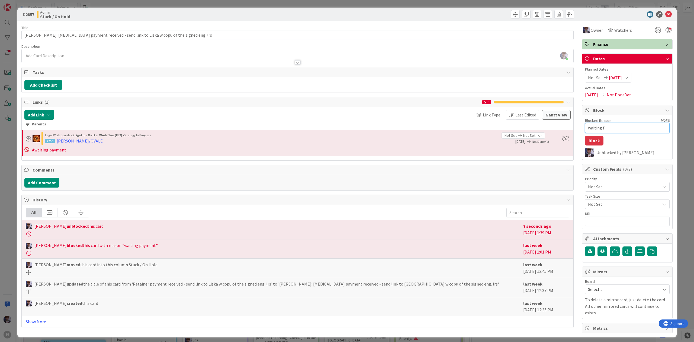
type textarea "x"
type textarea "waiting fo"
type textarea "x"
type textarea "waiting for"
type textarea "x"
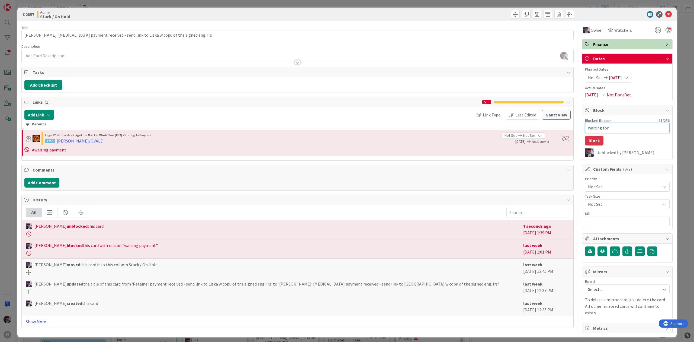
type textarea "waiting for"
type textarea "x"
type textarea "waiting for 4"
type textarea "x"
type textarea "waiting for 4k"
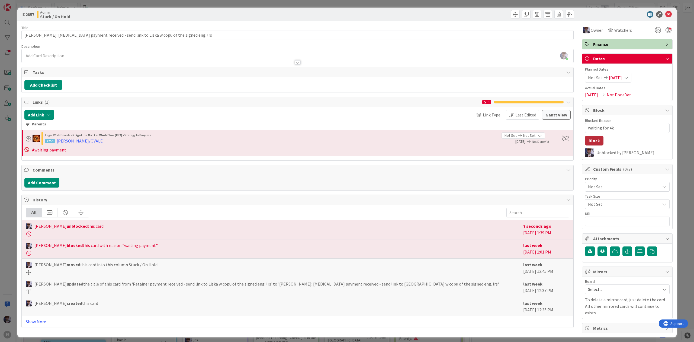
click at [600, 140] on button "Block" at bounding box center [594, 141] width 18 height 10
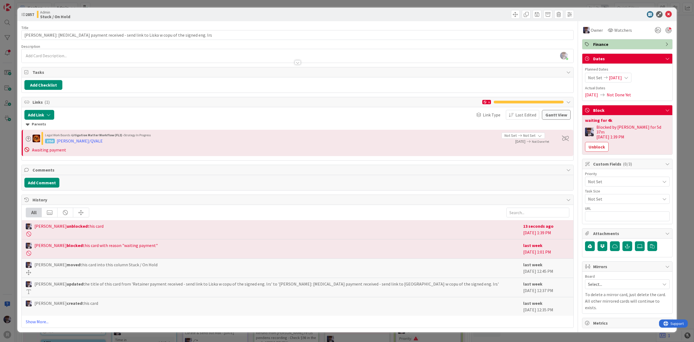
click at [687, 83] on div "ID 2857 Admin Stuck / On Hold Title 83 / 128 [PERSON_NAME]: [MEDICAL_DATA] paym…" at bounding box center [347, 171] width 694 height 342
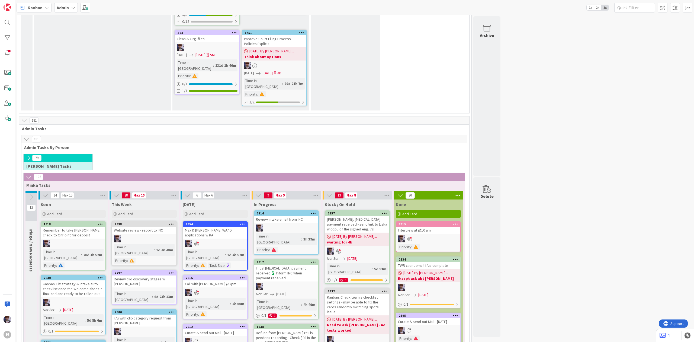
click at [68, 7] on b "Admin" at bounding box center [63, 7] width 12 height 5
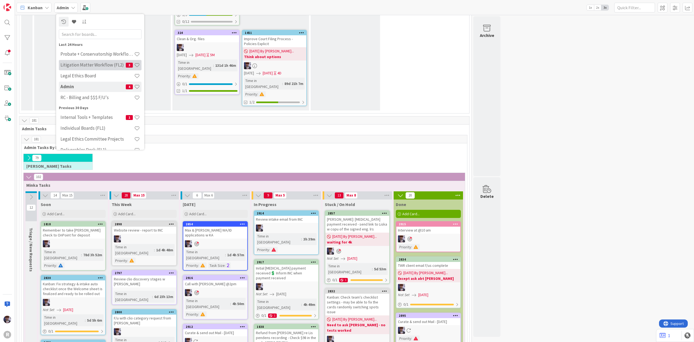
click at [87, 62] on h4 "Litigation Matter Workflow (FL2)" at bounding box center [92, 64] width 65 height 5
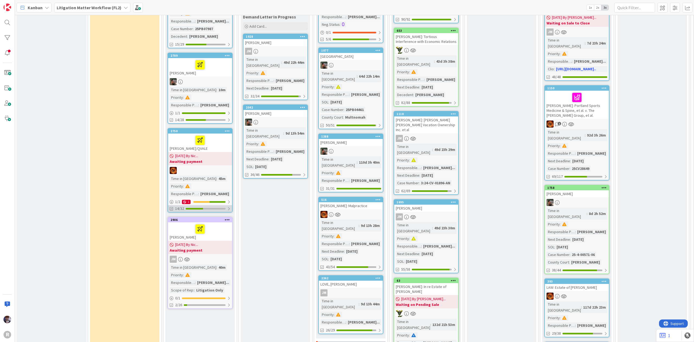
scroll to position [470, 0]
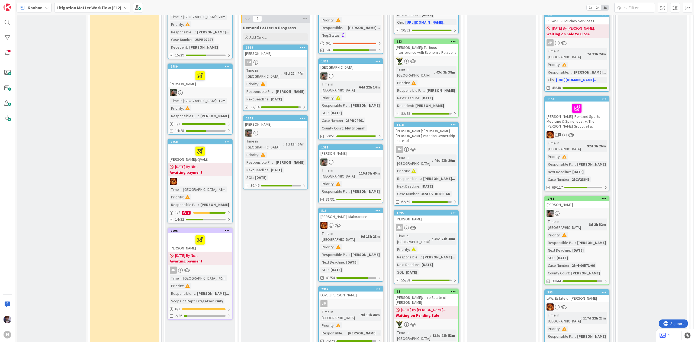
click at [185, 145] on div at bounding box center [200, 150] width 61 height 11
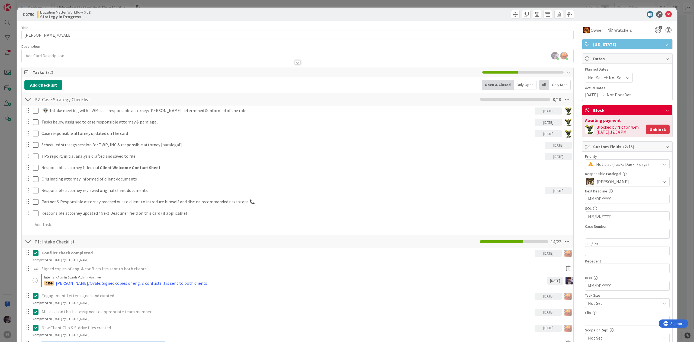
click at [650, 129] on button "Unblock" at bounding box center [658, 129] width 24 height 10
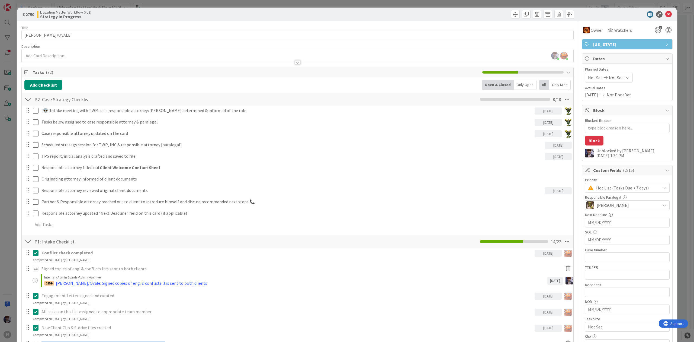
click at [679, 64] on div "ID 2750 Litigation Matter Workflow (FL2) Strategy In Progress Title 11 / 128 [P…" at bounding box center [347, 171] width 694 height 342
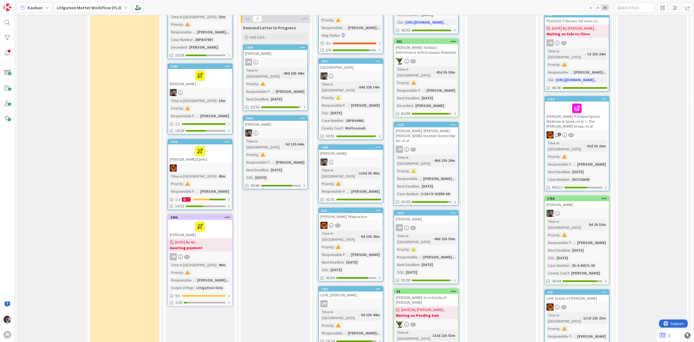
click at [187, 145] on div at bounding box center [200, 150] width 61 height 11
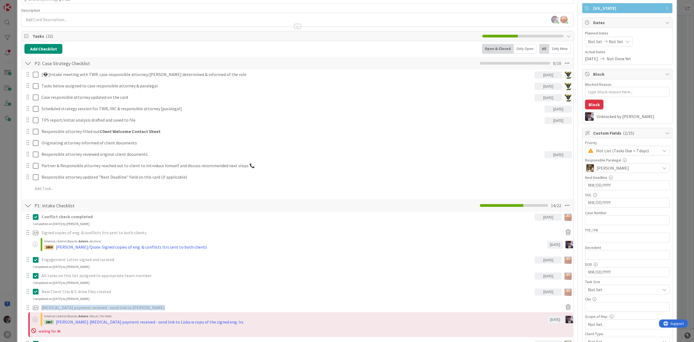
click at [527, 49] on div "Only Open" at bounding box center [525, 49] width 23 height 10
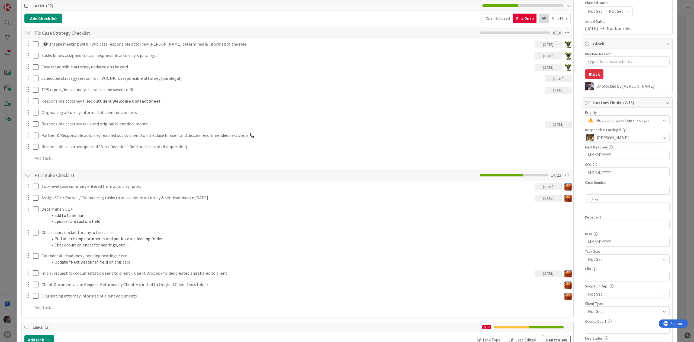
scroll to position [108, 0]
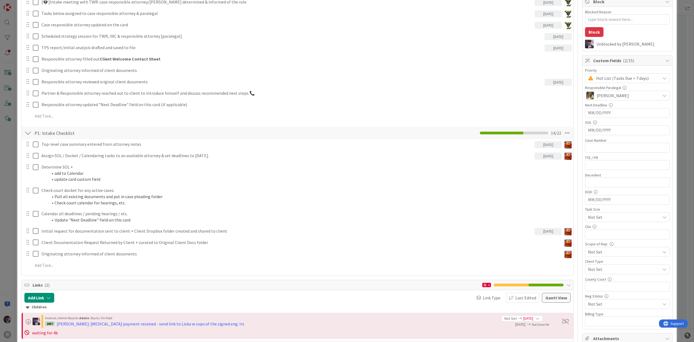
click at [3, 220] on div "ID 2750 Litigation Matter Workflow (FL2) Strategy In Progress Title 11 / 128 [P…" at bounding box center [347, 171] width 694 height 342
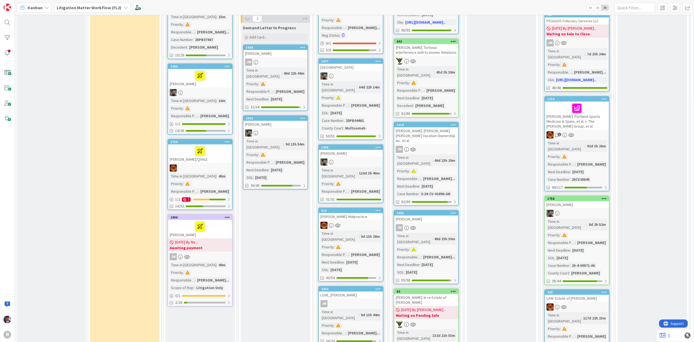
click at [181, 145] on div at bounding box center [200, 150] width 61 height 11
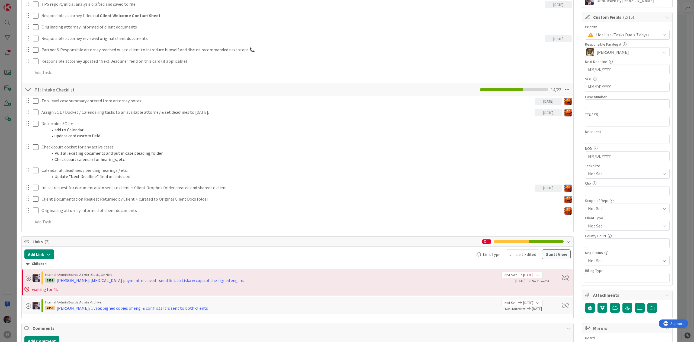
scroll to position [145, 0]
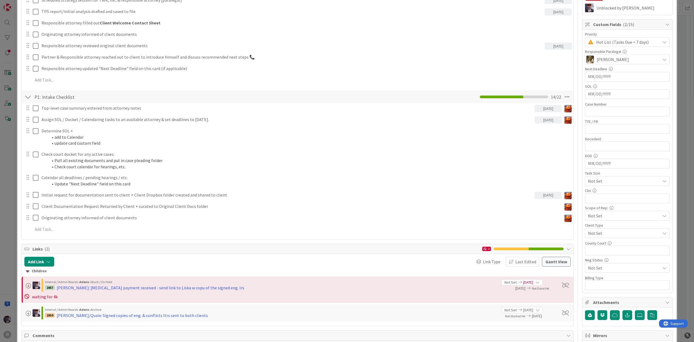
click at [618, 178] on div "Not Set" at bounding box center [627, 181] width 85 height 10
click at [618, 177] on div "Task Size Not Set Not Set < 1 hour 1-2 Hours 2-3 Hours 3-4 Hours" at bounding box center [627, 178] width 85 height 15
click at [608, 237] on span "Not Set" at bounding box center [622, 233] width 69 height 8
click at [608, 234] on span "Not Set" at bounding box center [623, 233] width 69 height 8
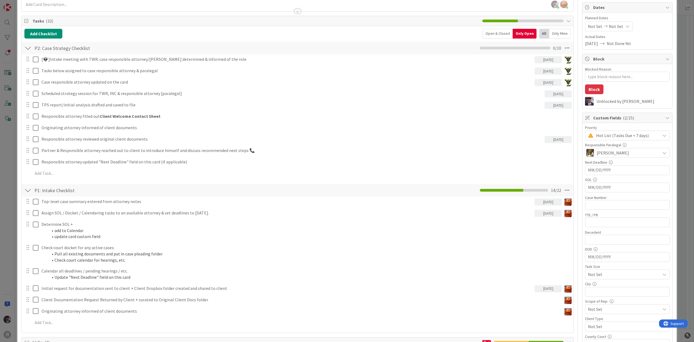
scroll to position [0, 0]
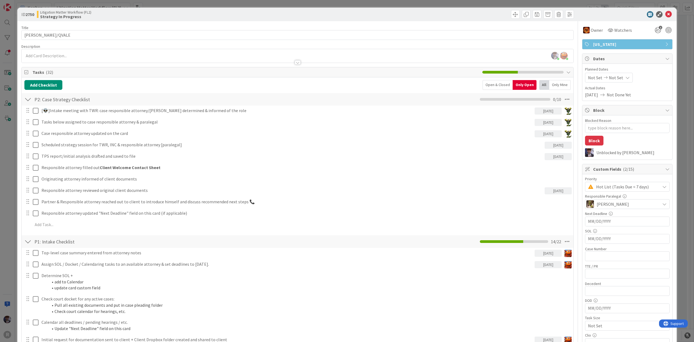
click at [687, 70] on div "ID 2750 Litigation Matter Workflow (FL2) Strategy In Progress Title 11 / 128 GE…" at bounding box center [347, 171] width 694 height 342
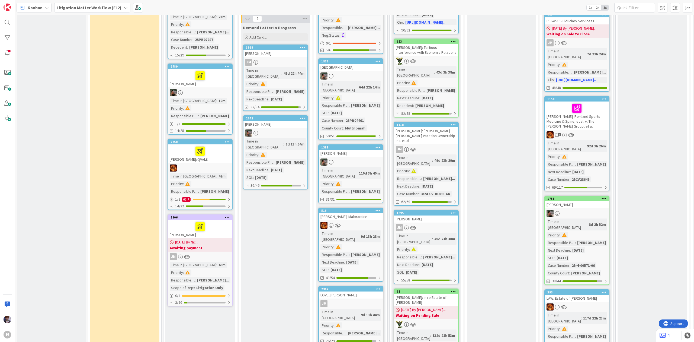
click at [215, 220] on div "LEWIS, Alicia" at bounding box center [200, 229] width 64 height 18
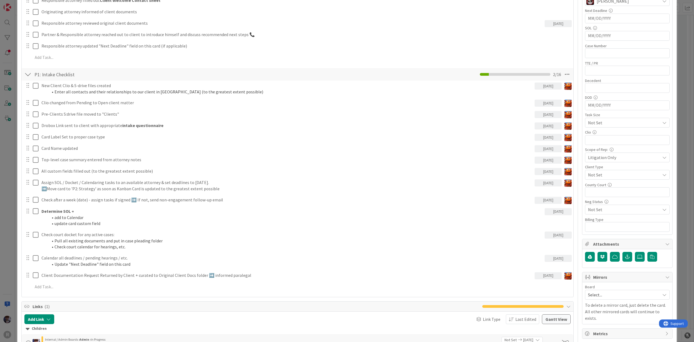
scroll to position [181, 0]
click at [10, 168] on div "ID 2906 Litigation Matter Workflow (FL2) Strategy In Progress Title 13 / 128 LE…" at bounding box center [347, 171] width 694 height 342
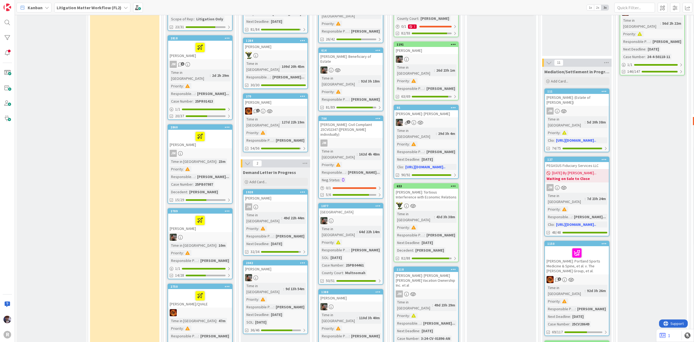
scroll to position [434, 0]
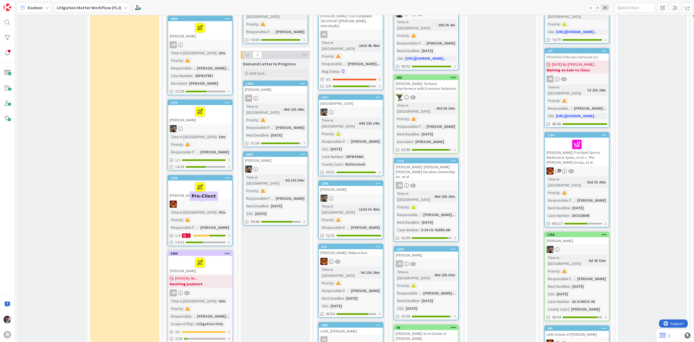
click at [181, 251] on div "2906" at bounding box center [202, 253] width 62 height 4
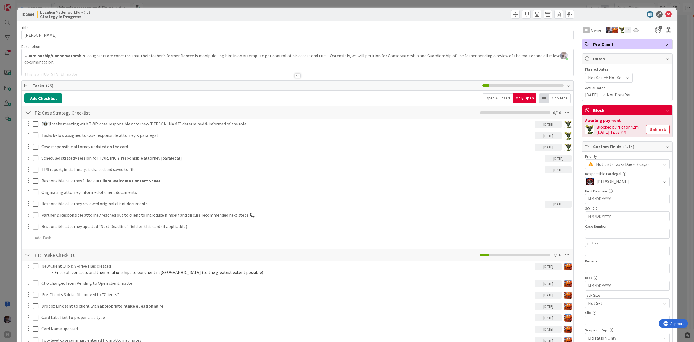
click at [9, 140] on div "ID 2906 Litigation Matter Workflow (FL2) Strategy In Progress Title 13 / 128 LE…" at bounding box center [347, 171] width 694 height 342
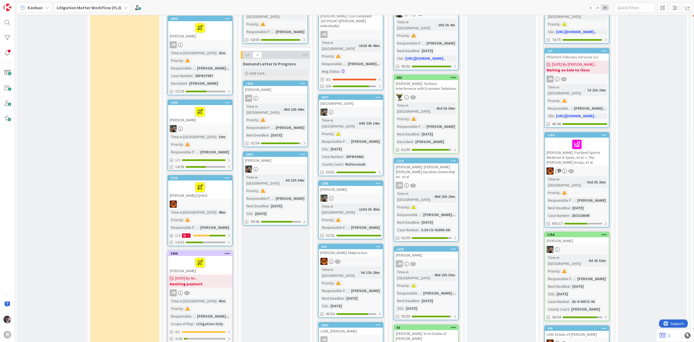
click at [218, 256] on div "LEWIS, Alicia" at bounding box center [200, 265] width 64 height 18
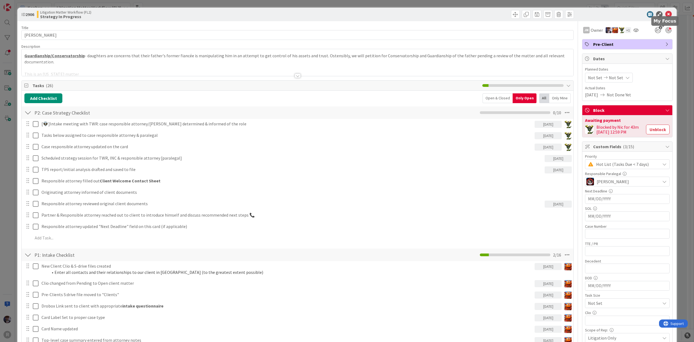
click at [666, 32] on div at bounding box center [669, 30] width 6 height 6
click at [666, 30] on div at bounding box center [669, 30] width 6 height 6
click at [656, 32] on icon "1" at bounding box center [658, 30] width 10 height 10
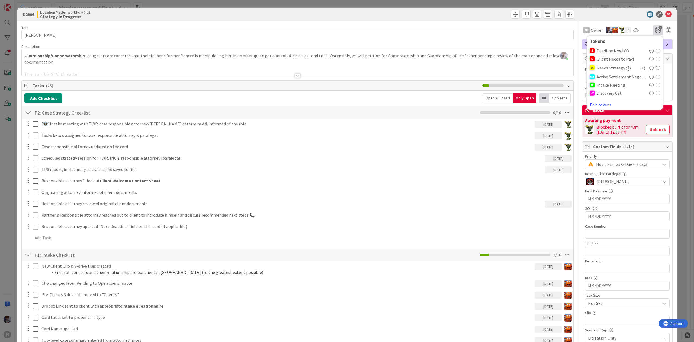
click at [650, 59] on icon at bounding box center [652, 59] width 4 height 4
click at [646, 133] on button "Unblock" at bounding box center [658, 129] width 24 height 10
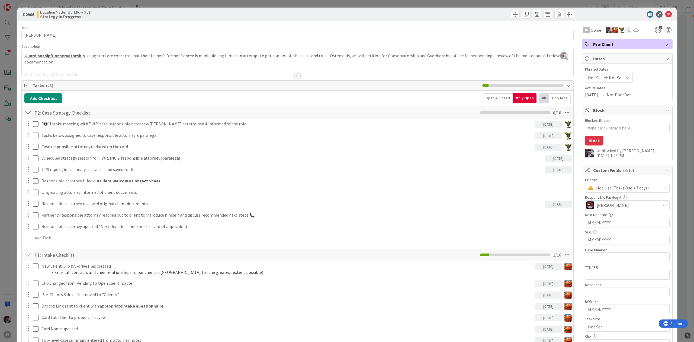
click at [680, 85] on div "ID 2906 Litigation Matter Workflow (FL2) Strategy In Progress Title 13 / 128 LE…" at bounding box center [347, 171] width 694 height 342
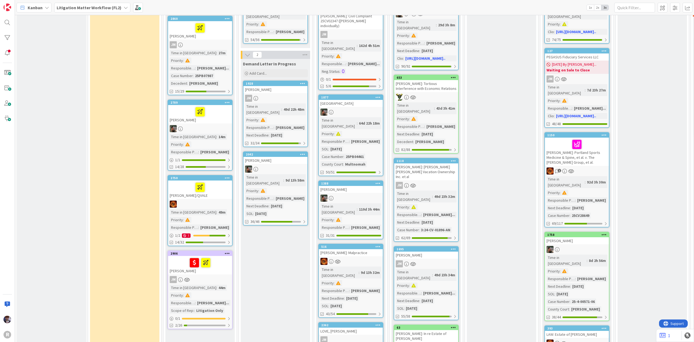
click at [220, 181] on div at bounding box center [200, 186] width 61 height 11
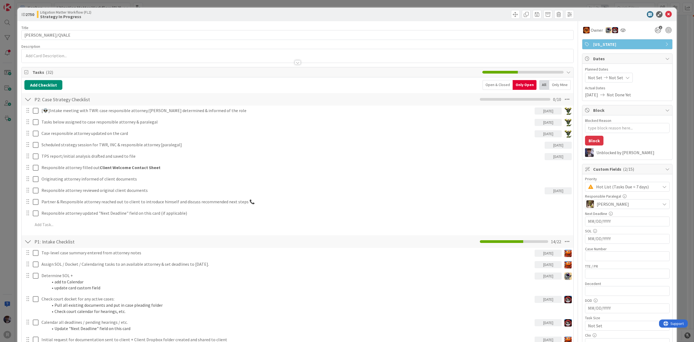
click at [8, 184] on div "ID 2750 Litigation Matter Workflow (FL2) Strategy In Progress Title 11 / 128 GE…" at bounding box center [347, 171] width 694 height 342
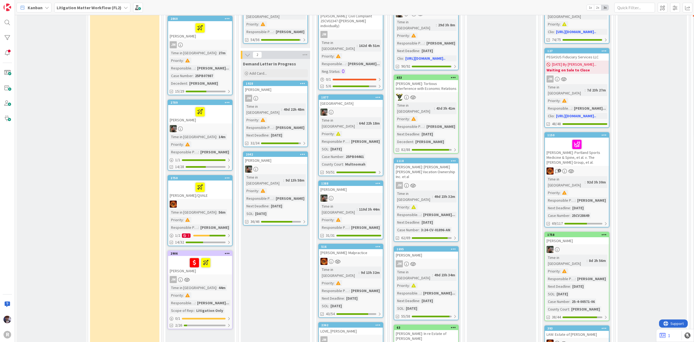
click at [178, 257] on div at bounding box center [200, 262] width 61 height 11
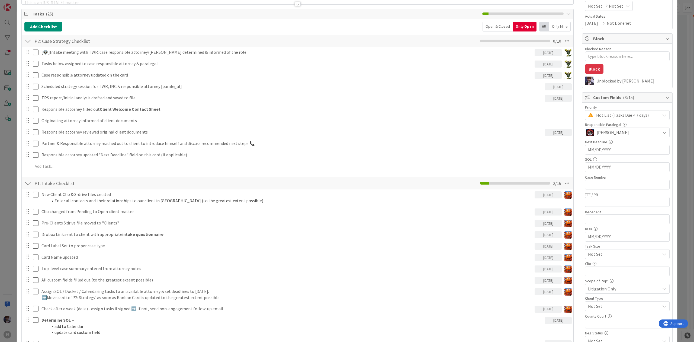
scroll to position [108, 0]
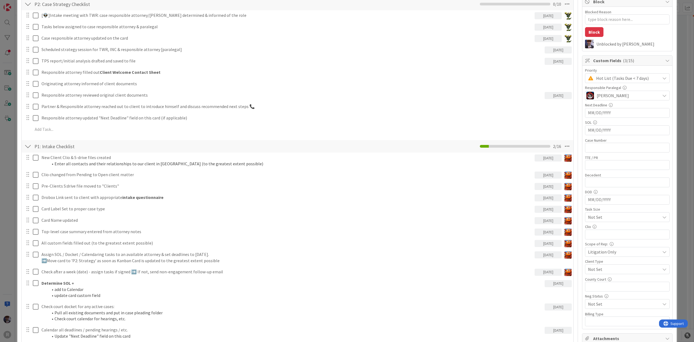
click at [680, 59] on div "ID 2906 Litigation Matter Workflow (FL2) Strategy In Progress Title 13 / 128 LE…" at bounding box center [347, 171] width 694 height 342
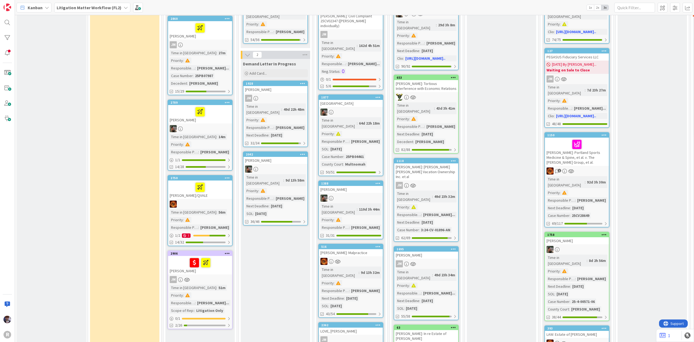
click at [187, 181] on div at bounding box center [200, 186] width 61 height 11
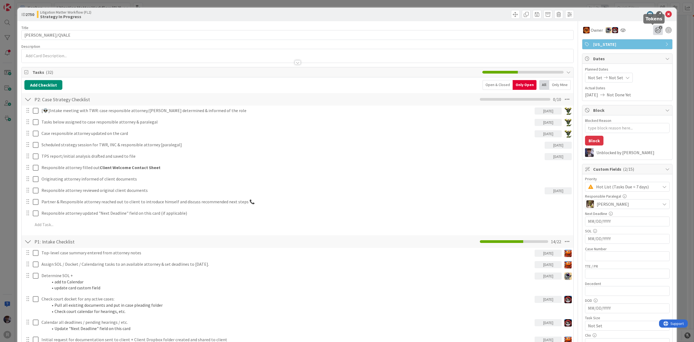
click at [653, 29] on icon "1" at bounding box center [658, 30] width 10 height 10
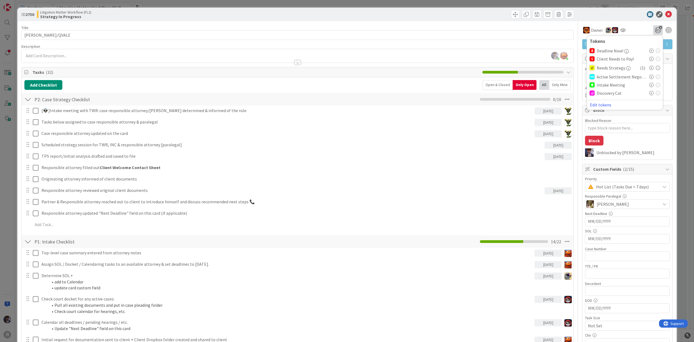
click at [650, 59] on icon at bounding box center [652, 59] width 4 height 4
click at [676, 40] on div "ID 2750 Litigation Matter Workflow (FL2) Strategy In Progress Title 11 / 128 GE…" at bounding box center [347, 171] width 694 height 342
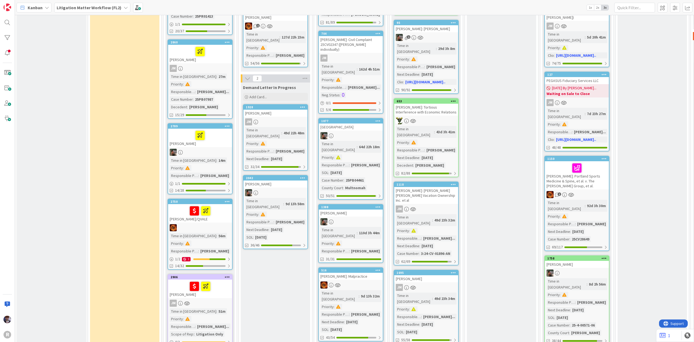
scroll to position [362, 0]
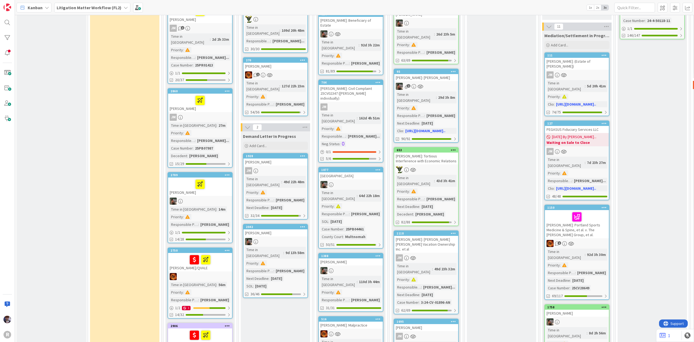
click at [184, 178] on div at bounding box center [200, 183] width 61 height 11
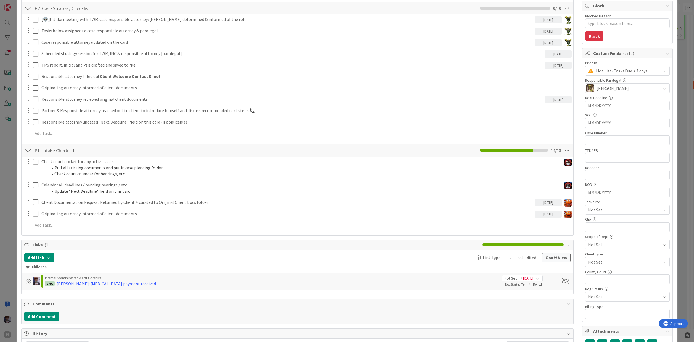
scroll to position [108, 0]
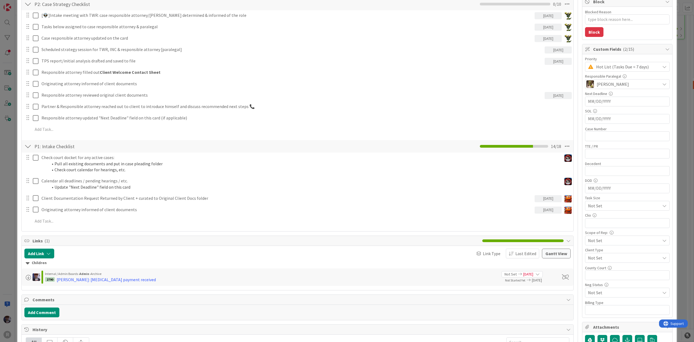
click at [9, 178] on div "ID 2789 Litigation Matter Workflow (FL2) Strategy In Progress Title 11 / 128 GL…" at bounding box center [347, 171] width 694 height 342
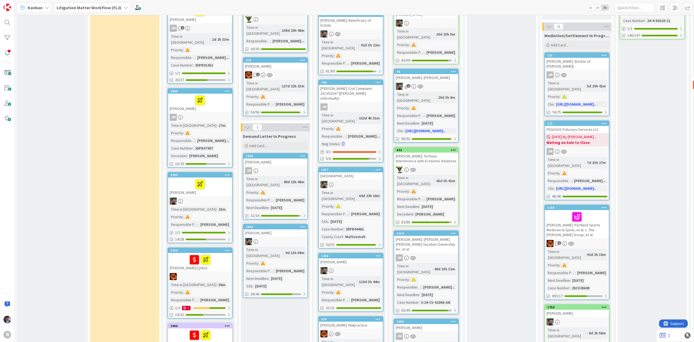
drag, startPoint x: 91, startPoint y: 247, endPoint x: 96, endPoint y: 242, distance: 6.7
click at [95, 245] on div "Paid Consultation Add Card... 2577 PAULUS, Nicole (Paid Consultation) Time in C…" at bounding box center [124, 340] width 69 height 1149
click at [37, 5] on span "Kanban" at bounding box center [35, 7] width 15 height 7
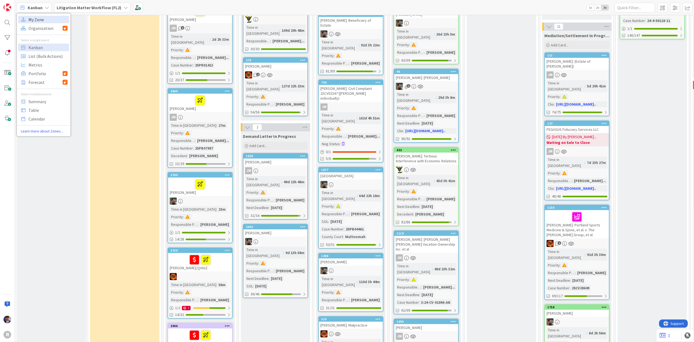
click at [40, 21] on span "My Zone" at bounding box center [47, 19] width 39 height 8
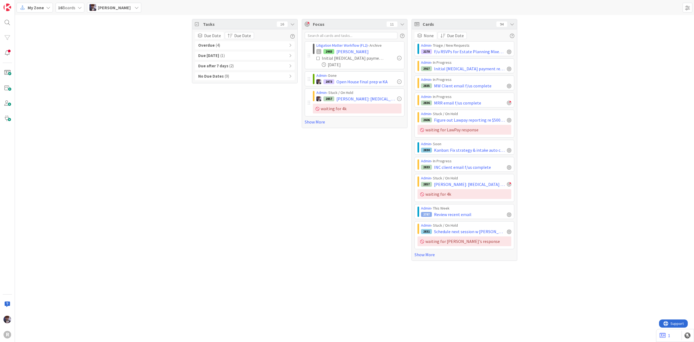
click at [129, 9] on span "Minka Laine Friesen" at bounding box center [114, 7] width 33 height 7
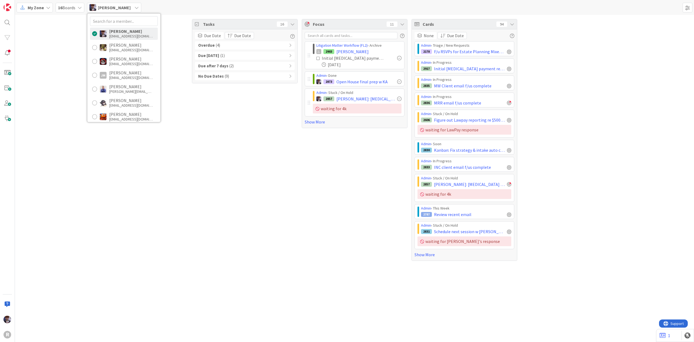
click at [177, 11] on div "My Zone 16 Boards Minka Laine Friesen Minka Laine Friesen mfriesen@reutercorbet…" at bounding box center [354, 7] width 679 height 15
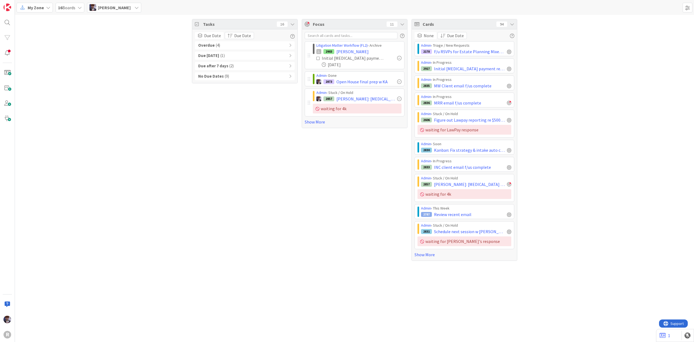
click at [33, 9] on span "My Zone" at bounding box center [36, 7] width 16 height 7
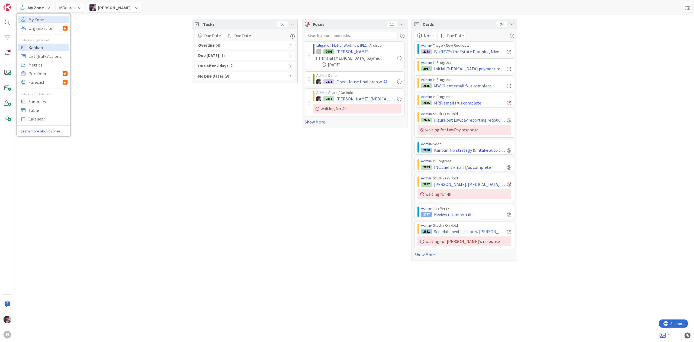
click at [41, 44] on span "Kanban" at bounding box center [47, 47] width 39 height 8
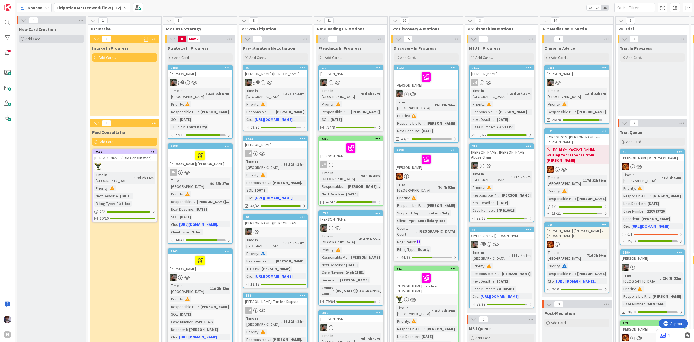
click at [49, 37] on div "Add Card..." at bounding box center [51, 39] width 65 height 8
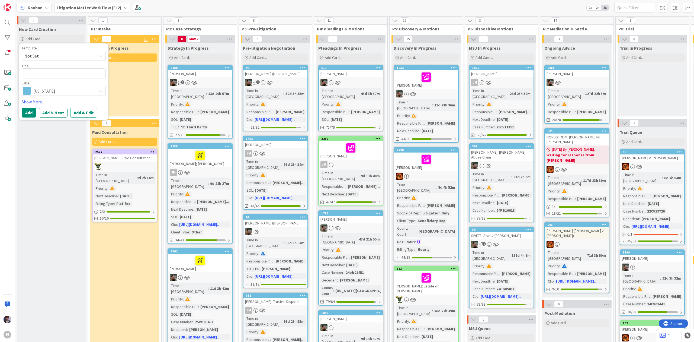
type textarea "x"
type textarea "T"
type textarea "x"
type textarea "Te"
type textarea "x"
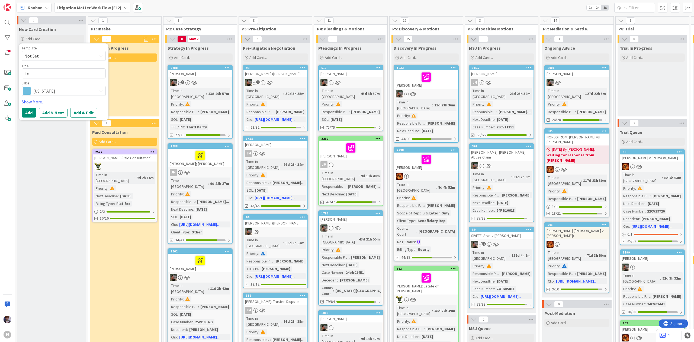
type textarea "Tes"
type textarea "x"
type textarea "Test"
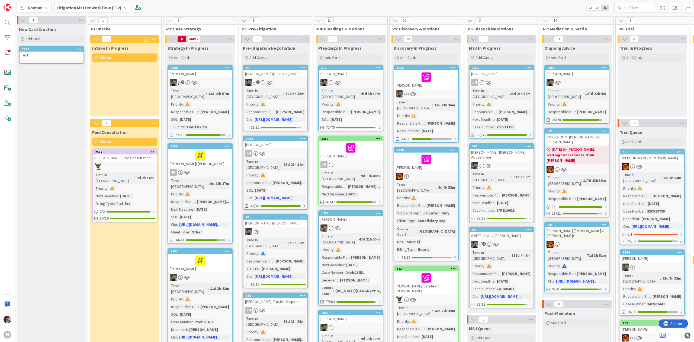
click at [57, 55] on div "Test" at bounding box center [52, 55] width 64 height 7
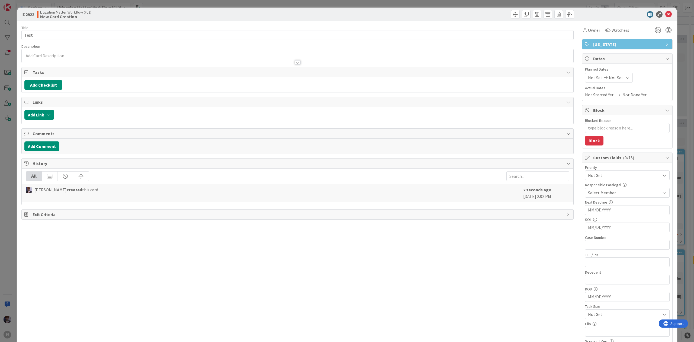
type textarea "x"
click at [43, 85] on button "Add Checklist" at bounding box center [43, 85] width 38 height 10
type input "check 1"
type textarea "x"
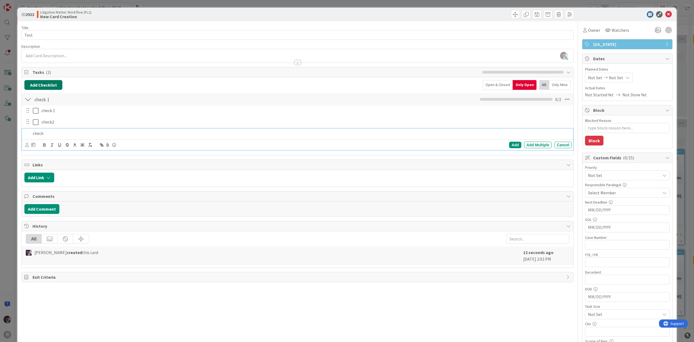
type textarea "x"
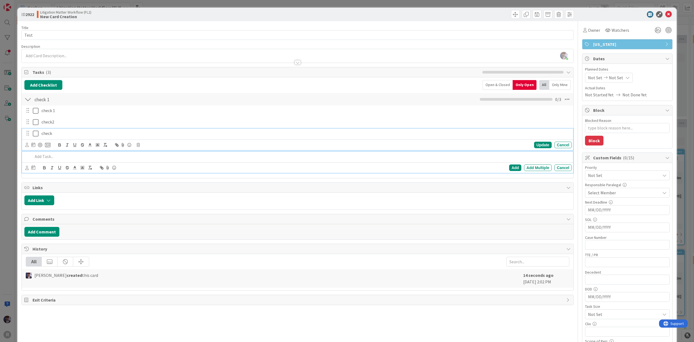
click at [65, 136] on p "check" at bounding box center [305, 133] width 528 height 6
click at [51, 161] on div at bounding box center [301, 156] width 541 height 9
click at [7, 165] on div "ID 2922 Litigation Matter Workflow (FL2) New Card Creation Title 4 / 128 Test D…" at bounding box center [347, 171] width 694 height 342
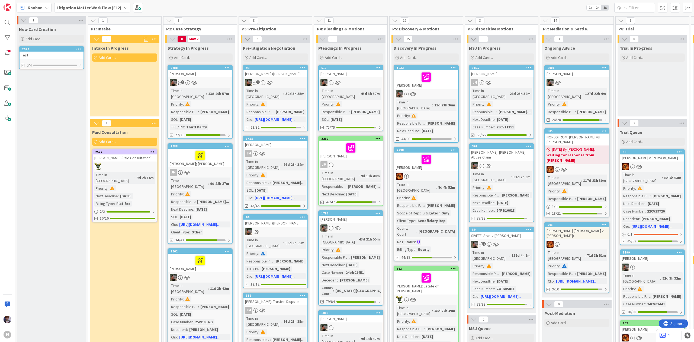
click at [47, 56] on div "Test" at bounding box center [52, 55] width 64 height 7
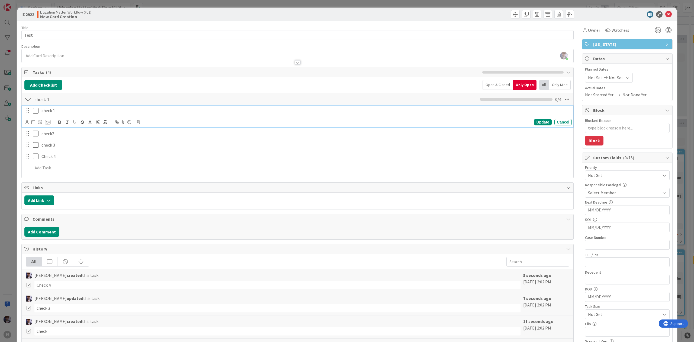
click at [56, 107] on div "check 1" at bounding box center [305, 110] width 533 height 9
click at [40, 124] on div at bounding box center [40, 122] width 4 height 4
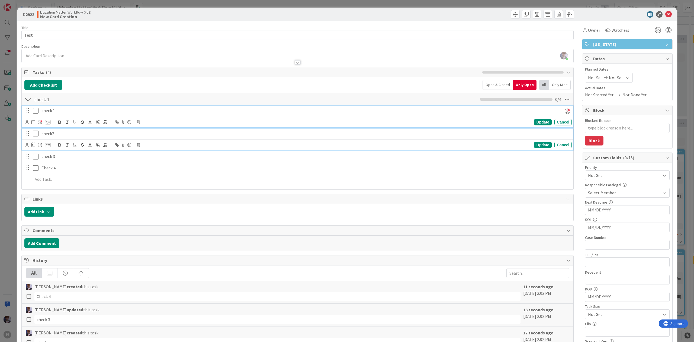
click at [50, 137] on p "check2" at bounding box center [305, 133] width 528 height 6
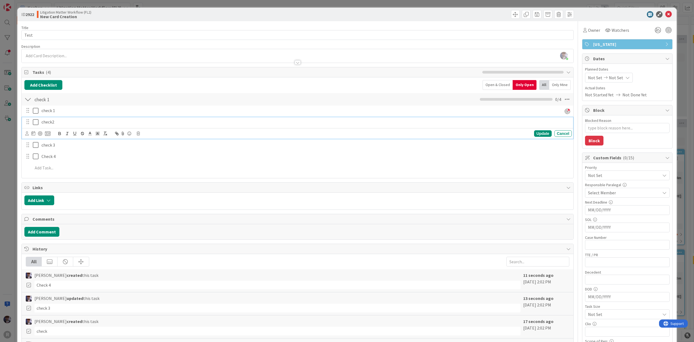
click at [28, 134] on icon at bounding box center [27, 133] width 4 height 4
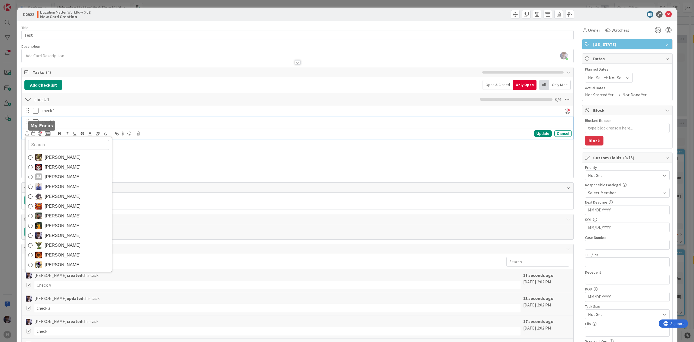
click at [40, 135] on div at bounding box center [40, 133] width 4 height 4
click at [31, 111] on div at bounding box center [27, 110] width 7 height 8
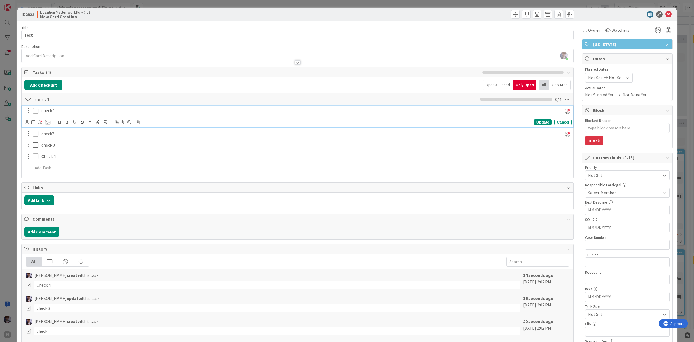
click at [48, 112] on p "check 1" at bounding box center [300, 110] width 519 height 6
click at [27, 124] on icon at bounding box center [27, 122] width 4 height 4
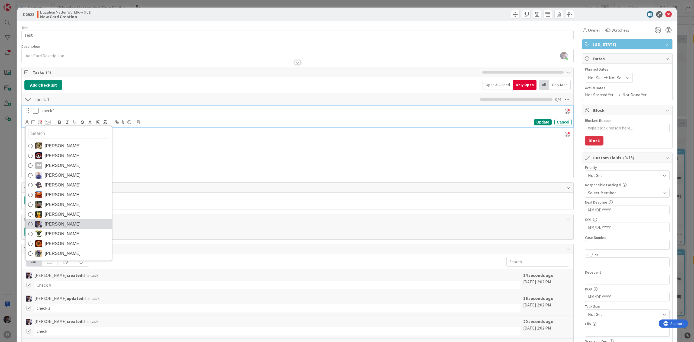
click at [62, 226] on span "Minka Laine Friesen" at bounding box center [63, 224] width 36 height 8
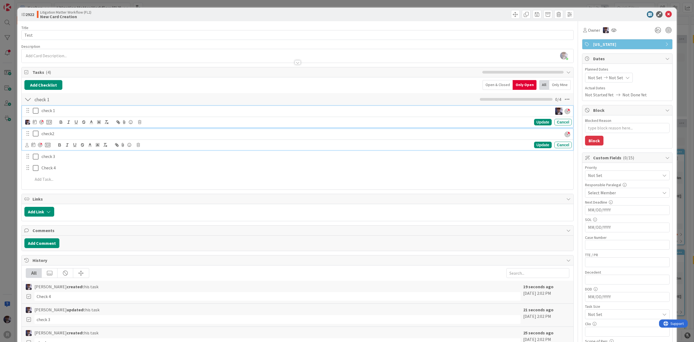
click at [40, 132] on div "check2" at bounding box center [300, 133] width 523 height 9
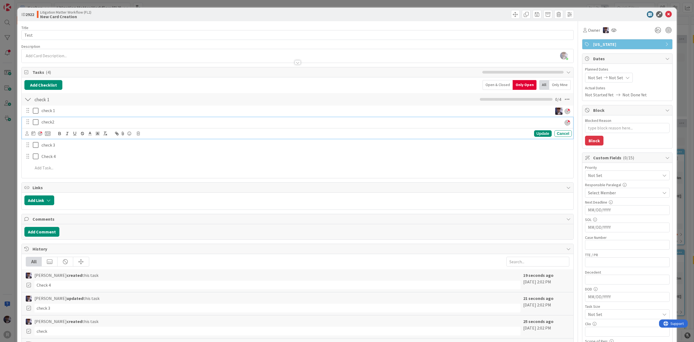
click at [28, 135] on icon at bounding box center [27, 133] width 4 height 4
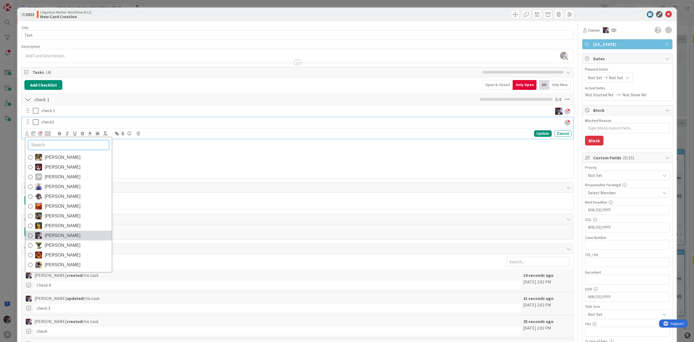
click at [60, 235] on span "Minka Laine Friesen" at bounding box center [63, 235] width 36 height 8
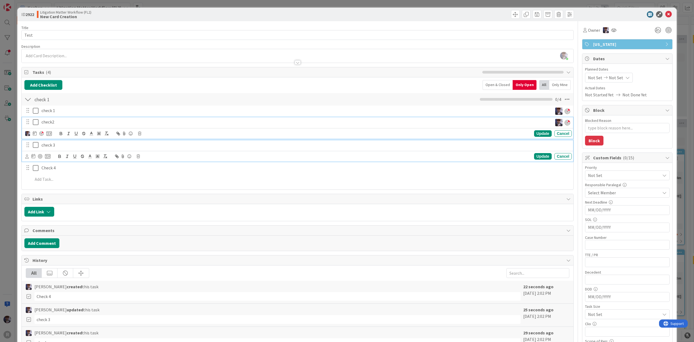
click at [53, 146] on p "check 3" at bounding box center [305, 145] width 528 height 6
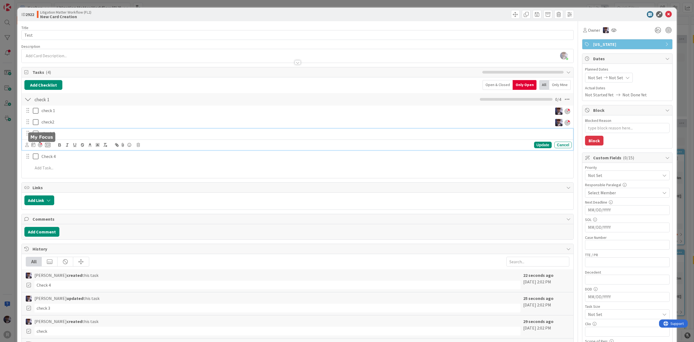
click at [39, 146] on div at bounding box center [40, 145] width 4 height 4
click at [28, 145] on icon at bounding box center [27, 145] width 4 height 4
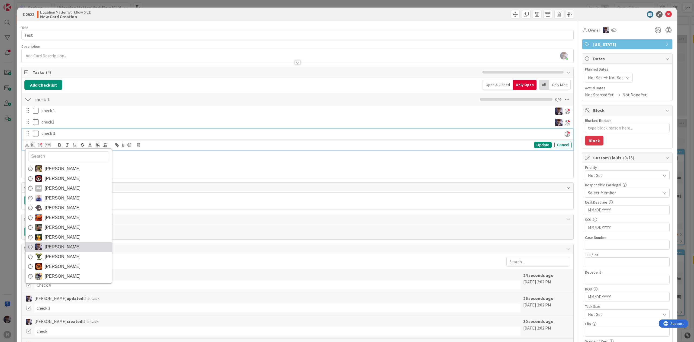
click at [68, 245] on span "Minka Laine Friesen" at bounding box center [63, 247] width 36 height 8
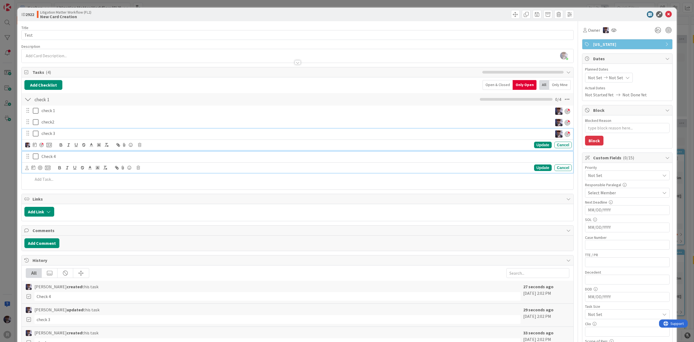
click at [62, 157] on p "Check 4" at bounding box center [305, 156] width 528 height 6
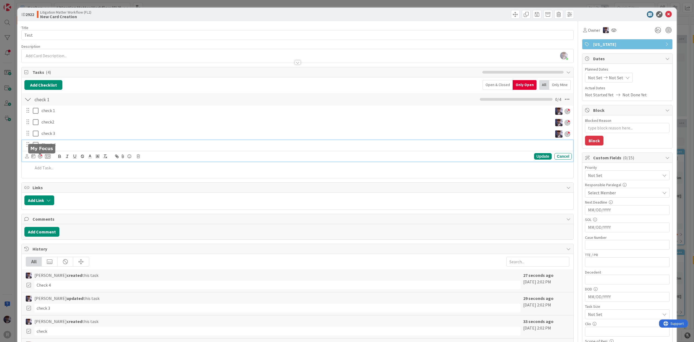
click at [42, 155] on div at bounding box center [40, 156] width 4 height 4
click at [28, 156] on icon at bounding box center [27, 156] width 4 height 4
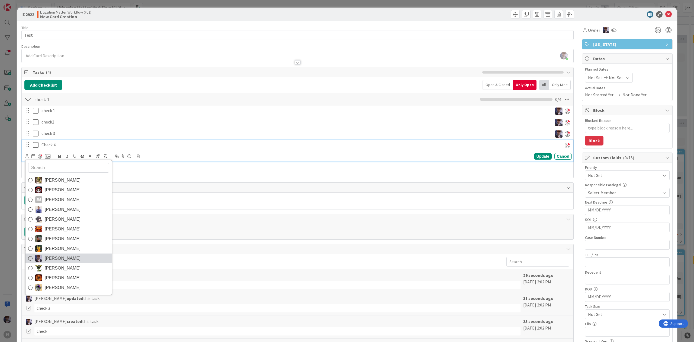
click at [63, 260] on span "Minka Laine Friesen" at bounding box center [63, 258] width 36 height 8
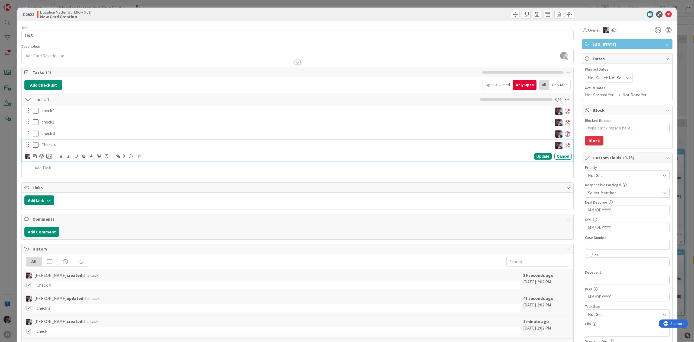
click at [15, 159] on div "ID 2922 Litigation Matter Workflow (FL2) New Card Creation Title 4 / 128 Test D…" at bounding box center [347, 171] width 694 height 342
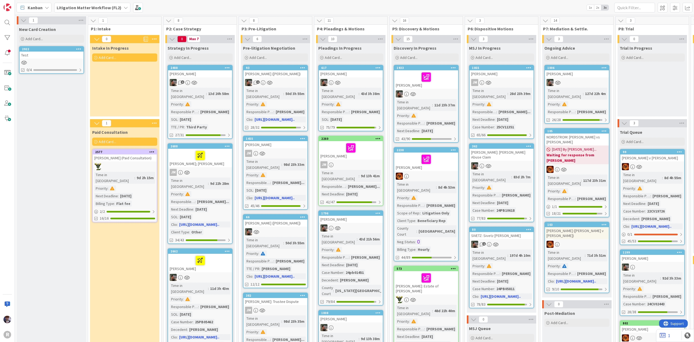
click at [49, 55] on div "Test" at bounding box center [52, 55] width 64 height 7
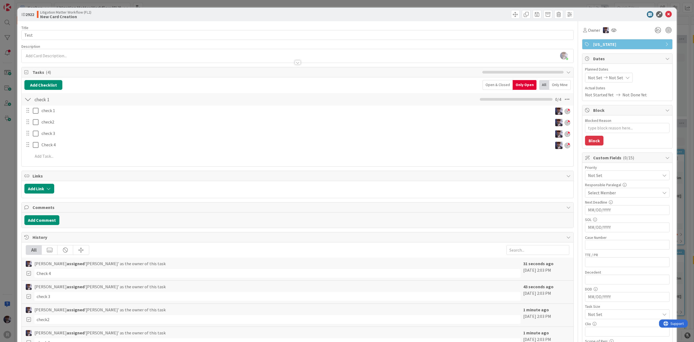
click at [9, 153] on div "ID 2922 Litigation Matter Workflow (FL2) New Card Creation Title 4 / 128 Test D…" at bounding box center [347, 171] width 694 height 342
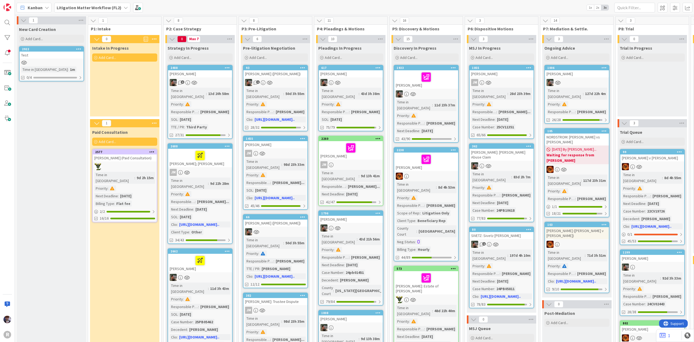
click at [111, 9] on b "Litigation Matter Workflow (FL2)" at bounding box center [89, 7] width 65 height 5
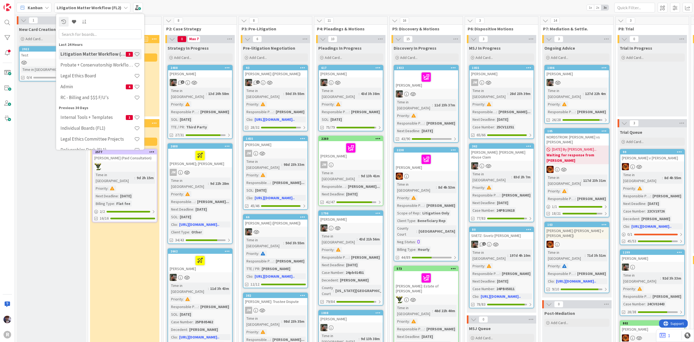
click at [25, 4] on icon at bounding box center [22, 7] width 7 height 7
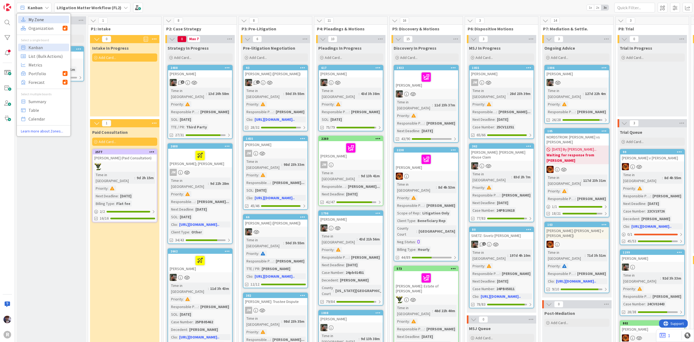
click at [44, 16] on span "My Zone" at bounding box center [47, 19] width 39 height 8
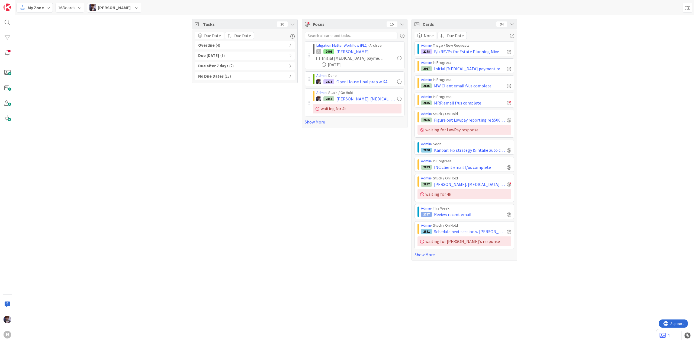
click at [311, 126] on div "Litigation Matter Workflow (FL2) › Archive 2903 LEWIS, Alicia Initial retainer …" at bounding box center [354, 78] width 105 height 98
drag, startPoint x: 515, startPoint y: 23, endPoint x: 484, endPoint y: 41, distance: 35.6
click at [515, 23] on div "Cards 94" at bounding box center [464, 24] width 105 height 10
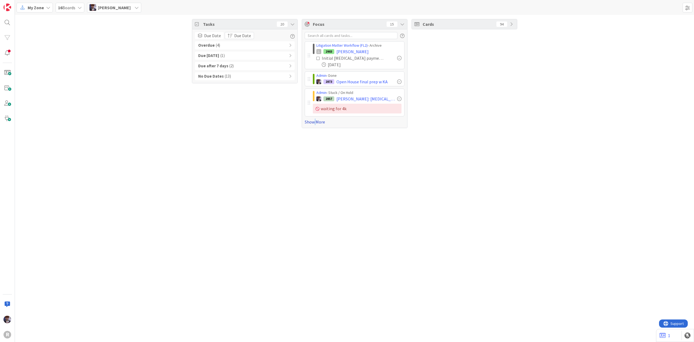
click at [315, 121] on link "Show More" at bounding box center [355, 122] width 100 height 7
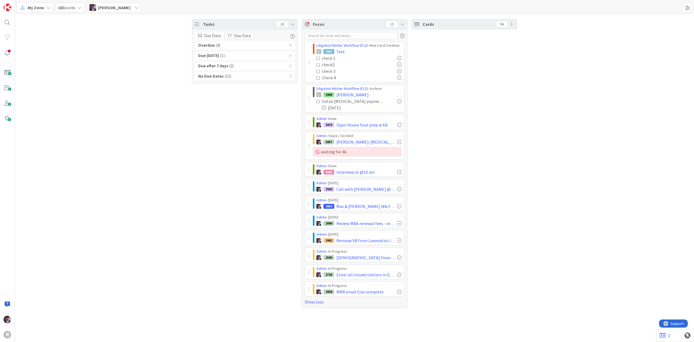
click at [318, 58] on icon at bounding box center [319, 58] width 4 height 4
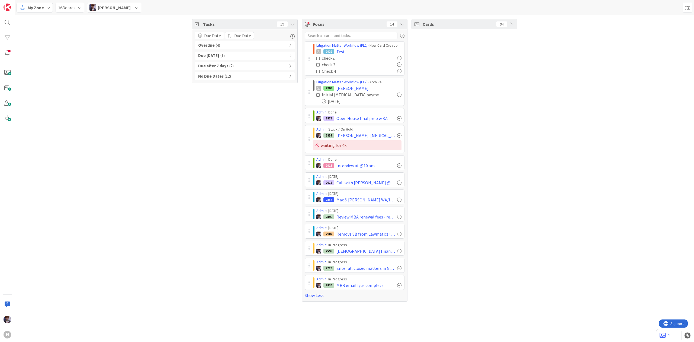
click at [468, 65] on div "Cards 94" at bounding box center [465, 160] width 106 height 282
click at [687, 5] on span at bounding box center [688, 8] width 10 height 10
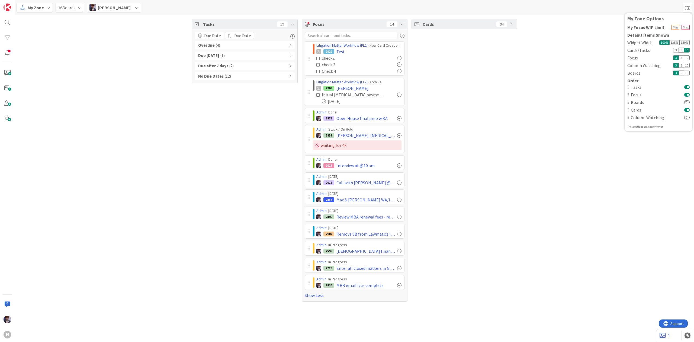
drag, startPoint x: 531, startPoint y: 85, endPoint x: 532, endPoint y: 88, distance: 3.5
click at [531, 86] on div "Tasks 19 Due Date Due Date Overdue ( 4 ) Due Today ( 1 ) Due after 7 days ( 2 )…" at bounding box center [354, 160] width 679 height 290
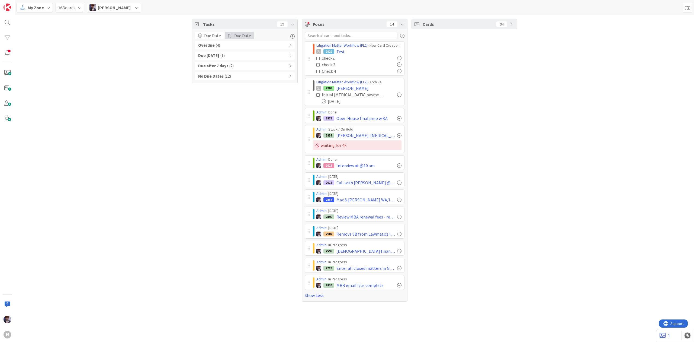
click at [231, 33] on button "Due Date" at bounding box center [239, 35] width 29 height 7
click at [247, 53] on span "Last Edited" at bounding box center [245, 53] width 21 height 7
click at [218, 121] on div "Tasks 19 Due Date Last Edited Sort By Last Edited Due Date Oldest First Newest …" at bounding box center [245, 160] width 106 height 282
click at [339, 52] on span "Test" at bounding box center [341, 51] width 8 height 7
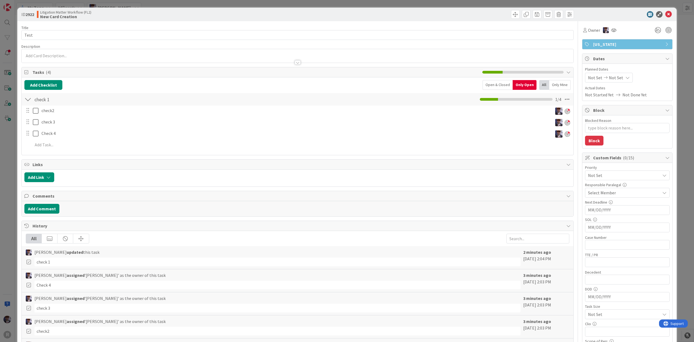
click at [502, 85] on div "Open & Closed" at bounding box center [498, 85] width 30 height 10
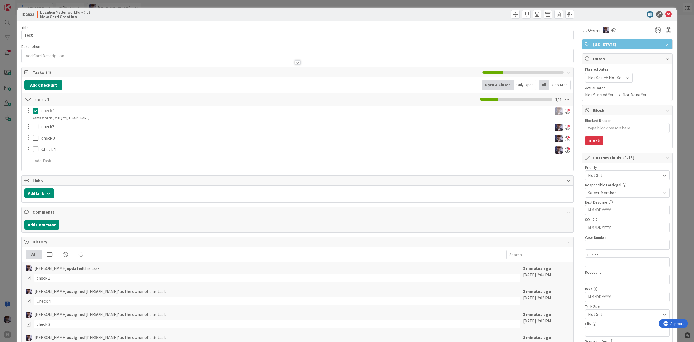
click at [37, 114] on icon at bounding box center [36, 110] width 6 height 7
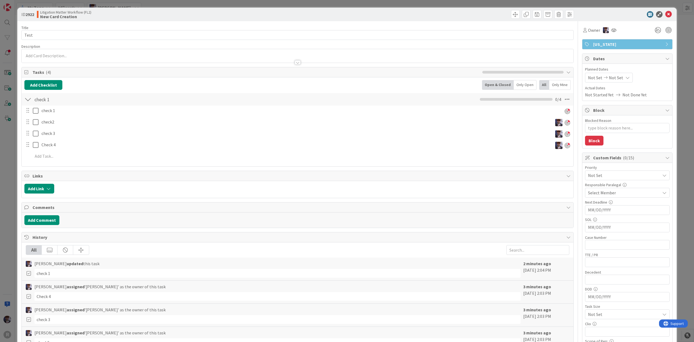
click at [7, 149] on div "ID 2922 Litigation Matter Workflow (FL2) New Card Creation Title 4 / 128 Test D…" at bounding box center [347, 171] width 694 height 342
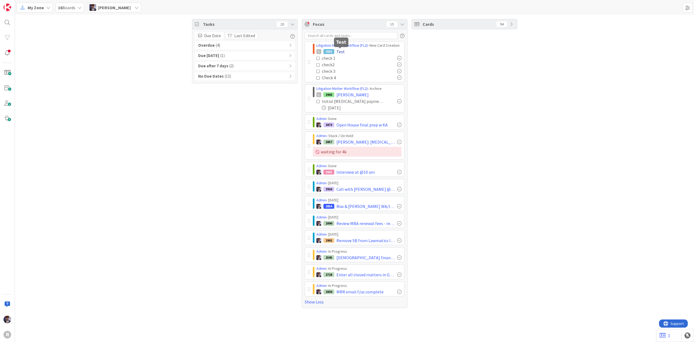
click at [343, 49] on span "Test" at bounding box center [341, 51] width 8 height 7
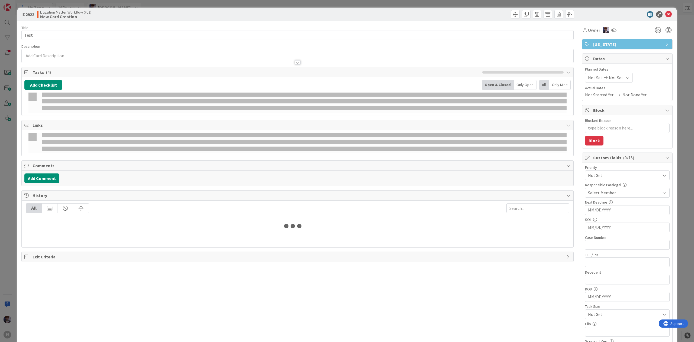
type textarea "x"
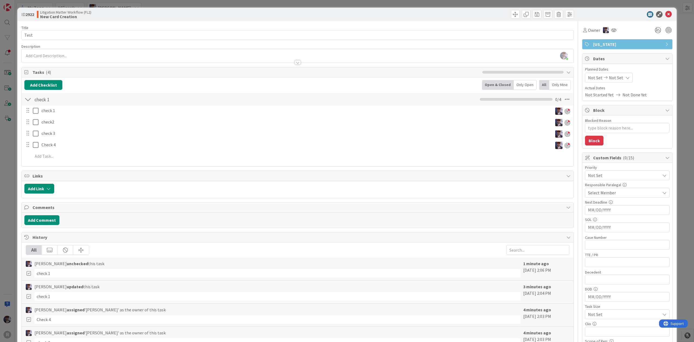
click at [3, 141] on div "ID 2922 Litigation Matter Workflow (FL2) New Card Creation Title 4 / 128 Test D…" at bounding box center [347, 171] width 694 height 342
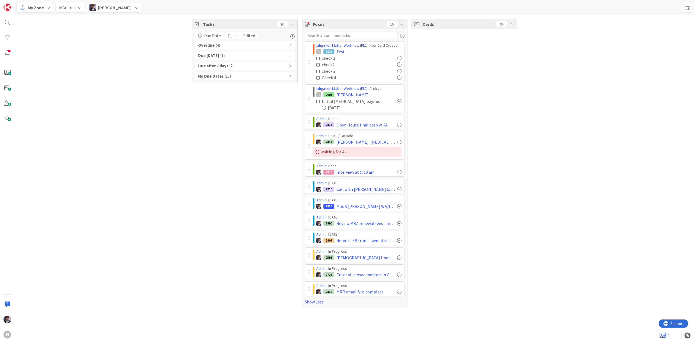
click at [318, 59] on icon at bounding box center [319, 58] width 4 height 4
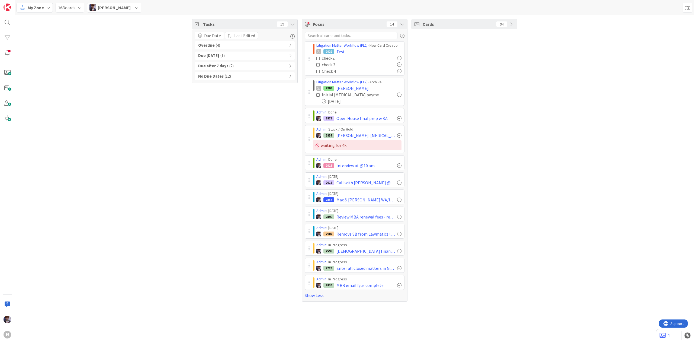
click at [318, 59] on icon at bounding box center [319, 58] width 4 height 4
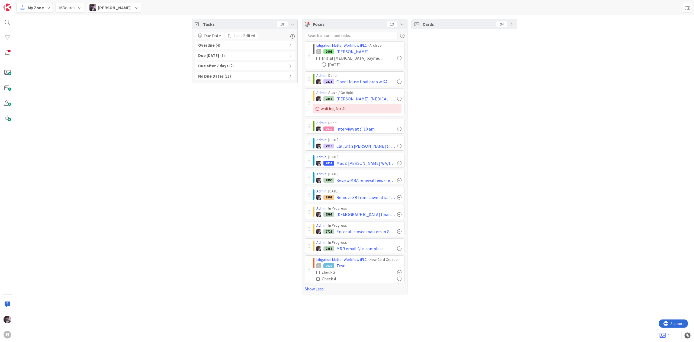
click at [240, 241] on div "Tasks 18 Due Date Last Edited Sort By Last Edited Due Date Oldest First Newest …" at bounding box center [245, 157] width 106 height 276
click at [131, 8] on span "Minka Laine Friesen" at bounding box center [114, 7] width 33 height 7
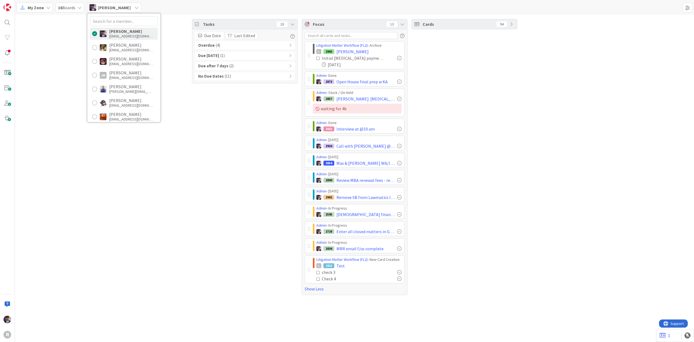
click at [43, 9] on span "My Zone" at bounding box center [36, 7] width 16 height 7
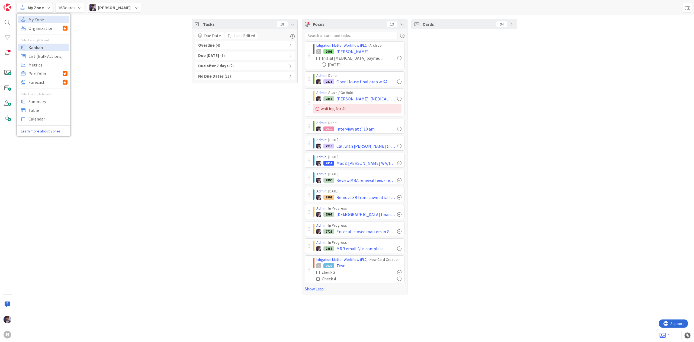
click at [48, 47] on span "Kanban" at bounding box center [47, 47] width 39 height 8
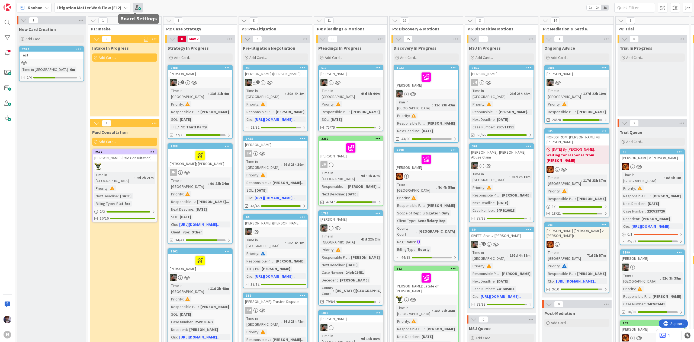
click at [137, 5] on span at bounding box center [138, 8] width 10 height 10
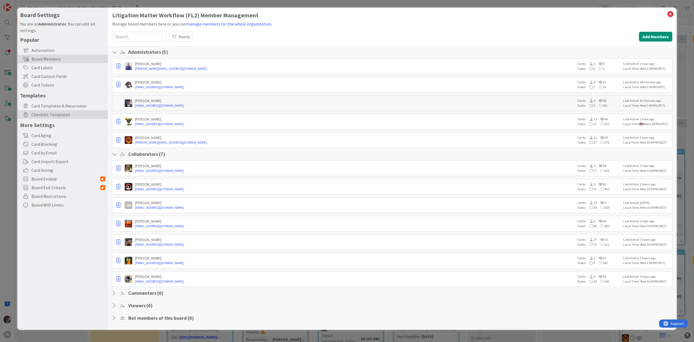
click at [33, 115] on span "Checklist Templates" at bounding box center [68, 114] width 74 height 7
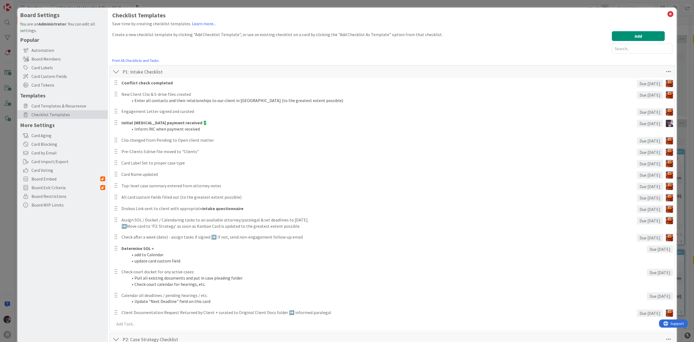
click at [118, 71] on div at bounding box center [116, 72] width 7 height 10
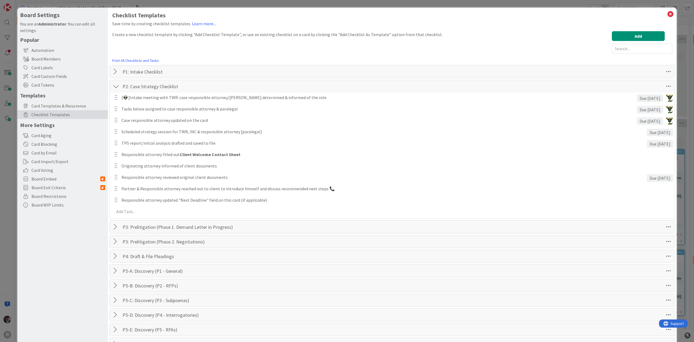
click at [118, 86] on div at bounding box center [116, 86] width 7 height 10
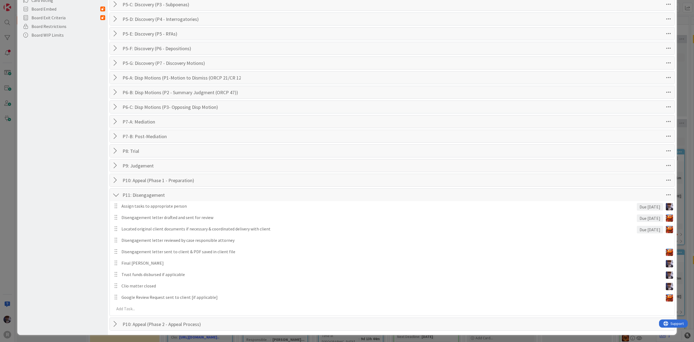
scroll to position [175, 0]
click at [116, 191] on div at bounding box center [116, 194] width 7 height 10
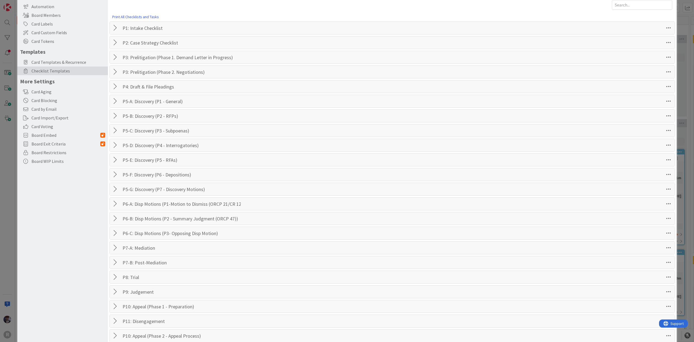
scroll to position [60, 0]
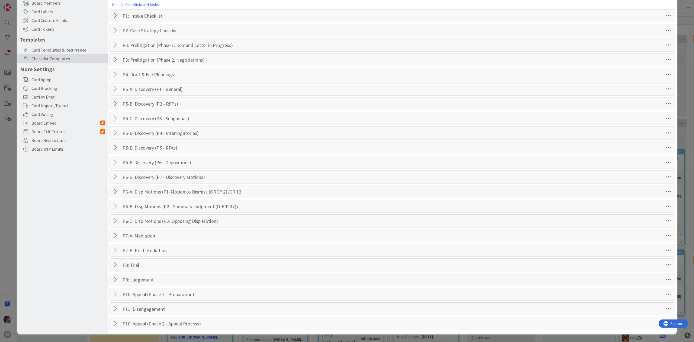
click at [54, 234] on div "Board Settings You are an Administrator . You can edit all settings. Popular Au…" at bounding box center [62, 143] width 91 height 382
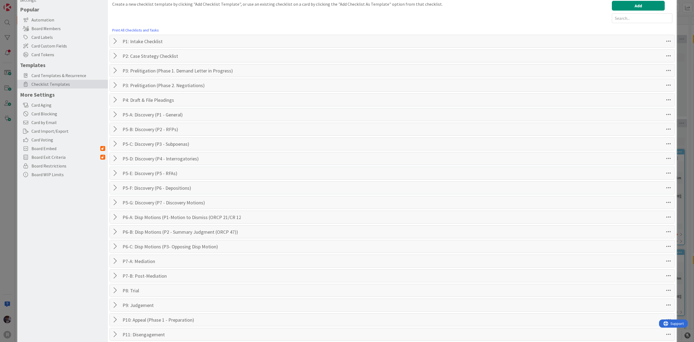
scroll to position [0, 0]
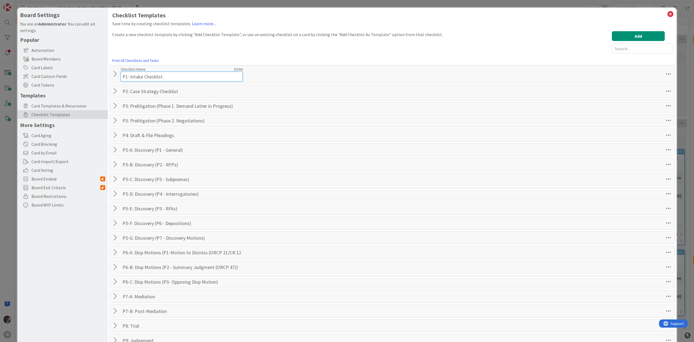
click at [126, 71] on div "Checklist Name 20 / 64 P1: Intake Checklist" at bounding box center [182, 74] width 122 height 15
type input "P01: Intake Checklist"
click at [125, 92] on input "P2: Case Strategy Checklist" at bounding box center [182, 91] width 122 height 10
type input "P02: Case Strategy Checklist"
click at [125, 105] on input "P3: Prelitigation (Phase 1. Demand Letter in Progress)" at bounding box center [182, 106] width 122 height 10
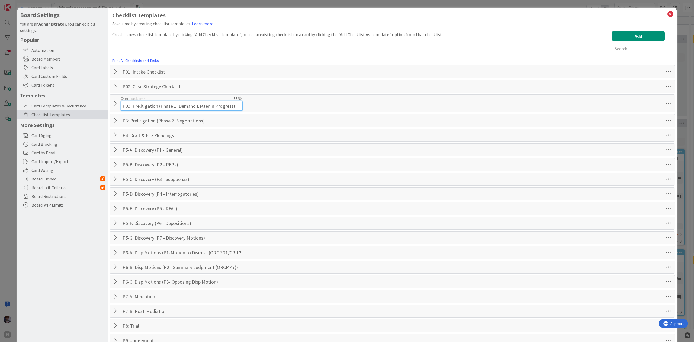
type input "P03: Prelitigation (Phase 1. Demand Letter in Progress)"
click at [125, 121] on input "P3: Prelitigation (Phase 2. Negotiations)" at bounding box center [182, 121] width 122 height 10
type input "P03: Prelitigation (Phase 2. Negotiations)"
click at [125, 137] on input "P4: Draft & File Pleadings" at bounding box center [182, 135] width 122 height 10
type input "P04: Draft & File Pleadings"
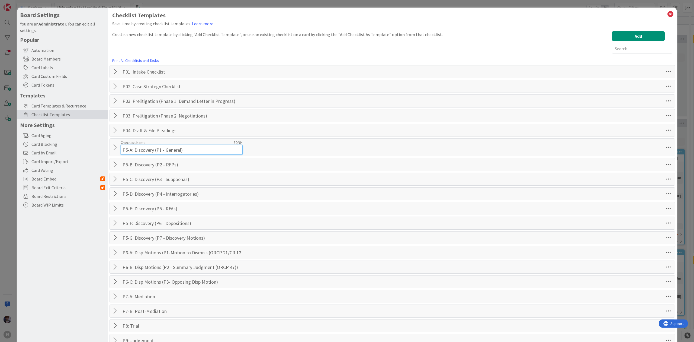
click at [125, 152] on input "P5-A: Discovery (P1 - General)" at bounding box center [182, 150] width 122 height 10
type input "P05-A: Discovery (P1 - General)"
click at [125, 167] on input "P5-B: Discovery (P2 - RFPs)" at bounding box center [182, 164] width 122 height 10
type input "P05-B: Discovery (P2 - RFPs)"
click at [126, 182] on input "P5-C: Discovery (P3 - Subpoenas)" at bounding box center [182, 179] width 122 height 10
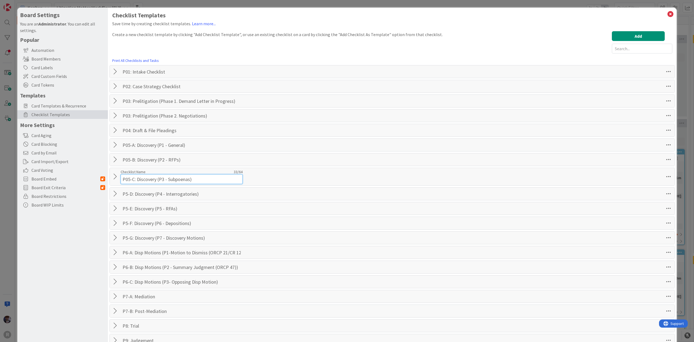
type input "P05-C: Discovery (P3 - Subpoenas)"
click at [126, 197] on input "P5-D: Discovery (P4 - Interrogatories)" at bounding box center [182, 194] width 122 height 10
type input "P05-D: Discovery (P4 - Interrogatories)"
click at [124, 210] on input "P5-E: Discovery (P5 - RFAs)" at bounding box center [182, 208] width 122 height 10
click at [125, 211] on input "P5-E: Discovery (P5 - RFAs)" at bounding box center [182, 208] width 122 height 10
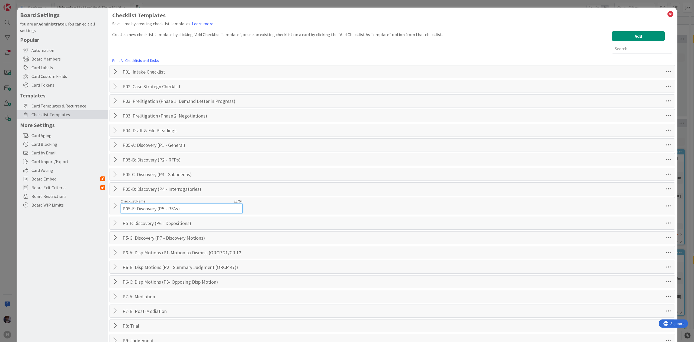
type input "P05-E: Discovery (P5 - RFAs)"
click at [126, 225] on input "P5-F: Discovery (P6 - Depositions)" at bounding box center [182, 223] width 122 height 10
type input "P05-F: Discovery (P6 - Depositions)"
click at [125, 240] on input "P5-G: Discovery (P7 - Discovery Motions)" at bounding box center [182, 238] width 122 height 10
type input "P05-G: Discovery (P7 - Discovery Motions)"
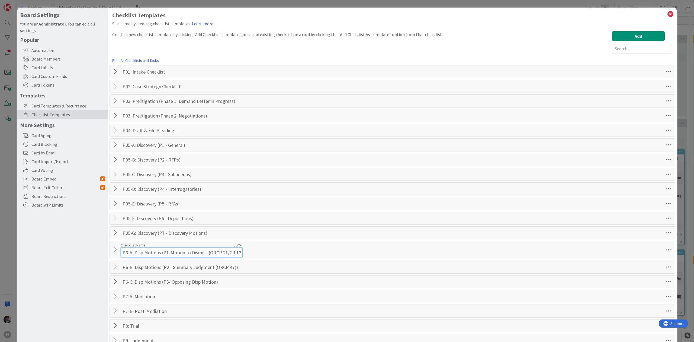
click at [124, 254] on input "P6-A: Disp Motions (P1-Motion to Dismiss (ORCP 21/CR 12(b))" at bounding box center [182, 252] width 122 height 10
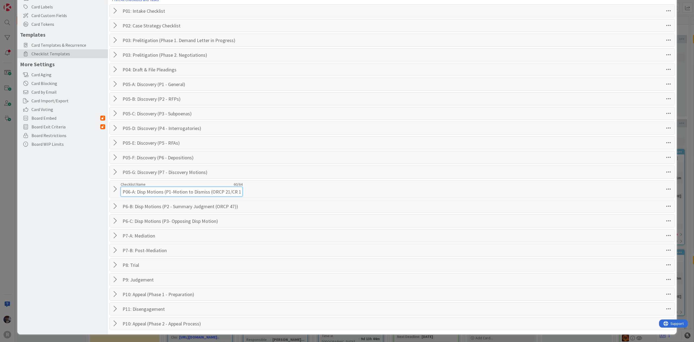
scroll to position [65, 0]
type input "P06-A: Disp Motions (P1-Motion to Dismiss (ORCP 21/CR 12(b))"
click at [125, 203] on input "P6-B: Disp Motions (P2 - Summary Judgment (ORCP 47))" at bounding box center [182, 206] width 122 height 10
type input "P06-B: Disp Motions (P2 - Summary Judgment (ORCP 47))"
click at [126, 220] on input "P6-C: Disp Motions (P3- Opposing Disp Motion)" at bounding box center [182, 221] width 122 height 10
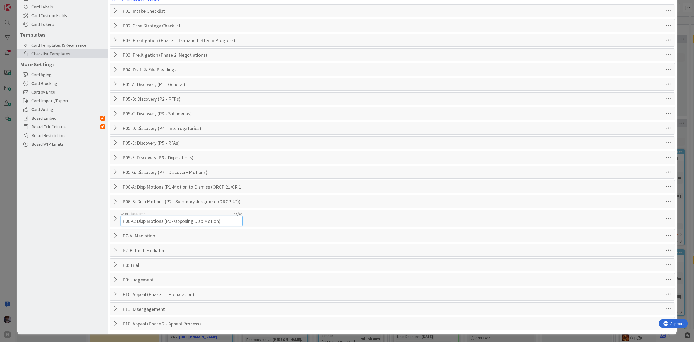
type input "P06-C: Disp Motions (P3- Opposing Disp Motion)"
click at [125, 232] on input "P7-A: Mediation" at bounding box center [182, 236] width 122 height 10
type input "P07-A: Mediation"
click at [126, 247] on input "P7-B: Post-Mediation" at bounding box center [182, 250] width 122 height 10
type input "P07-B: Post-Mediation"
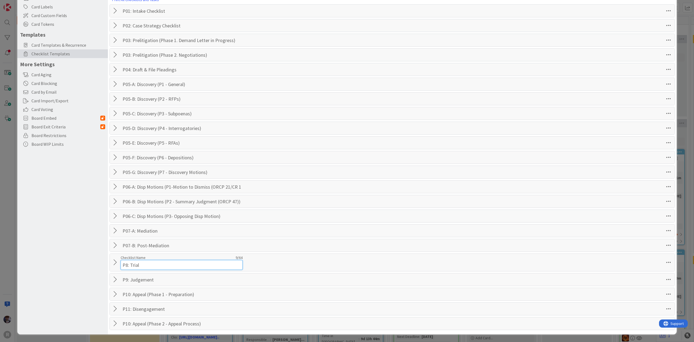
click at [126, 263] on input "P8: Trial" at bounding box center [182, 265] width 122 height 10
type input "P08: Trial"
click at [126, 278] on input "P9: Judgement" at bounding box center [182, 279] width 122 height 10
type input "P09: Judgement"
click at [126, 292] on input "P10: Appeal (Phase 1 - Preparation)" at bounding box center [182, 294] width 122 height 10
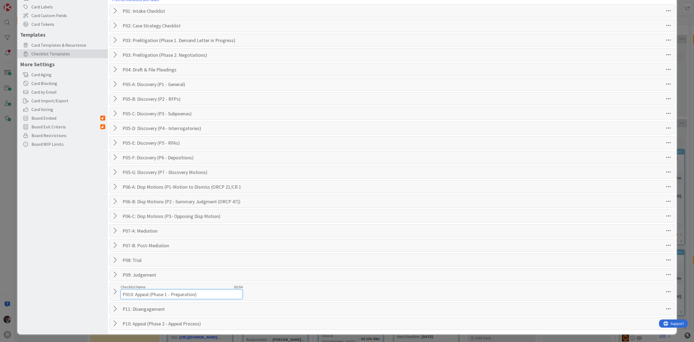
type input "P010: Appeal (Phase 1 - Preparation)"
click at [126, 307] on input "P11: Disengagement" at bounding box center [182, 309] width 122 height 10
type input "P011: Disengagement"
click at [125, 323] on input "P10: Appeal (Phase 2 - Appeal Process)" at bounding box center [182, 323] width 122 height 10
type input "P10: Appeal (Phase 2 - Appeal Process)"
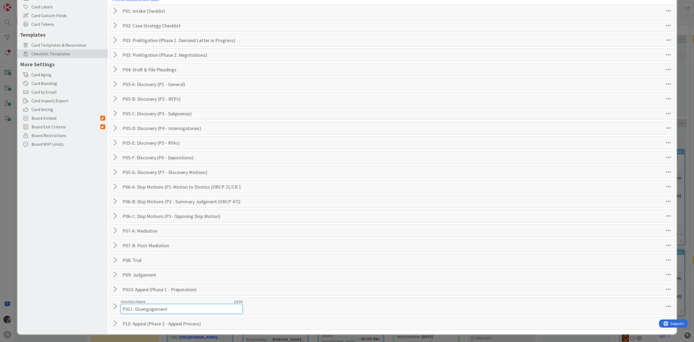
click at [128, 301] on div "Checklist Name 19 / 64 P011: Disengagement" at bounding box center [182, 306] width 122 height 15
type input "P11: Disengagement"
click at [127, 288] on div "Checklist Name 36 / 64 P010: Appeal (Phase 1 - Preparation)" at bounding box center [182, 291] width 122 height 15
type input "P10: Appeal (Phase 1 - Preparation)"
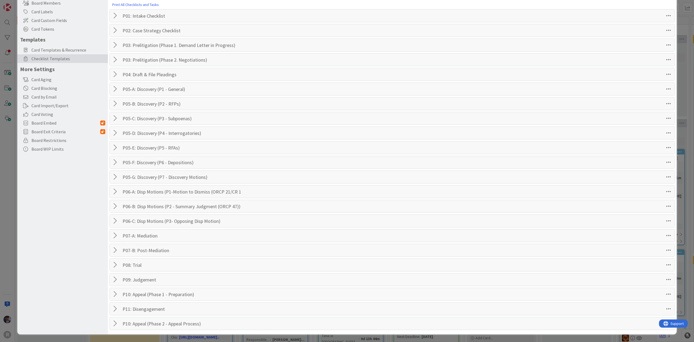
click at [94, 275] on div "Board Settings You are an Administrator . You can edit all settings. Popular Au…" at bounding box center [62, 143] width 91 height 382
drag, startPoint x: 665, startPoint y: 310, endPoint x: 658, endPoint y: 306, distance: 8.0
click at [658, 306] on div "P11: Disengagement Checklist Name 18 / 64 P11: Disengagement" at bounding box center [392, 308] width 565 height 12
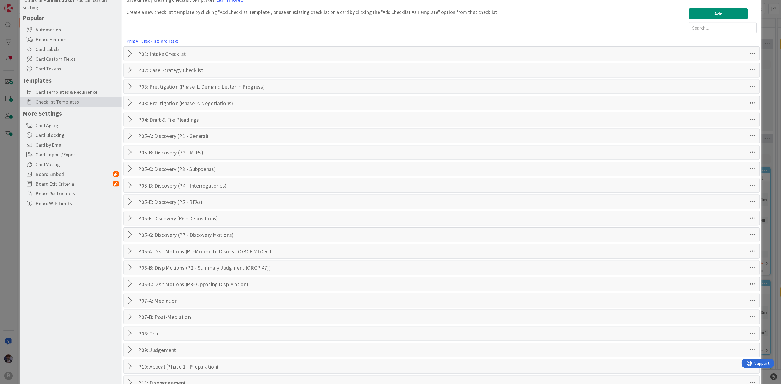
scroll to position [19, 0]
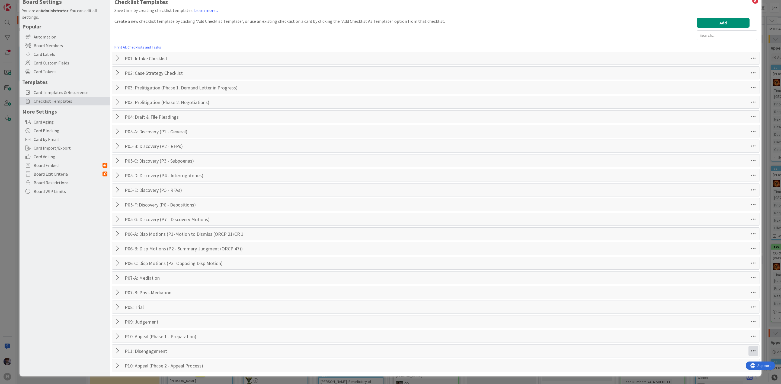
drag, startPoint x: 749, startPoint y: 351, endPoint x: 742, endPoint y: 353, distance: 6.5
click at [694, 341] on icon at bounding box center [754, 351] width 10 height 10
click at [694, 305] on link "Move Down" at bounding box center [716, 306] width 81 height 8
click at [95, 300] on div "Board Settings You are an Administrator . You can edit all settings. Popular Au…" at bounding box center [65, 185] width 91 height 382
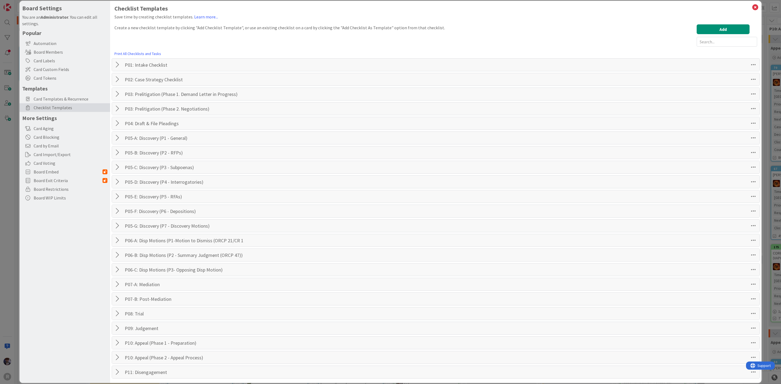
scroll to position [0, 0]
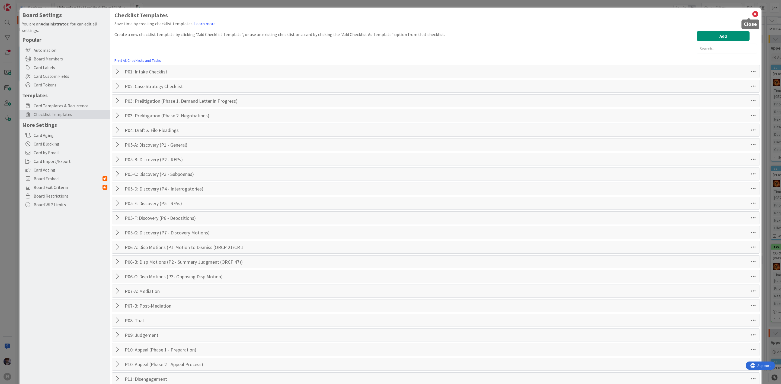
click at [694, 14] on icon at bounding box center [755, 14] width 7 height 8
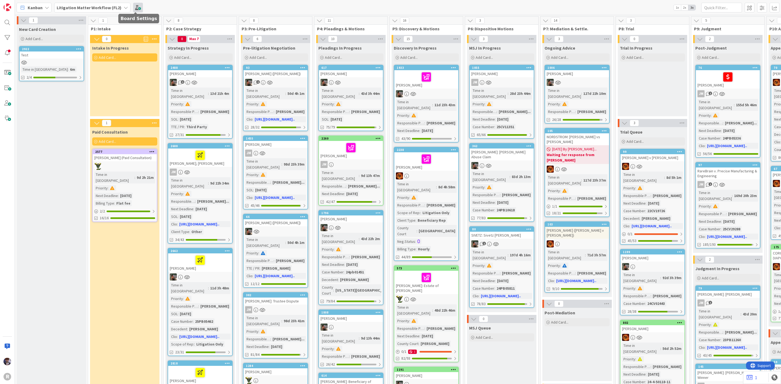
click at [138, 4] on span at bounding box center [138, 8] width 10 height 10
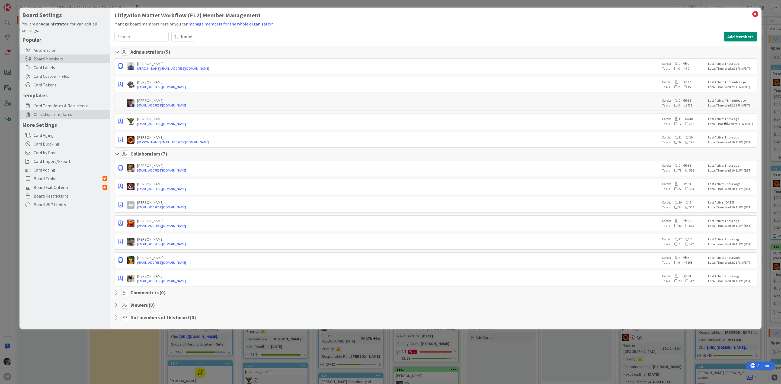
click at [68, 116] on span "Checklist Templates" at bounding box center [71, 114] width 74 height 7
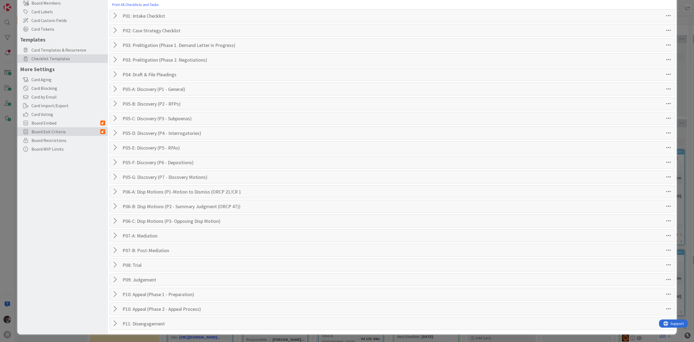
scroll to position [60, 0]
click at [5, 182] on div "Board Settings You are an Administrator . You can edit all settings. Popular Au…" at bounding box center [347, 171] width 694 height 342
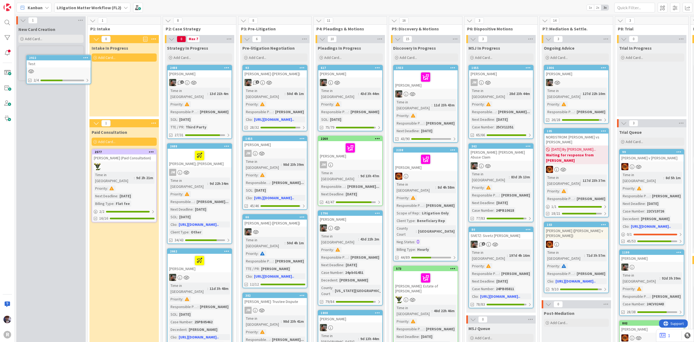
scroll to position [0, 0]
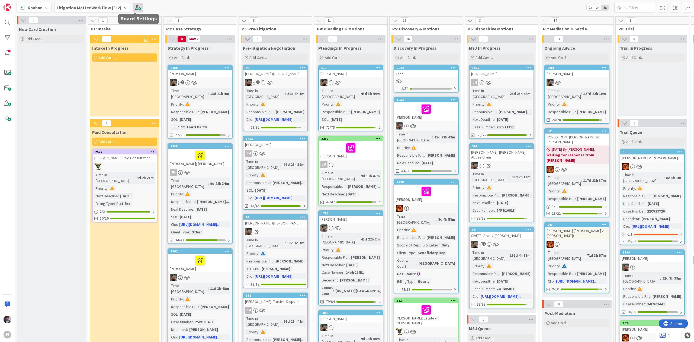
click at [133, 11] on span at bounding box center [138, 8] width 10 height 10
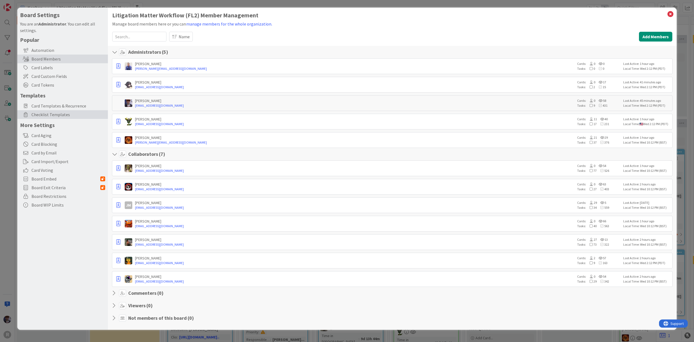
click at [43, 116] on span "Checklist Templates" at bounding box center [68, 114] width 74 height 7
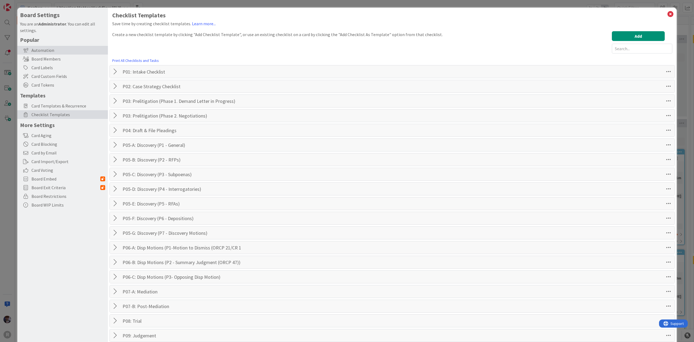
click at [56, 48] on div "Automation" at bounding box center [62, 50] width 91 height 9
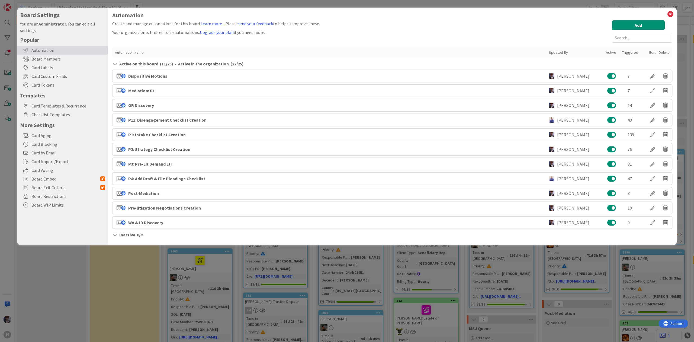
click at [2, 172] on div "Board Settings You are an Administrator . You can edit all settings. Popular Au…" at bounding box center [347, 171] width 694 height 342
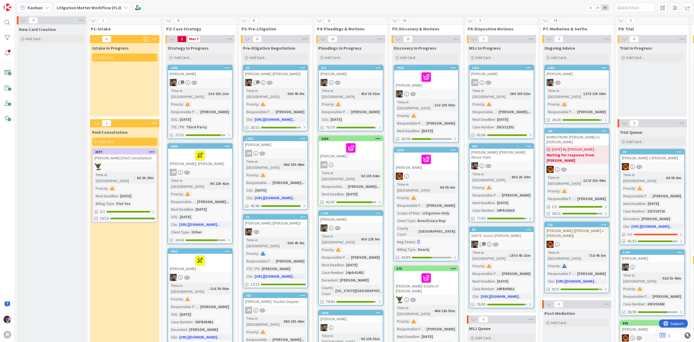
click at [96, 2] on div "Kanban Litigation Matter Workflow (FL2) 1x 2x 3x" at bounding box center [354, 7] width 679 height 15
click at [95, 5] on b "Litigation Matter Workflow (FL2)" at bounding box center [89, 7] width 65 height 5
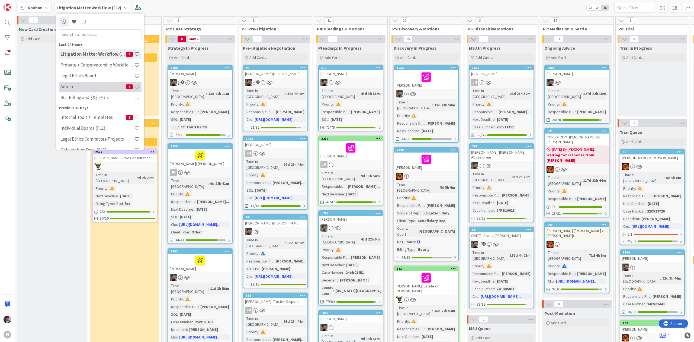
click at [72, 90] on div "Admin 4" at bounding box center [100, 86] width 83 height 10
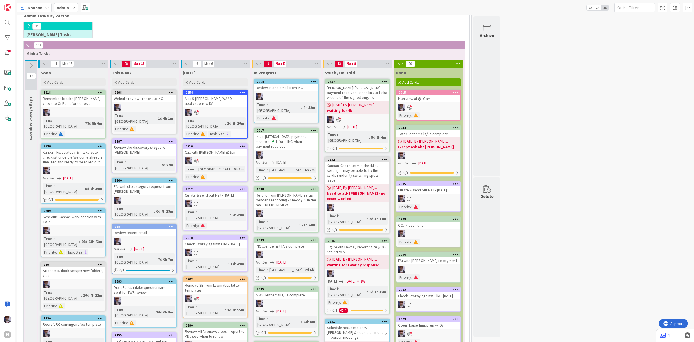
scroll to position [895, 0]
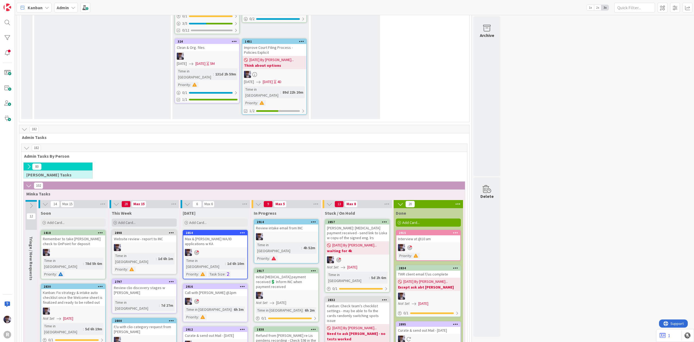
click at [134, 220] on span "Add Card..." at bounding box center [126, 222] width 17 height 5
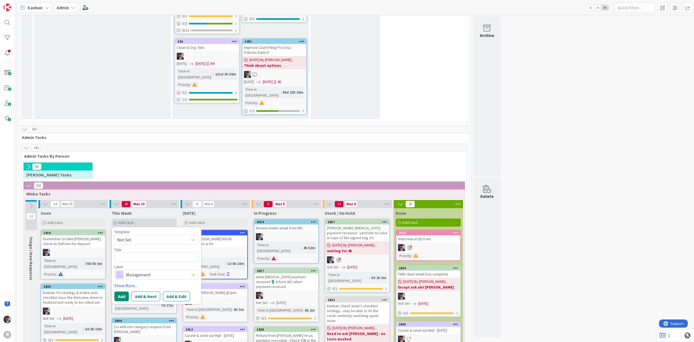
type textarea "x"
type textarea "E"
type textarea "x"
type textarea "M"
type textarea "x"
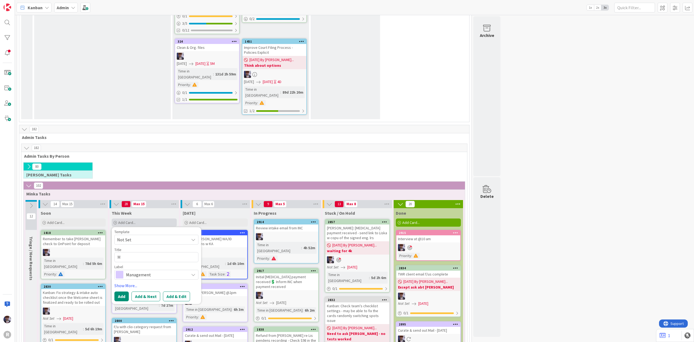
type textarea "Ma"
type textarea "x"
type textarea "Mak"
type textarea "x"
type textarea "Make"
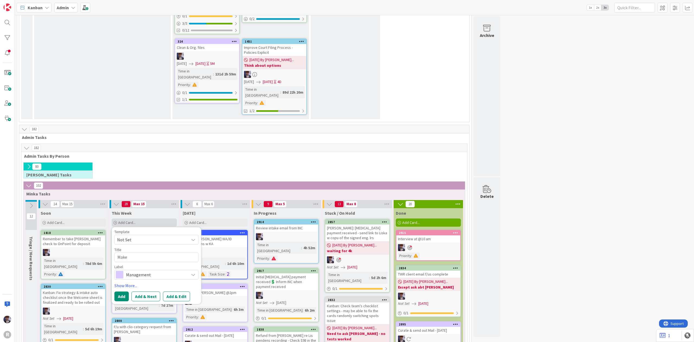
type textarea "x"
type textarea "Make"
type textarea "x"
type textarea "Make"
type textarea "x"
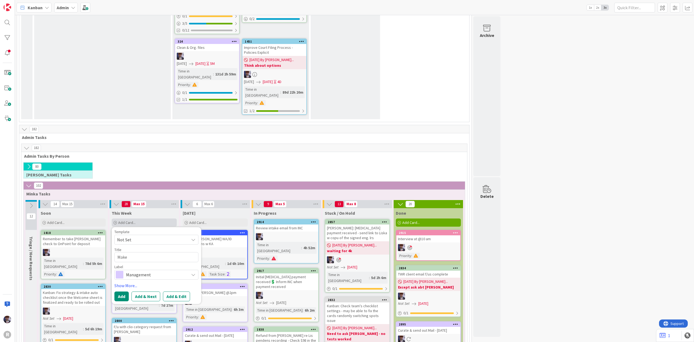
type textarea "Mak"
type textarea "x"
type textarea "Ma"
type textarea "x"
type textarea "M"
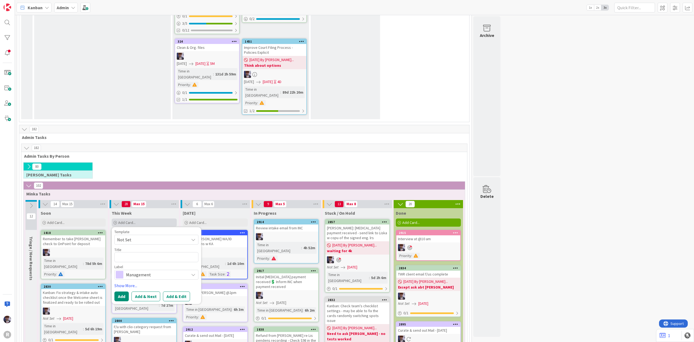
type textarea "x"
type textarea "P"
type textarea "x"
type textarea "Par"
type textarea "x"
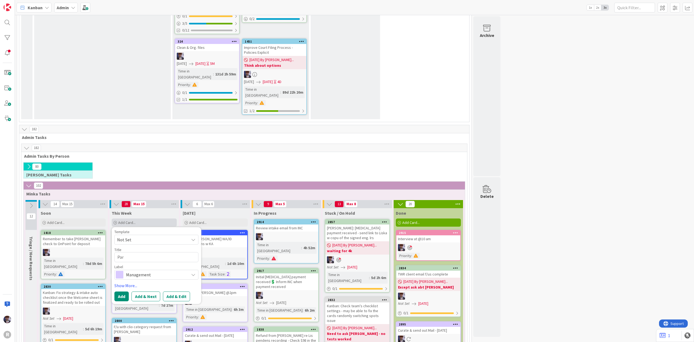
type textarea "Part"
type textarea "x"
type textarea "Partn"
type textarea "x"
type textarea "Partne"
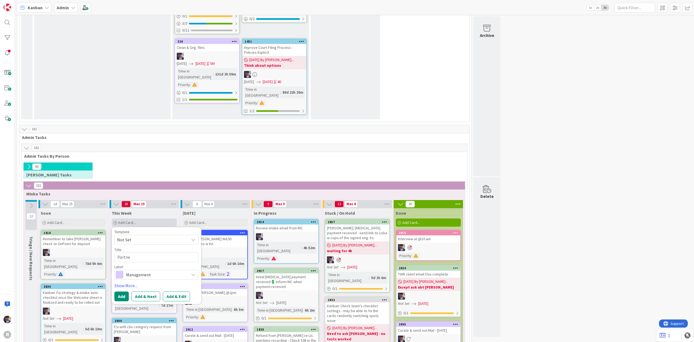
type textarea "x"
type textarea "Partner"
type textarea "x"
type textarea "Partners"
type textarea "x"
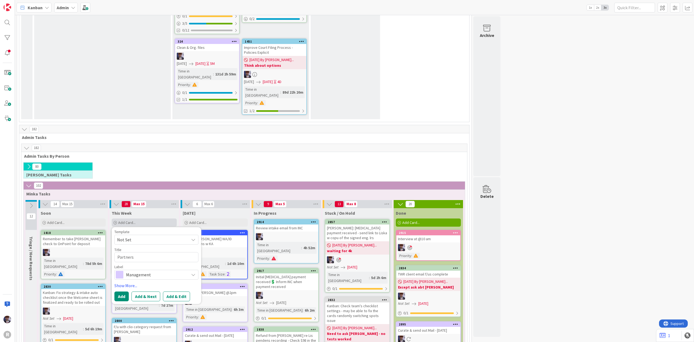
type textarea "Partners"
type textarea "x"
type textarea "Partners a"
type textarea "x"
type textarea "Partners ava"
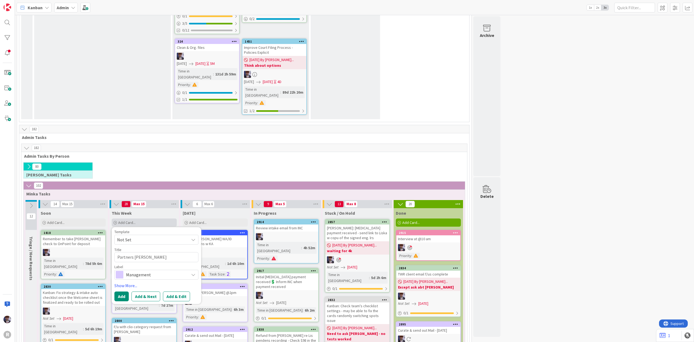
type textarea "x"
type textarea "Partners avai"
type textarea "x"
type textarea "Partners avail"
type textarea "x"
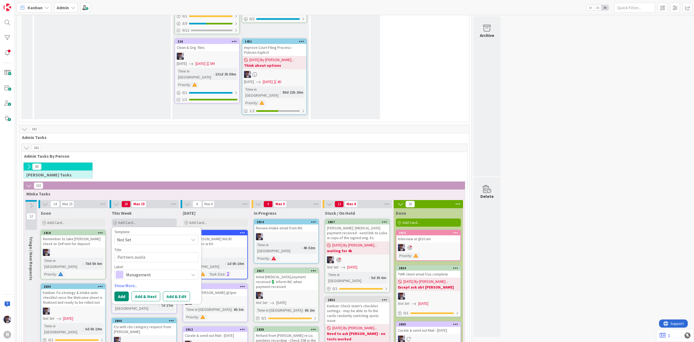
type textarea "Partners availab"
type textarea "x"
type textarea "Partners availabi"
type textarea "x"
type textarea "Partners availabil"
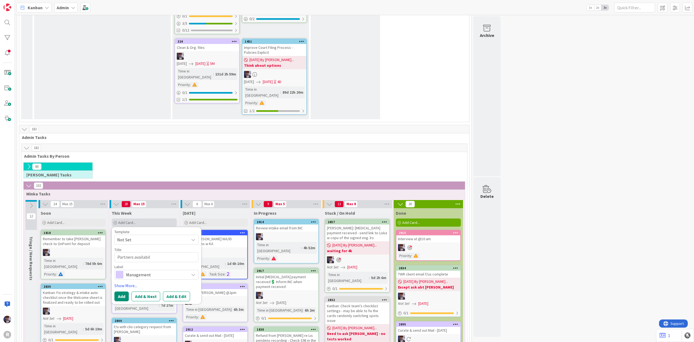
type textarea "x"
type textarea "Partners availabili"
type textarea "x"
type textarea "Partners availabilit"
type textarea "x"
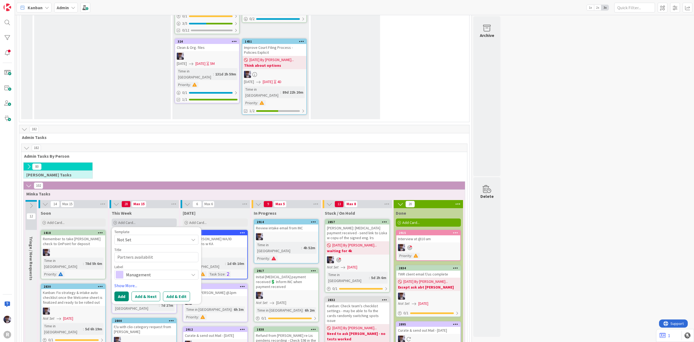
type textarea "Partners availability"
type textarea "x"
type textarea "Partners availability"
type textarea "x"
type textarea "Partners availability c"
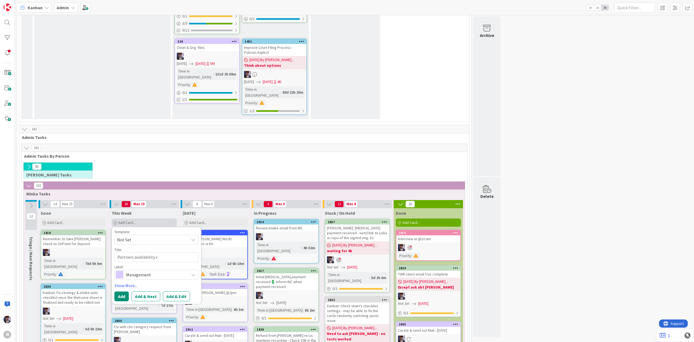
type textarea "x"
type textarea "Partners availability co"
type textarea "x"
type textarea "Partners availability con"
type textarea "x"
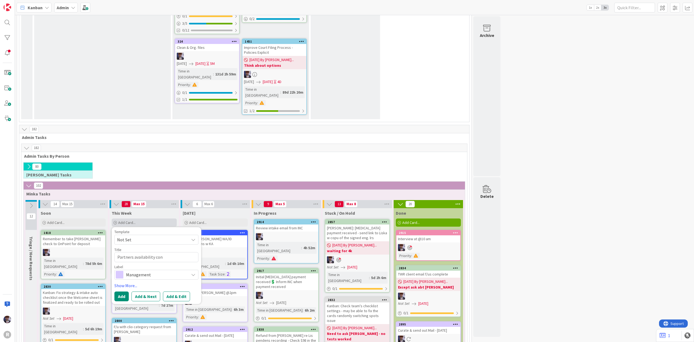
type textarea "Partners availability conf"
type textarea "x"
type textarea "Partners availability confr"
type textarea "x"
type textarea "Partners availability confri"
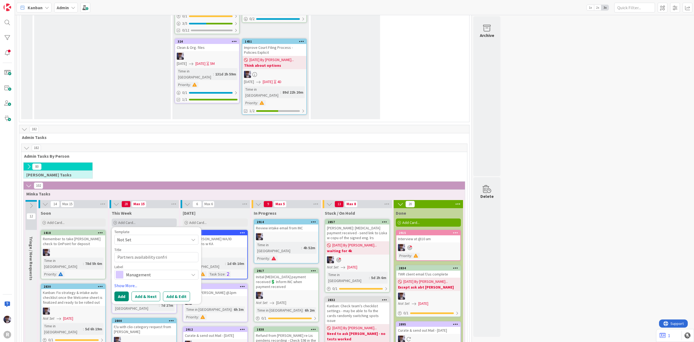
type textarea "x"
type textarea "Partners availability confrie"
type textarea "x"
type textarea "Partners availability confriem"
type textarea "x"
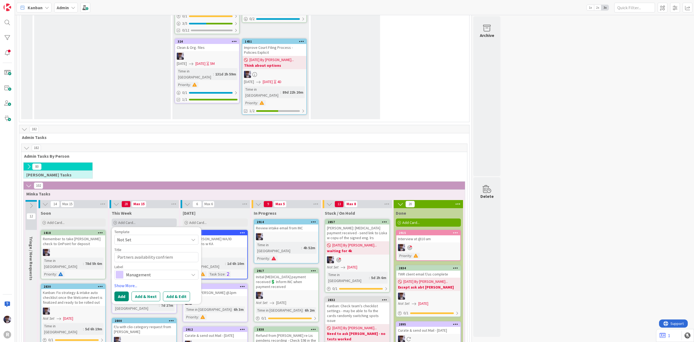
type textarea "Partners availability confriemd"
type textarea "x"
type textarea "Partners availability confriemd"
type textarea "x"
type textarea "Partners availability confriemd f"
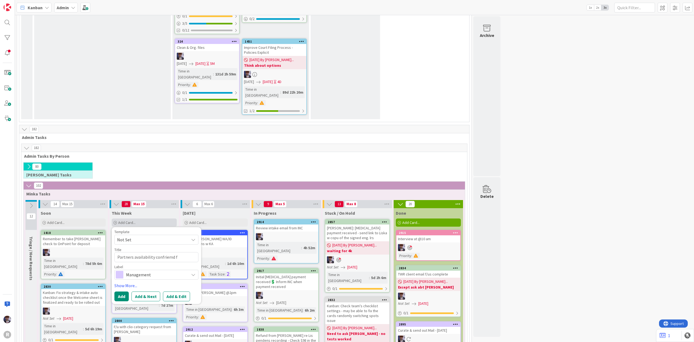
type textarea "x"
type textarea "Partners availability confriemd fo"
type textarea "x"
type textarea "Partners availability confriemd for"
type textarea "x"
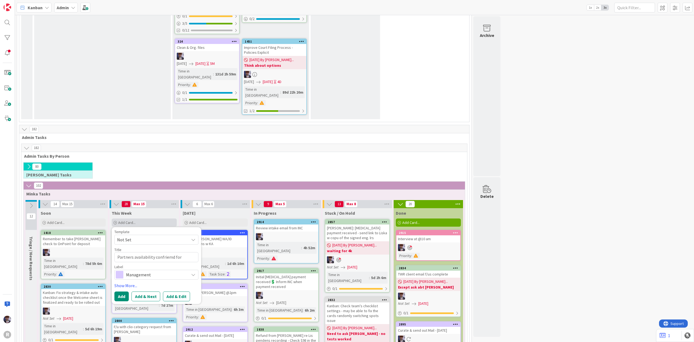
type textarea "Partners availability confriemd for"
type textarea "x"
type textarea "Partners availability confriemd for n"
type textarea "x"
type textarea "Partners availability confriemd for ne"
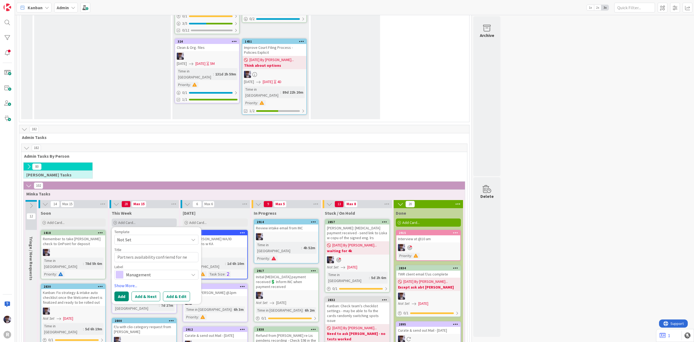
type textarea "x"
type textarea "Partners availability confriemd for next"
type textarea "x"
type textarea "Partners availability confriemd for next"
type textarea "x"
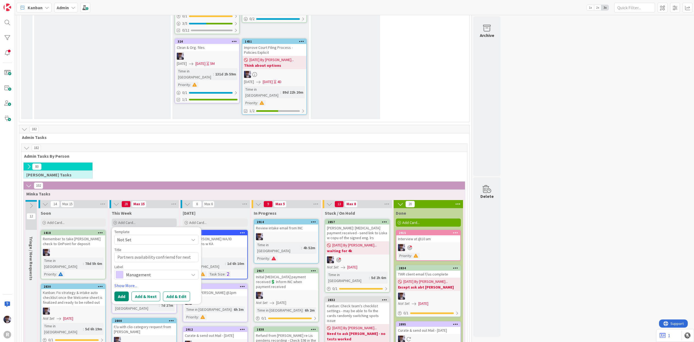
type textarea "Partners availability confriemd for next w"
type textarea "x"
type textarea "Partners availability confriemd for next we"
type textarea "x"
type textarea "Partners availability confriemd for next wee"
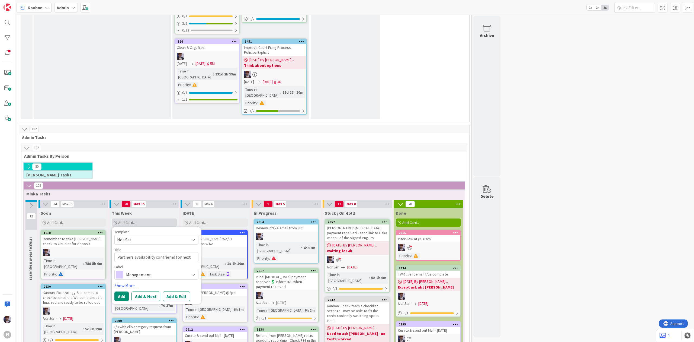
type textarea "x"
type textarea "Partners availability confriemd for next week"
type textarea "x"
type textarea "Partners availability confriemd for next week"
type textarea "x"
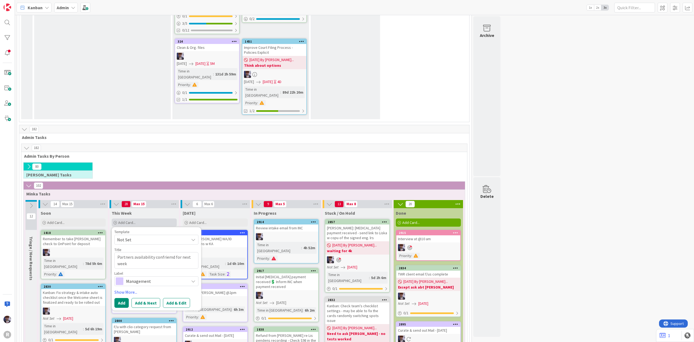
type textarea "Partners availability confriemd for next week m"
type textarea "x"
type textarea "Partners availability confriemd for next week me"
type textarea "x"
type textarea "Partners availability confriemd for next week mee"
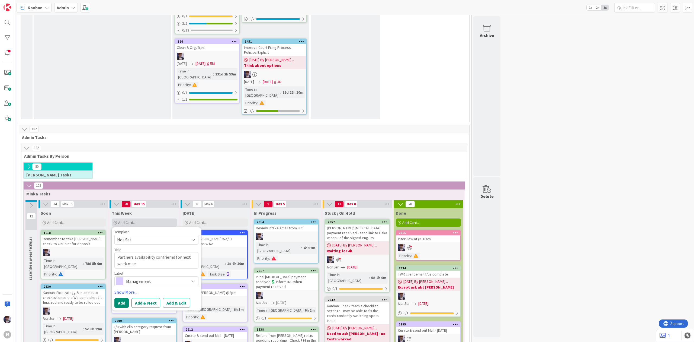
type textarea "x"
type textarea "Partners availability confriemd for next week meet"
type textarea "x"
type textarea "Partners availability confriemd for next week meeti"
type textarea "x"
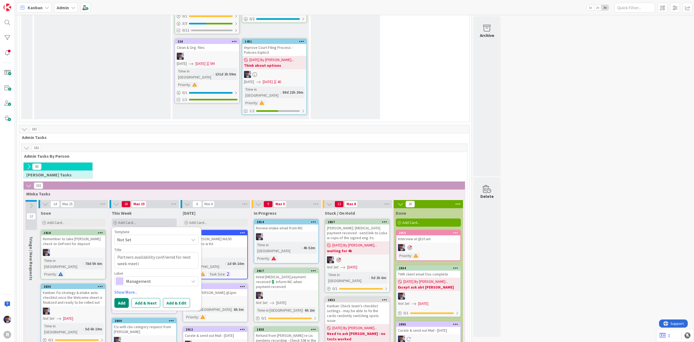
type textarea "Partners availability confriemd for next week meetin"
type textarea "x"
type textarea "Partners availability confriemd for next week meeting"
type textarea "x"
type textarea "Partners availability confriemd for next week meeting"
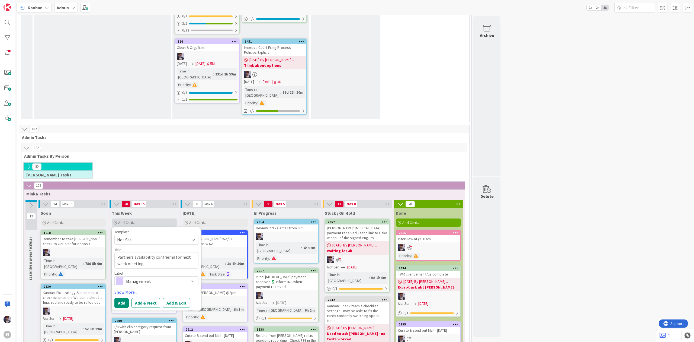
type textarea "x"
type textarea "Partners availability confriemd for next week meeting"
type textarea "x"
type textarea "Partners availability confriemd for next week meetin"
type textarea "x"
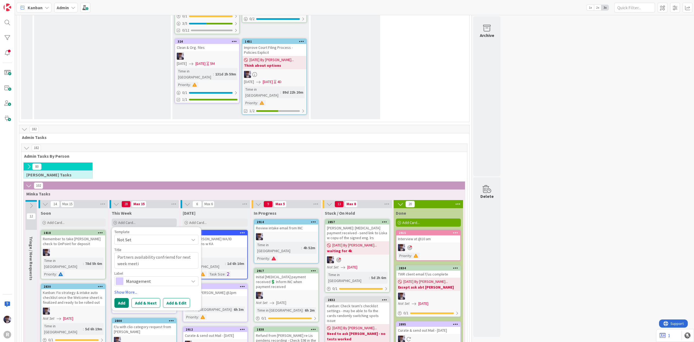
type textarea "Partners availability confriemd for next week meet"
type textarea "x"
type textarea "Partners availability confriemd for next week mee"
type textarea "x"
type textarea "Partners availability confriemd for next week me"
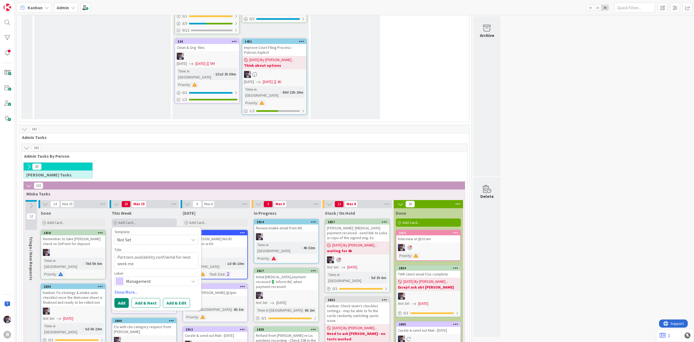
type textarea "x"
click at [123, 298] on button "Add" at bounding box center [121, 303] width 14 height 10
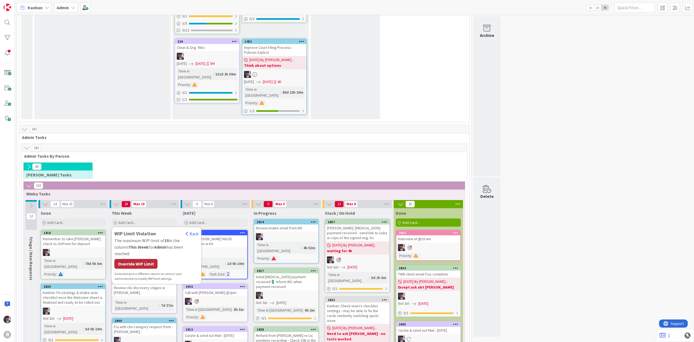
click at [129, 259] on div "Override WIP Limit" at bounding box center [135, 264] width 43 height 10
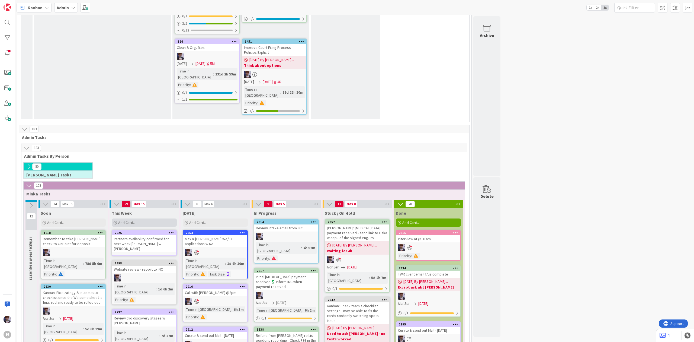
click at [154, 218] on div "Add Card..." at bounding box center [144, 222] width 65 height 8
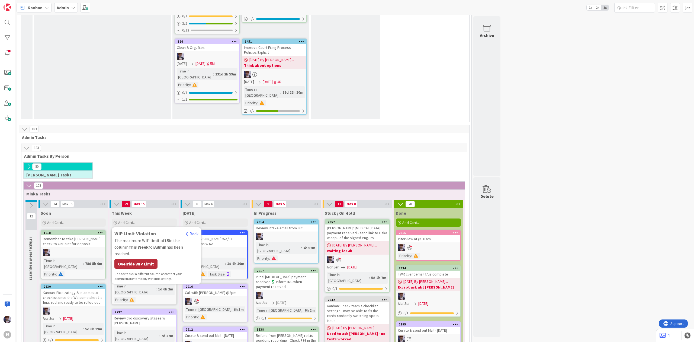
click at [142, 259] on div "Override WIP Limit" at bounding box center [135, 264] width 43 height 10
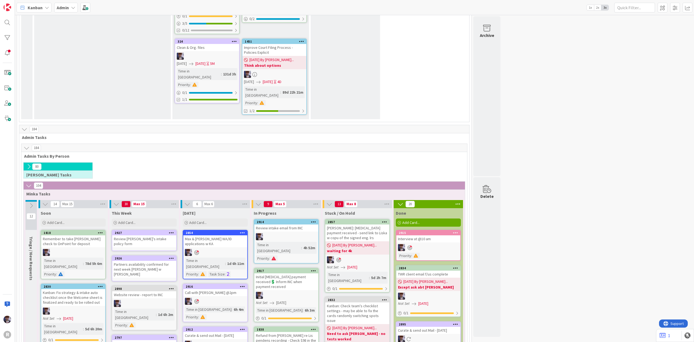
click at [171, 153] on span "Admin Tasks By Person" at bounding box center [242, 155] width 436 height 5
